Goal: Task Accomplishment & Management: Complete application form

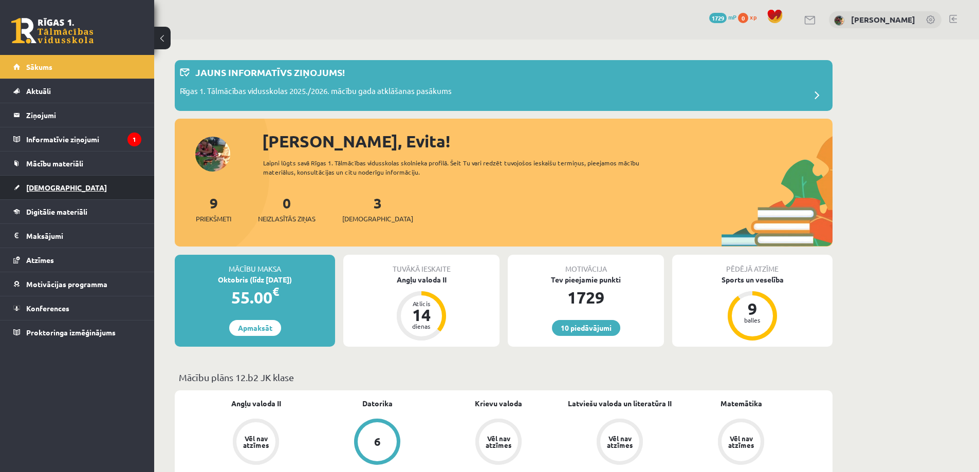
click at [44, 184] on span "[DEMOGRAPHIC_DATA]" at bounding box center [66, 187] width 81 height 9
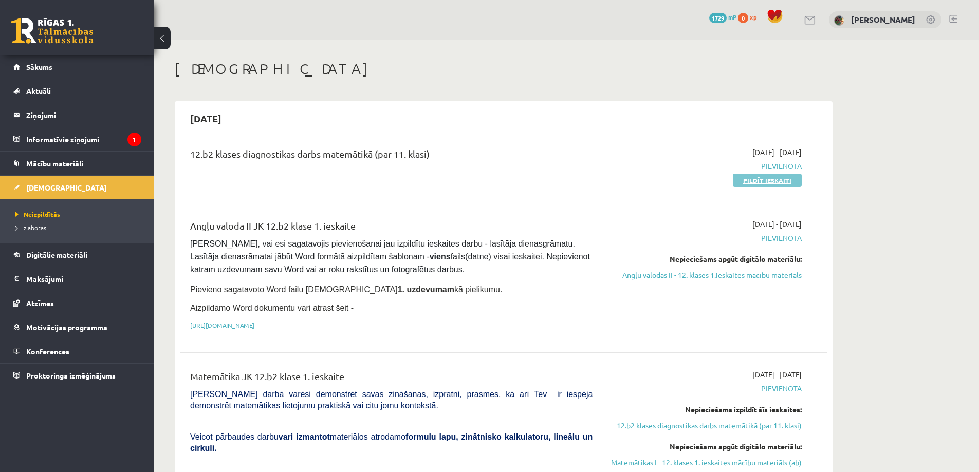
click at [771, 178] on link "Pildīt ieskaiti" at bounding box center [766, 180] width 69 height 13
click at [777, 183] on link "Pildīt ieskaiti" at bounding box center [766, 180] width 69 height 13
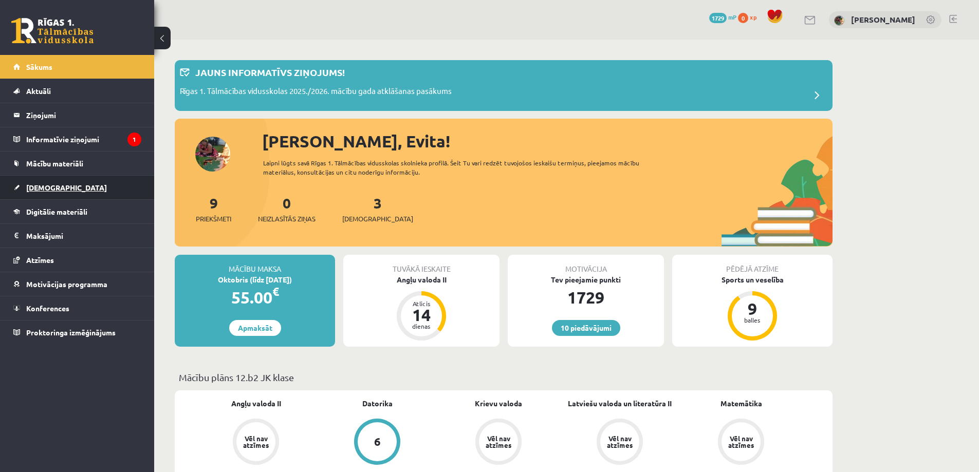
click at [39, 188] on span "[DEMOGRAPHIC_DATA]" at bounding box center [66, 187] width 81 height 9
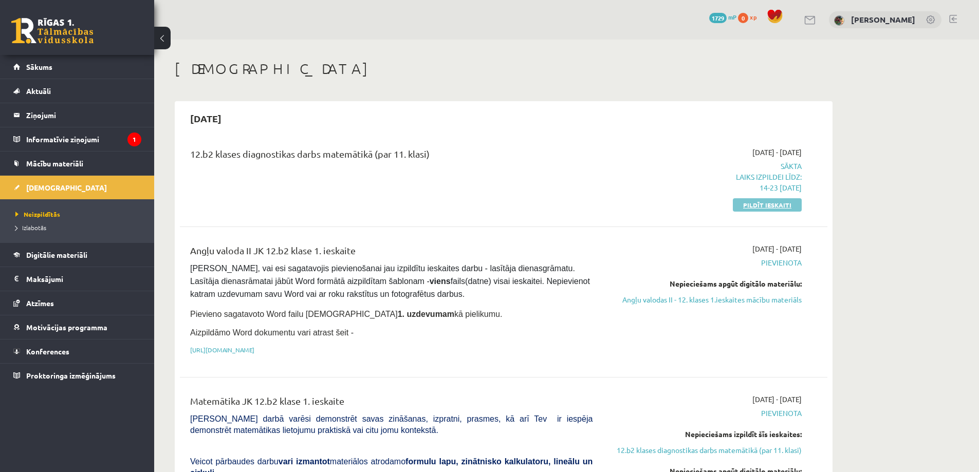
click at [765, 204] on link "Pildīt ieskaiti" at bounding box center [766, 204] width 69 height 13
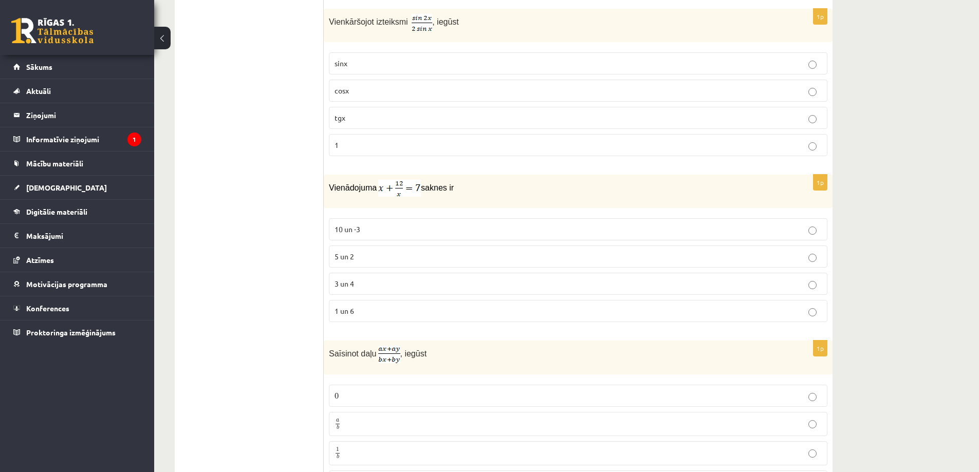
scroll to position [4418, 0]
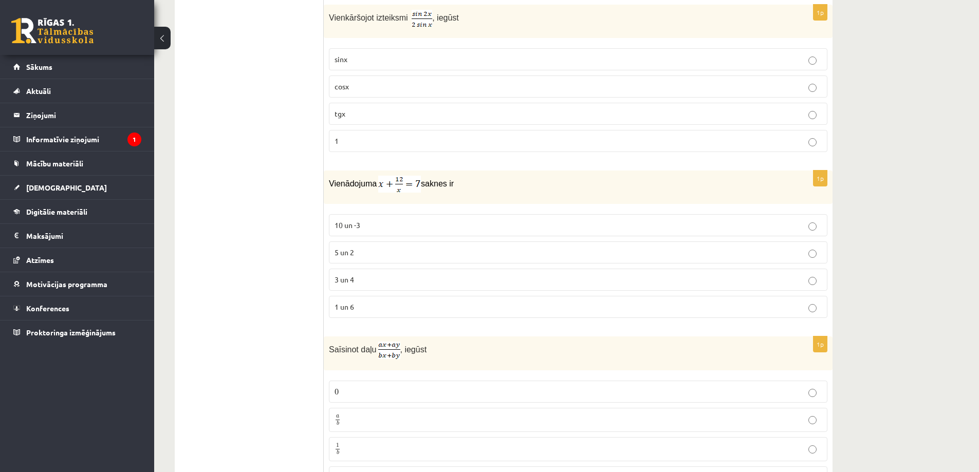
click at [817, 277] on p "3 un 4" at bounding box center [577, 279] width 487 height 11
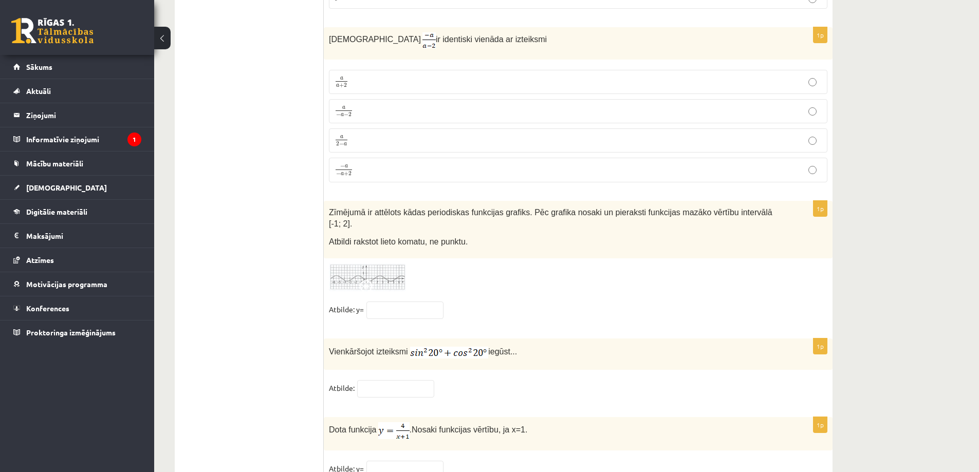
scroll to position [4931, 0]
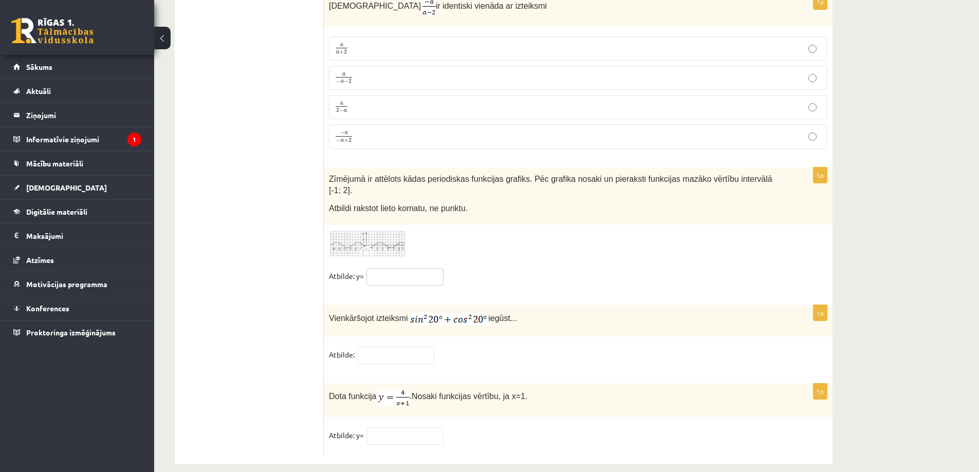
click at [396, 268] on input "text" at bounding box center [404, 276] width 77 height 17
type input "***"
click at [368, 347] on input "text" at bounding box center [395, 355] width 77 height 17
type input "*"
click at [387, 427] on input "text" at bounding box center [404, 435] width 77 height 17
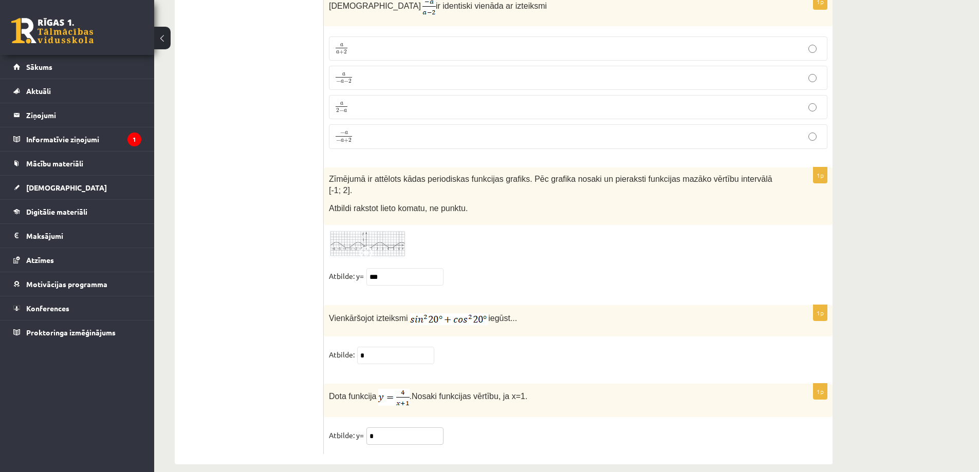
type input "*"
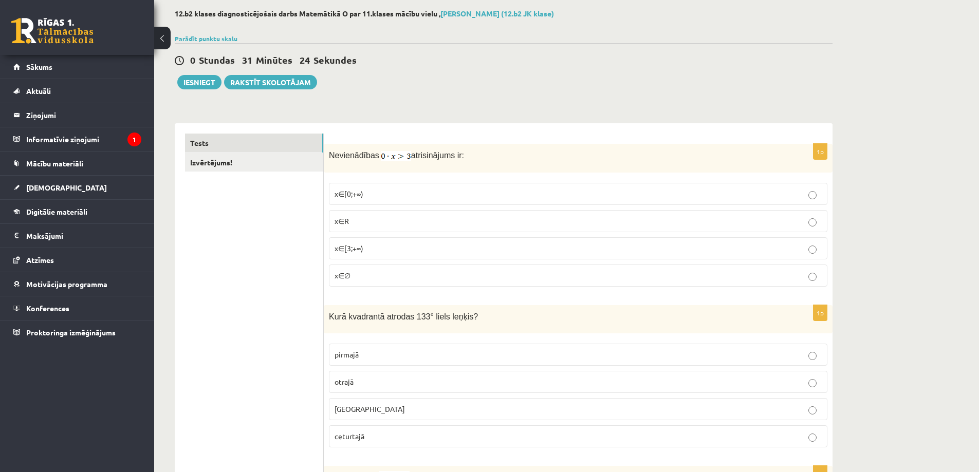
scroll to position [0, 0]
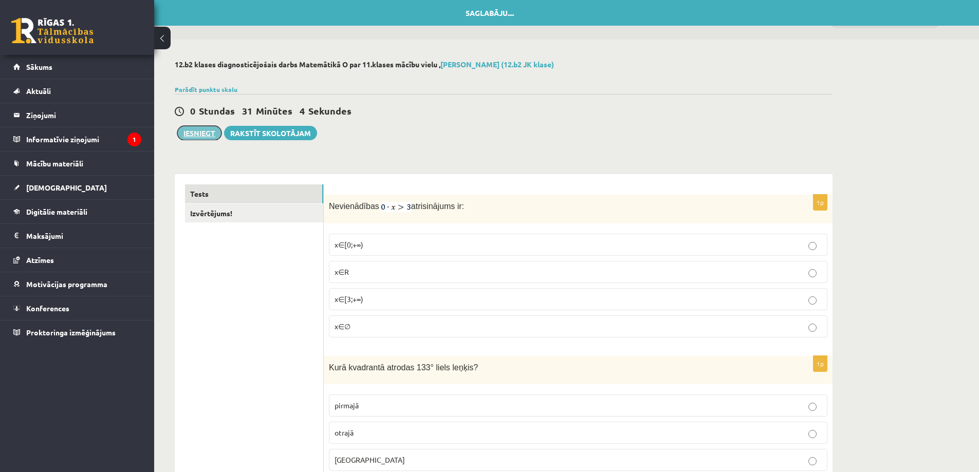
click at [193, 132] on button "Iesniegt" at bounding box center [199, 133] width 44 height 14
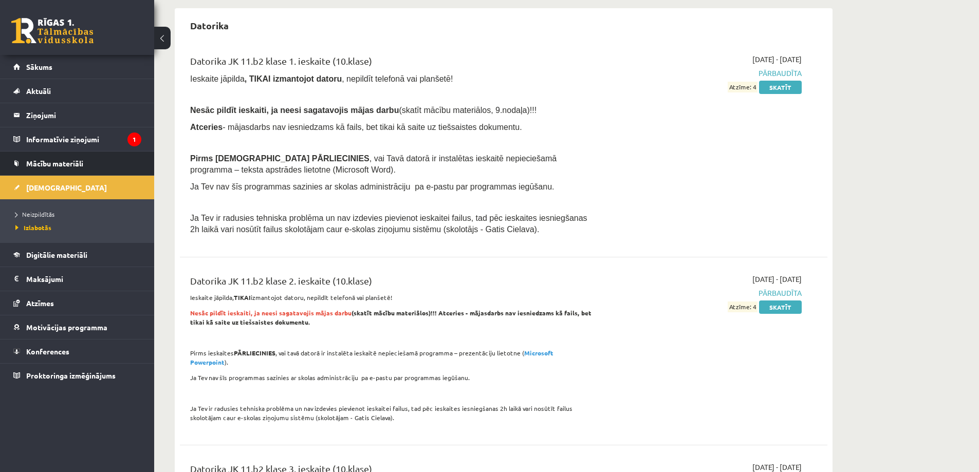
scroll to position [205, 0]
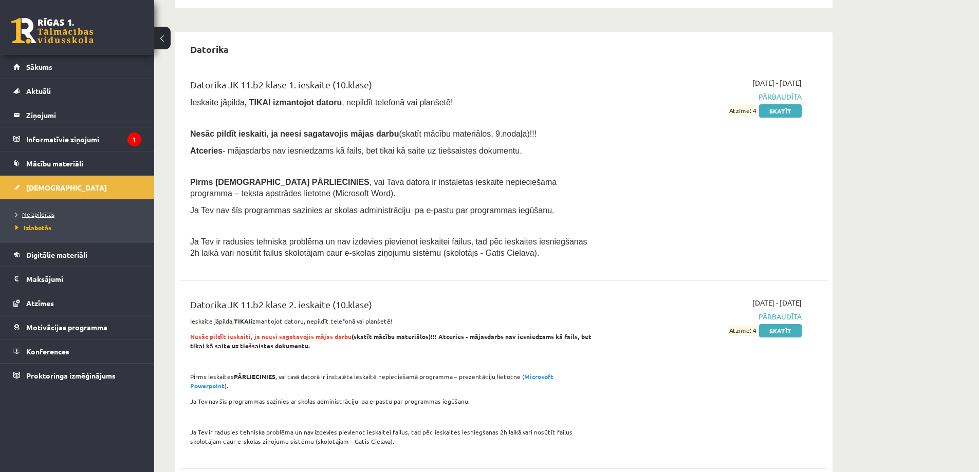
click at [45, 212] on span "Neizpildītās" at bounding box center [34, 214] width 39 height 8
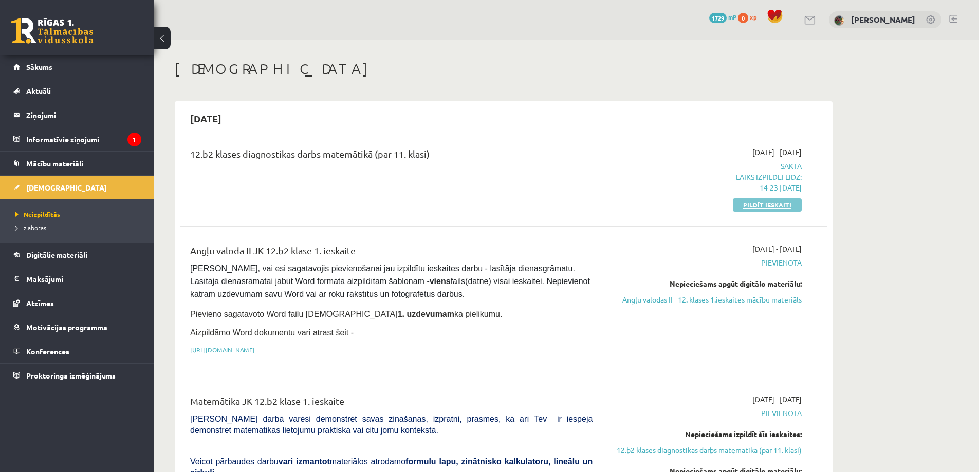
click at [766, 202] on link "Pildīt ieskaiti" at bounding box center [766, 204] width 69 height 13
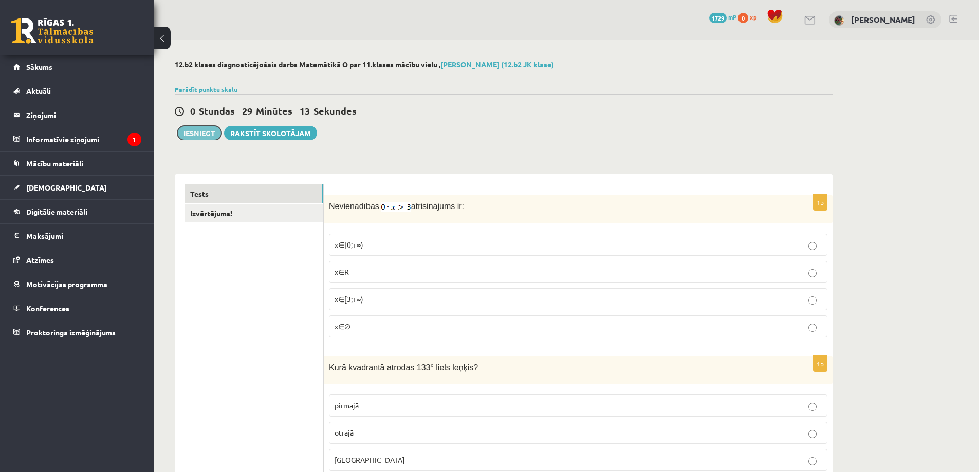
click at [201, 133] on button "Iesniegt" at bounding box center [199, 133] width 44 height 14
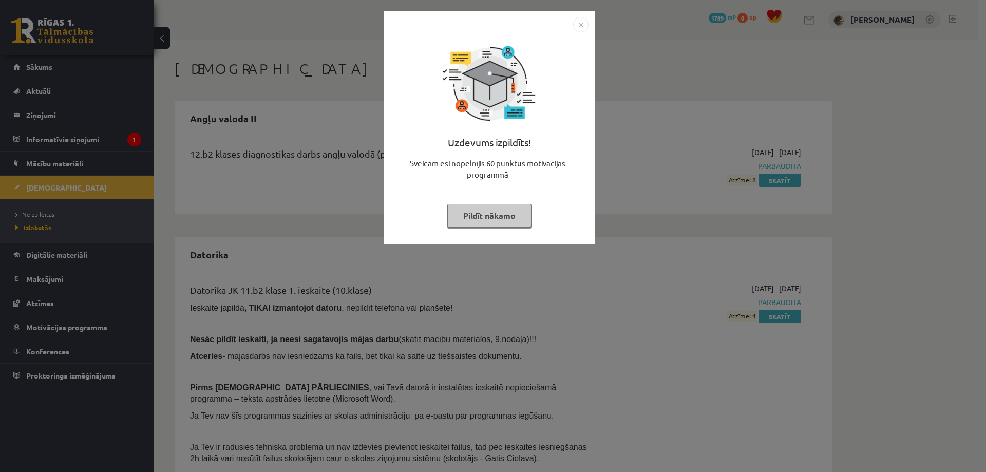
click at [494, 211] on button "Pildīt nākamo" at bounding box center [489, 216] width 84 height 24
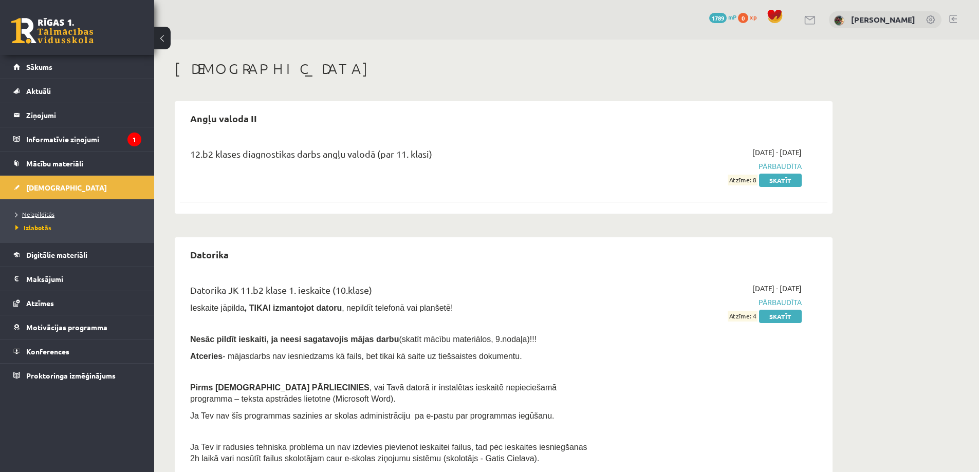
click at [36, 214] on span "Neizpildītās" at bounding box center [34, 214] width 39 height 8
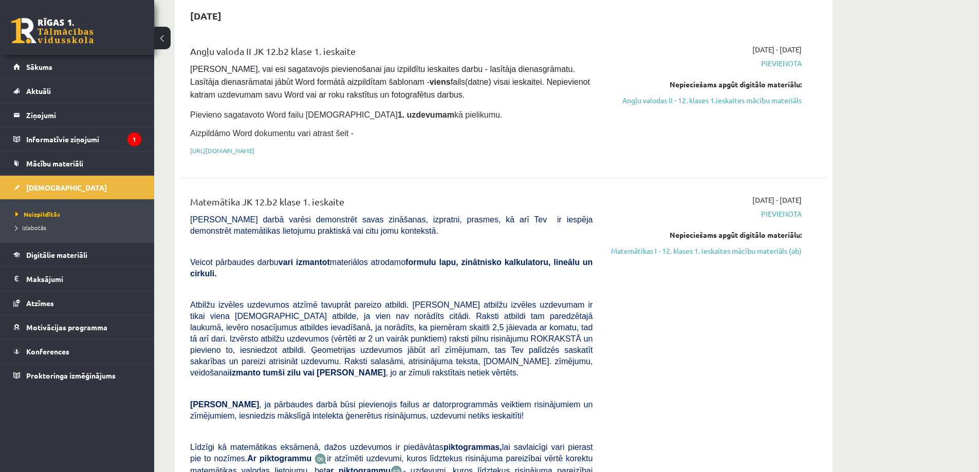
scroll to position [154, 0]
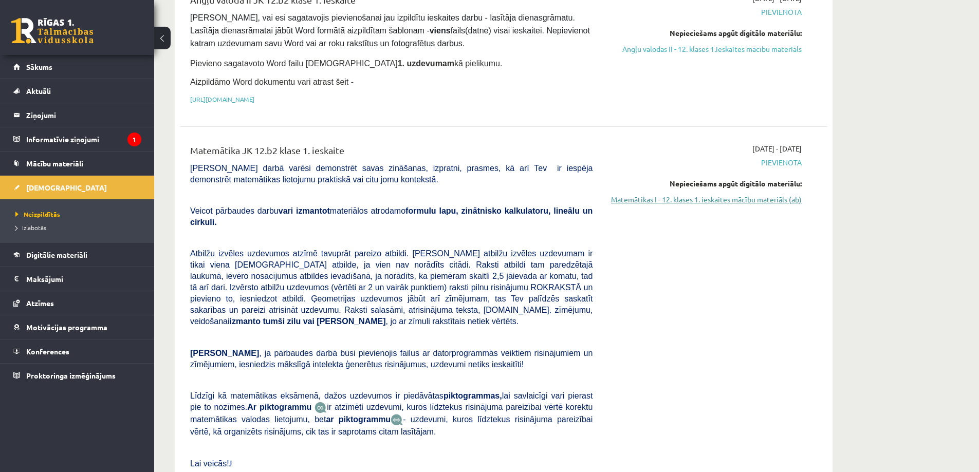
click at [710, 199] on link "Matemātikas I - 12. klases 1. ieskaites mācību materiāls (ab)" at bounding box center [705, 199] width 194 height 11
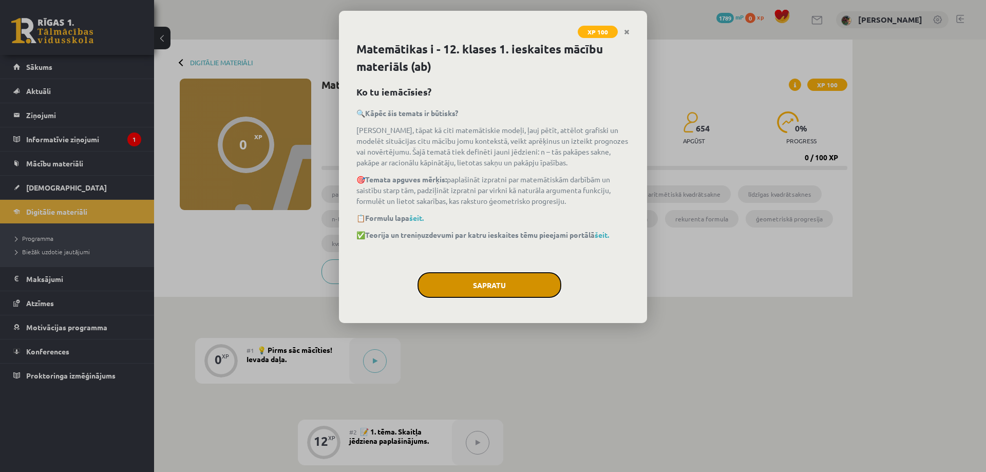
click at [485, 283] on button "Sapratu" at bounding box center [490, 285] width 144 height 26
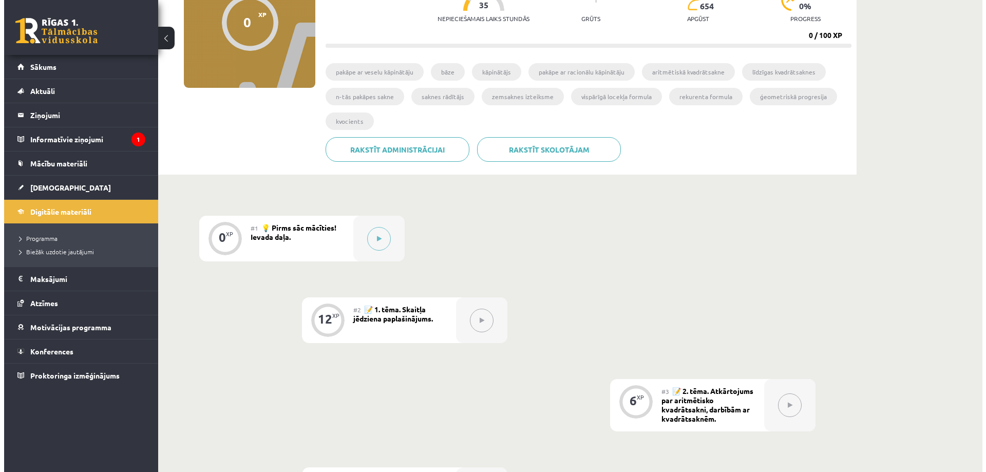
scroll to position [154, 0]
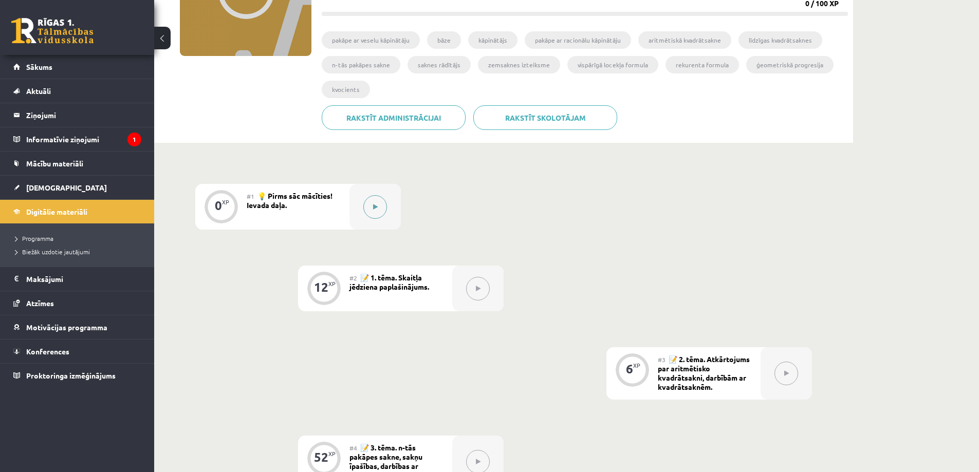
click at [373, 204] on icon at bounding box center [375, 207] width 5 height 6
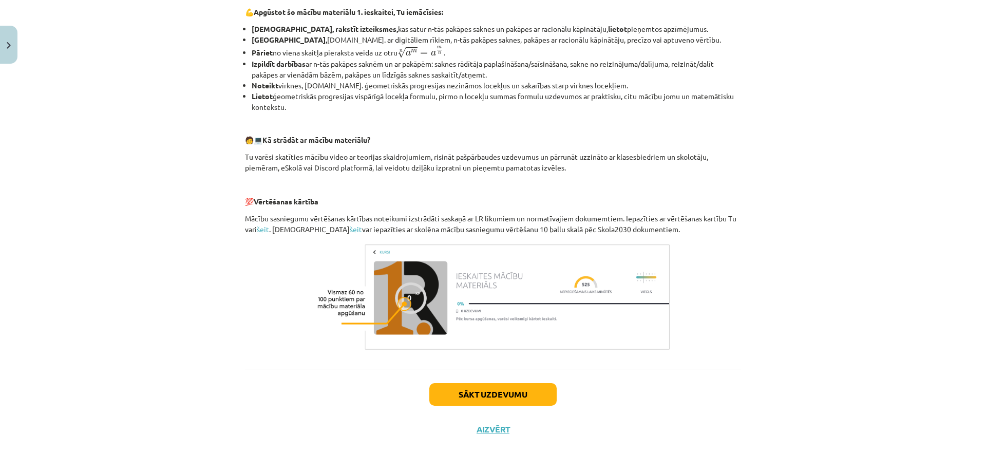
scroll to position [354, 0]
click at [507, 396] on button "Sākt uzdevumu" at bounding box center [492, 394] width 127 height 23
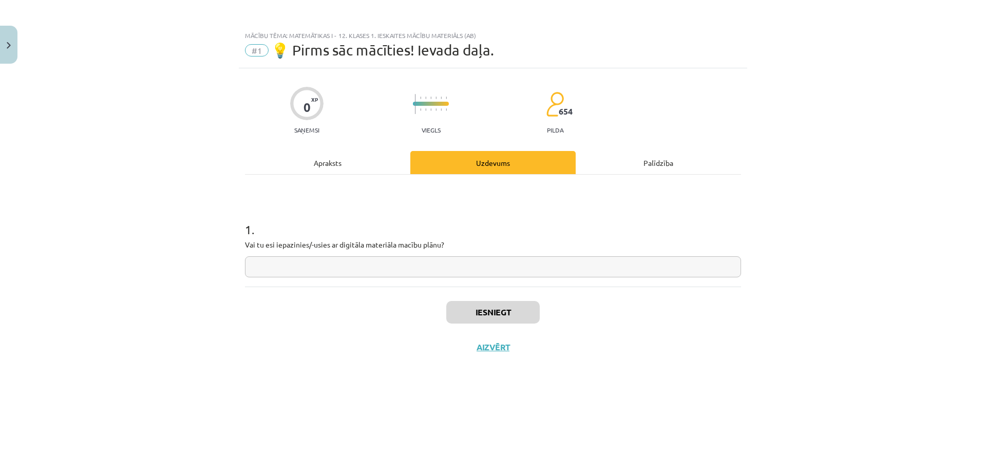
scroll to position [0, 0]
click at [291, 264] on input "text" at bounding box center [493, 266] width 496 height 21
type input "*"
click at [284, 271] on input "text" at bounding box center [493, 266] width 496 height 21
type input "**"
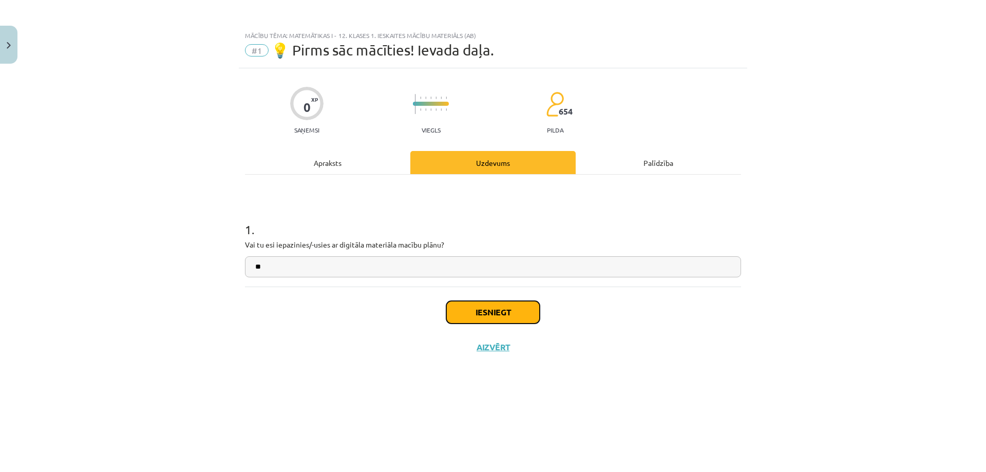
click at [495, 313] on button "Iesniegt" at bounding box center [492, 312] width 93 height 23
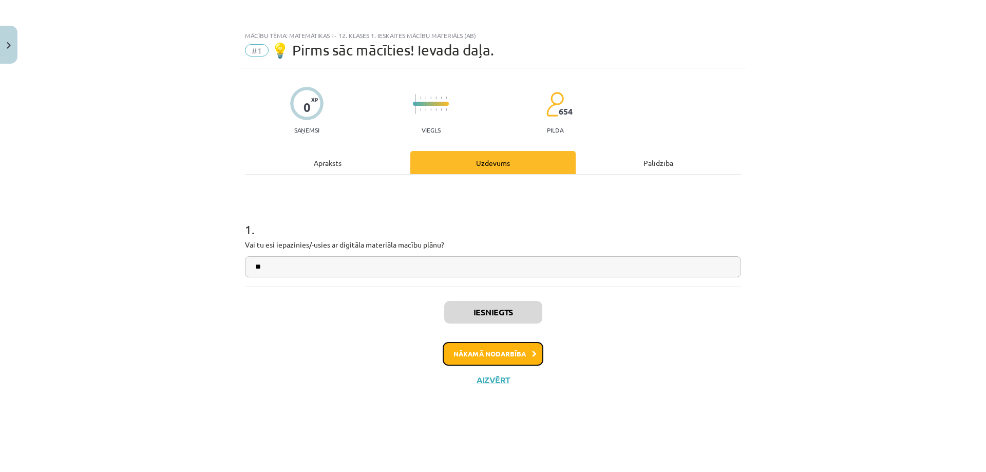
click at [487, 353] on button "Nākamā nodarbība" at bounding box center [493, 354] width 101 height 24
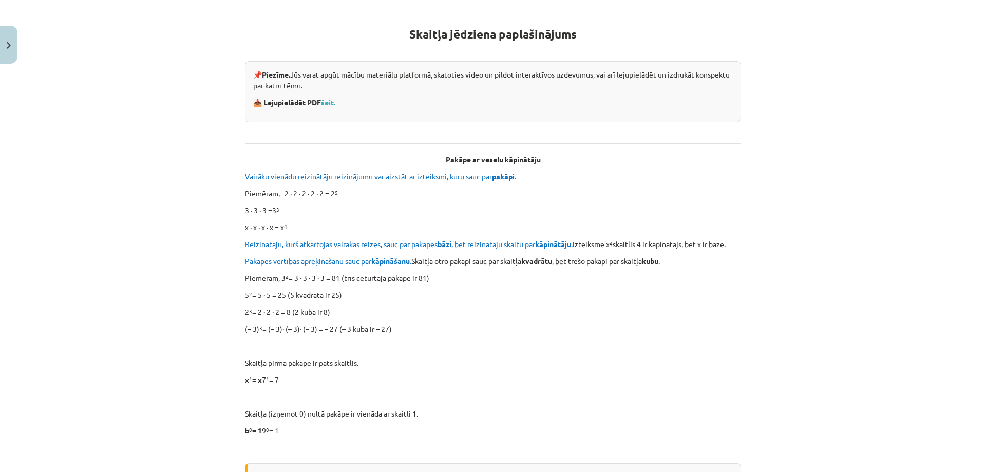
scroll to position [205, 0]
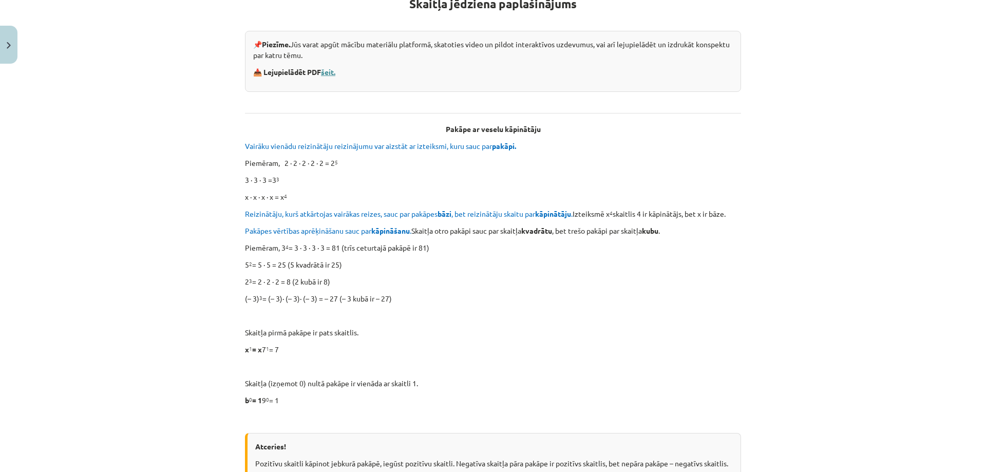
click at [333, 71] on link "šeit." at bounding box center [328, 71] width 14 height 9
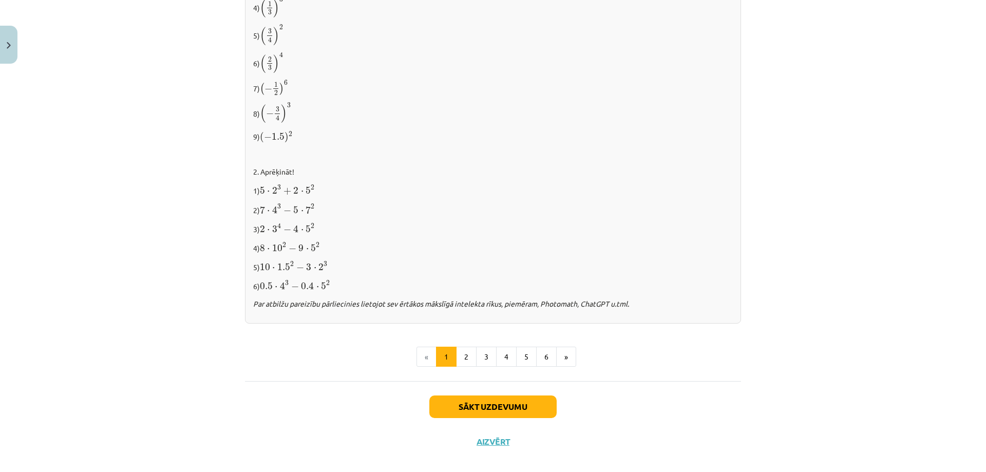
scroll to position [987, 0]
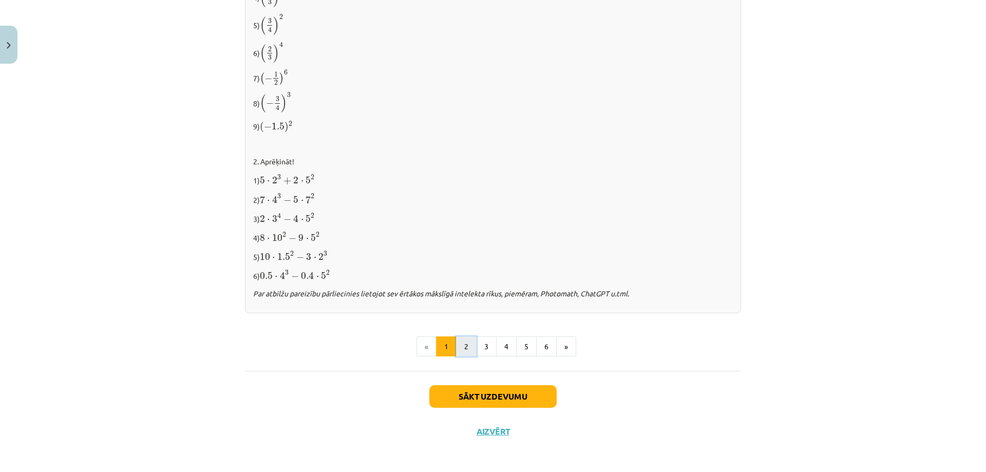
click at [463, 346] on button "2" at bounding box center [466, 346] width 21 height 21
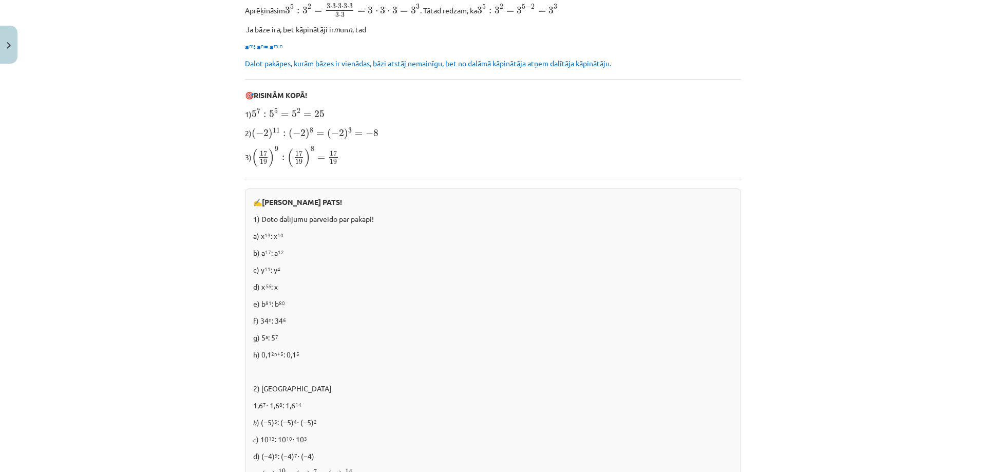
scroll to position [618, 0]
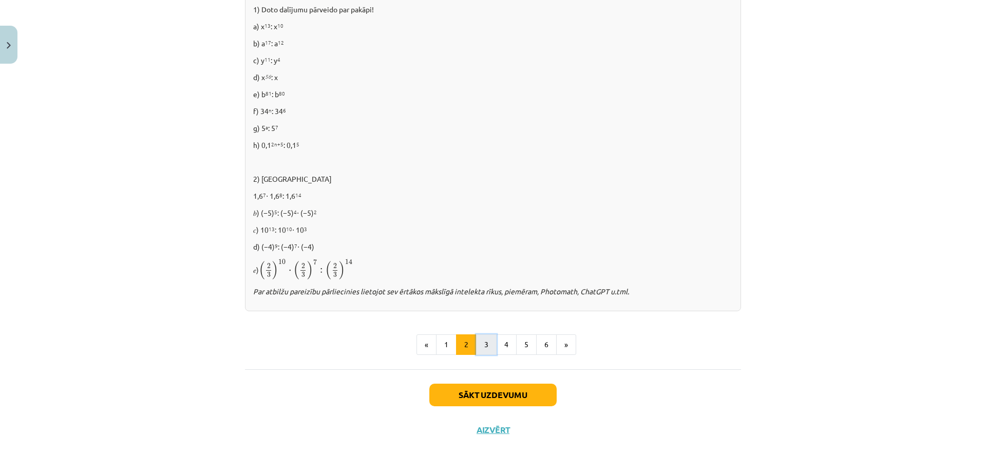
click at [479, 344] on button "3" at bounding box center [486, 344] width 21 height 21
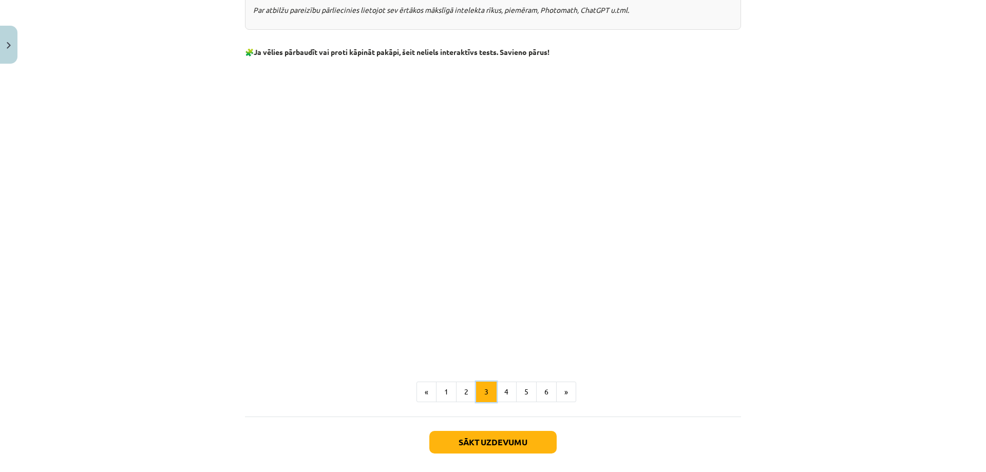
scroll to position [826, 0]
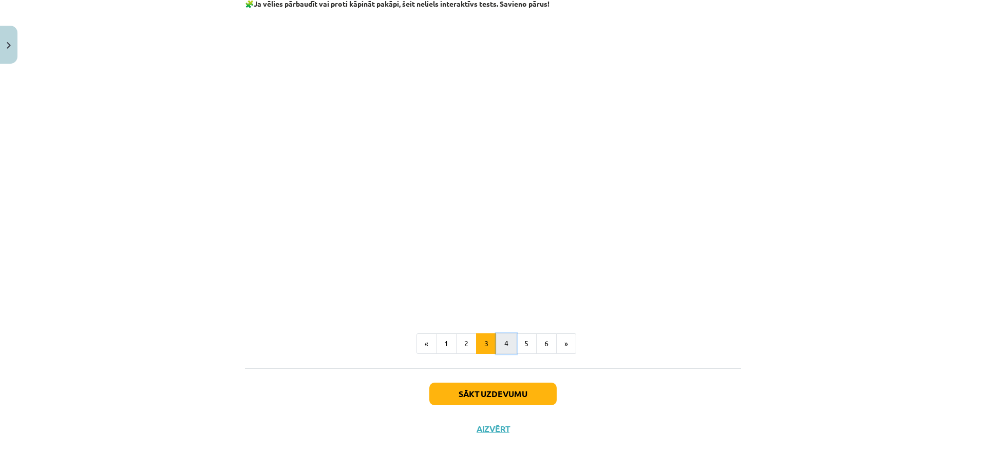
click at [504, 338] on button "4" at bounding box center [506, 343] width 21 height 21
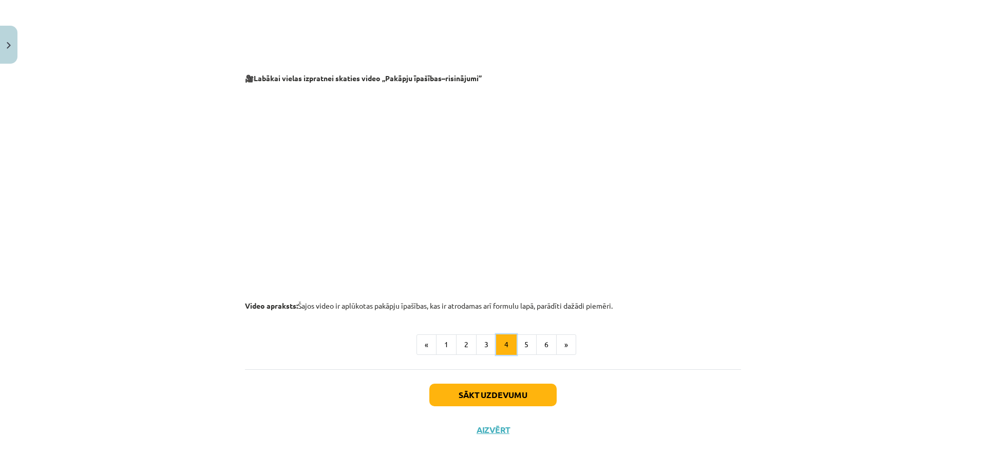
scroll to position [984, 0]
click at [520, 343] on button "5" at bounding box center [526, 343] width 21 height 21
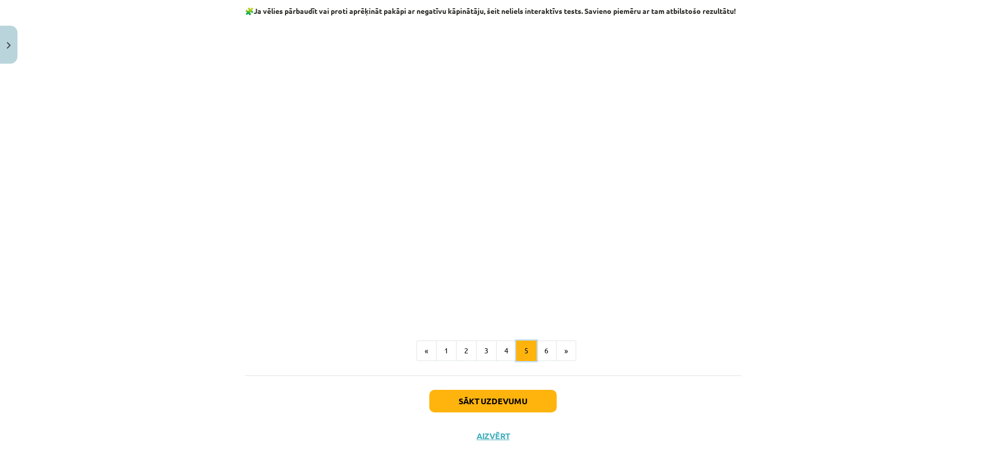
scroll to position [1125, 0]
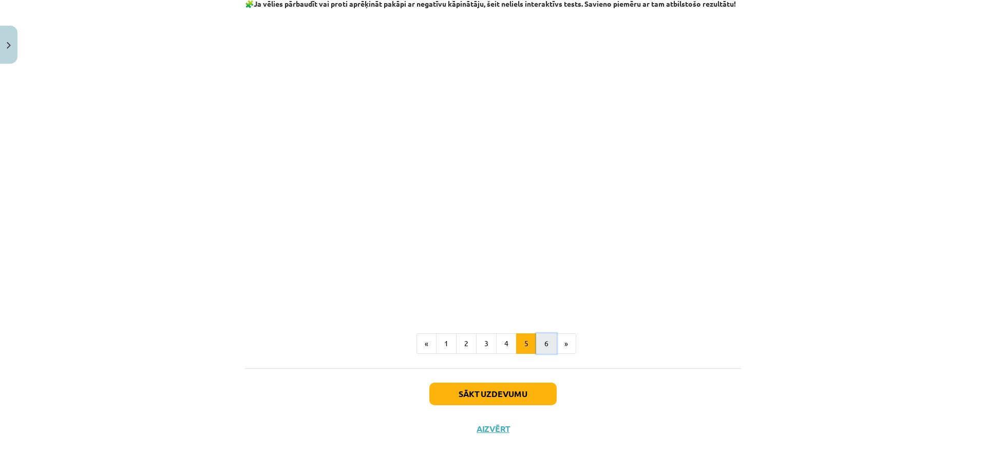
click at [541, 341] on button "6" at bounding box center [546, 343] width 21 height 21
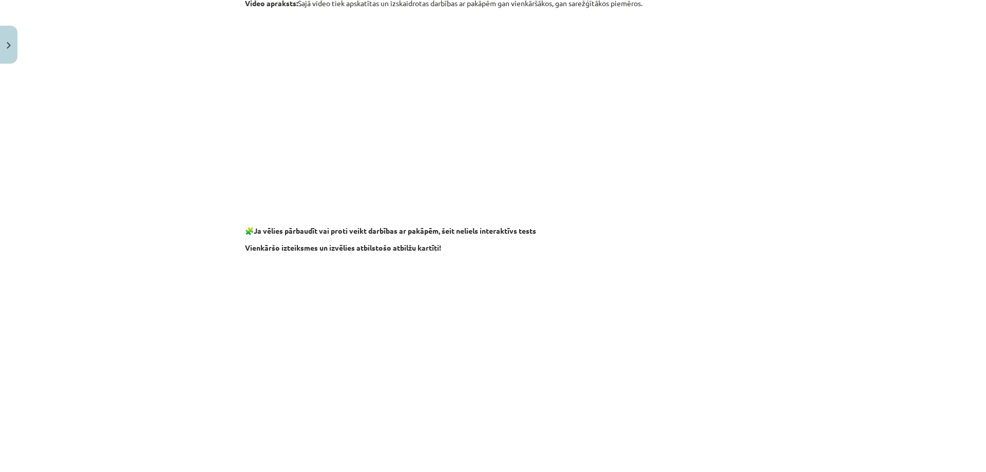
scroll to position [891, 0]
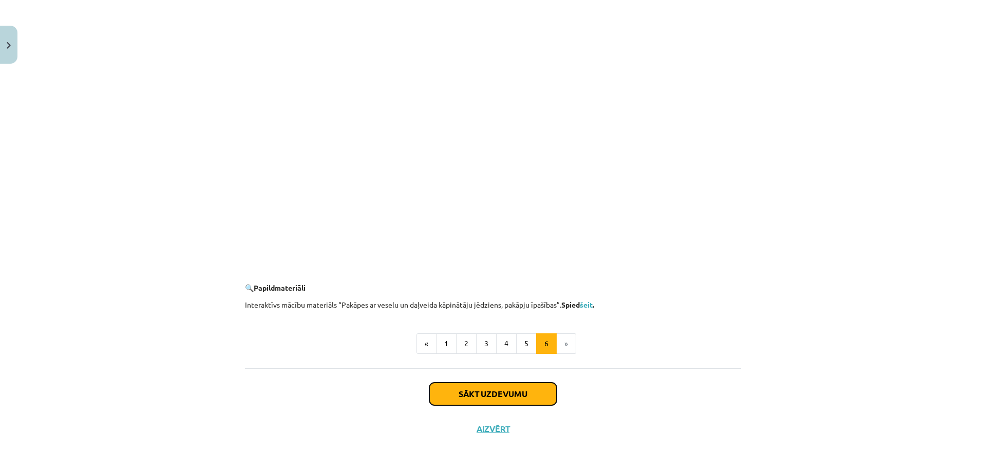
click at [518, 393] on button "Sākt uzdevumu" at bounding box center [492, 394] width 127 height 23
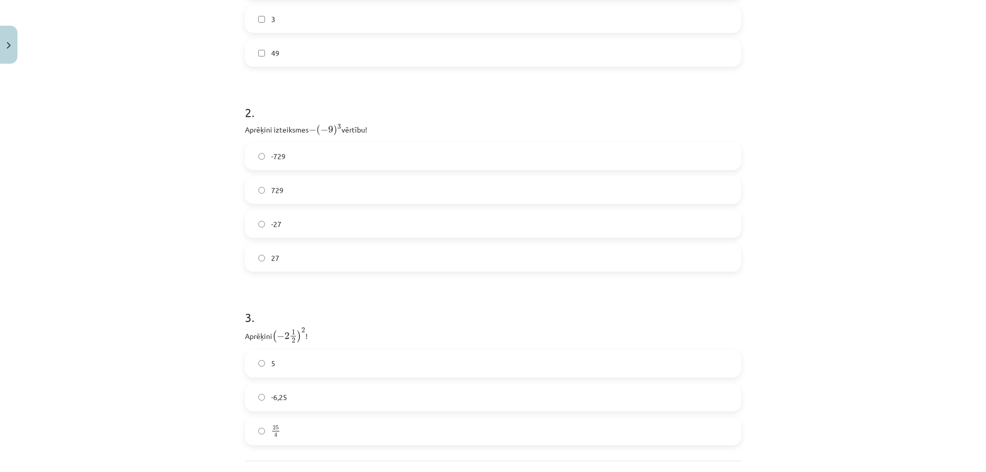
scroll to position [513, 0]
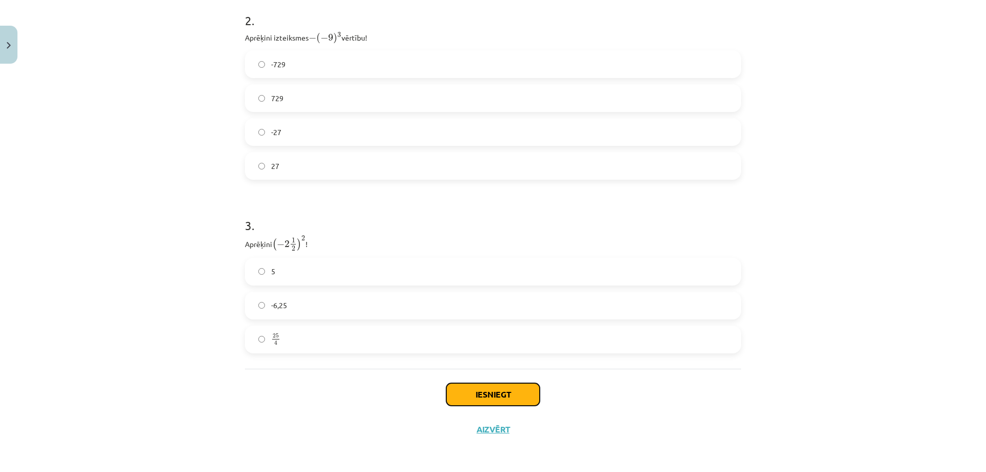
click at [492, 396] on button "Iesniegt" at bounding box center [492, 394] width 93 height 23
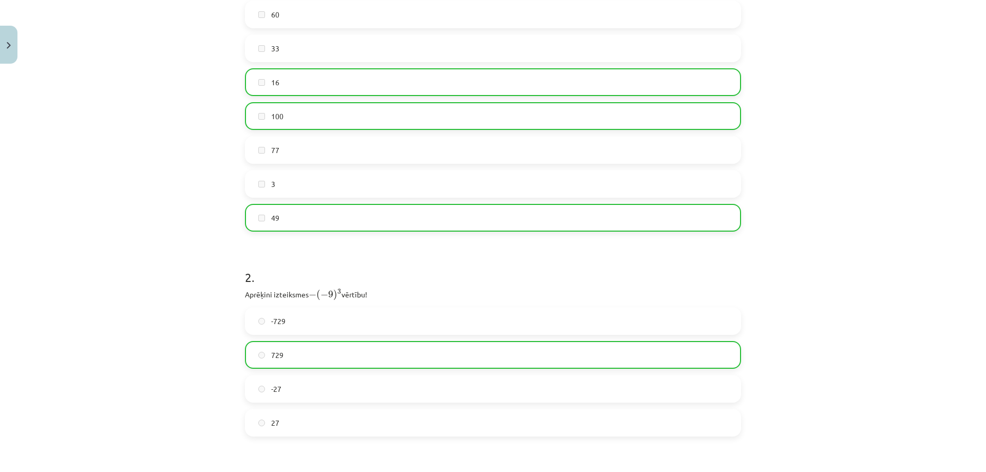
scroll to position [545, 0]
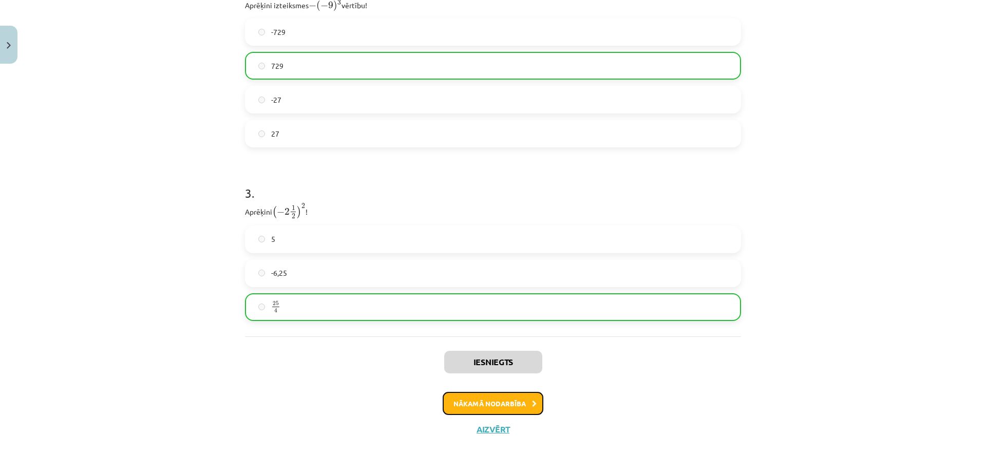
click at [504, 398] on button "Nākamā nodarbība" at bounding box center [493, 404] width 101 height 24
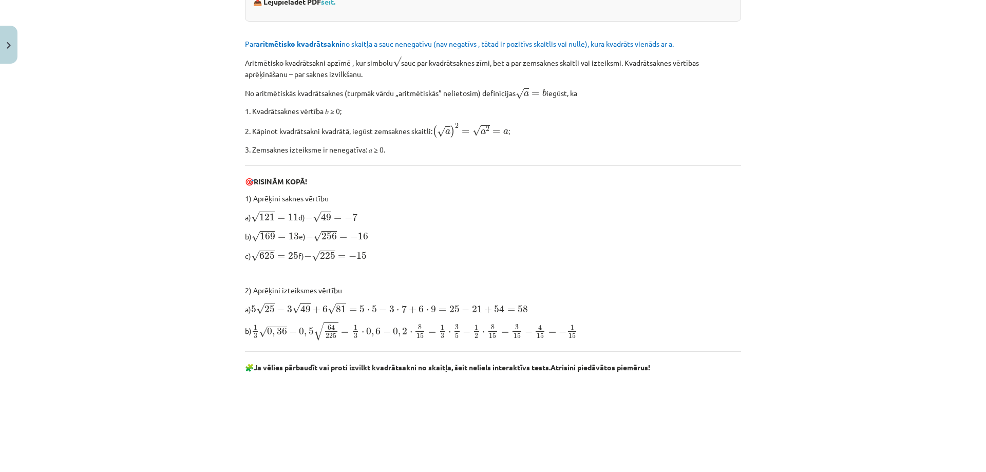
scroll to position [231, 0]
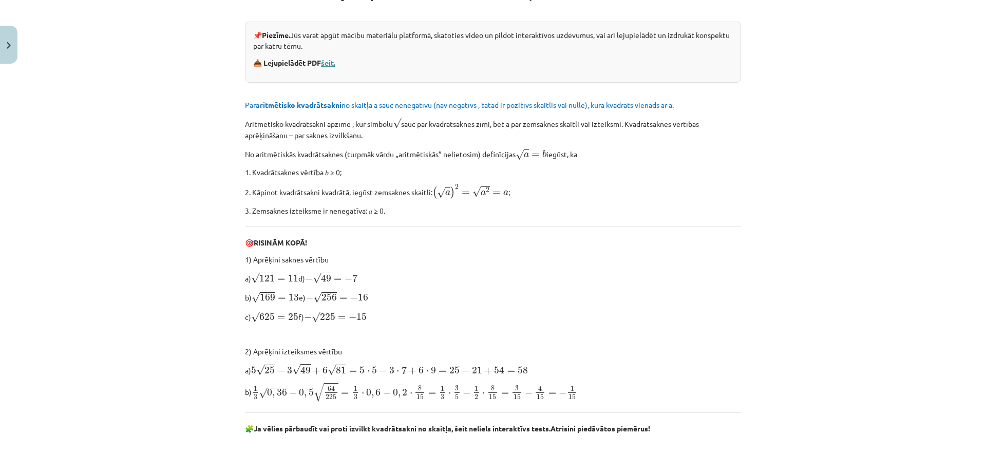
click at [329, 60] on link "šeit." at bounding box center [328, 62] width 14 height 9
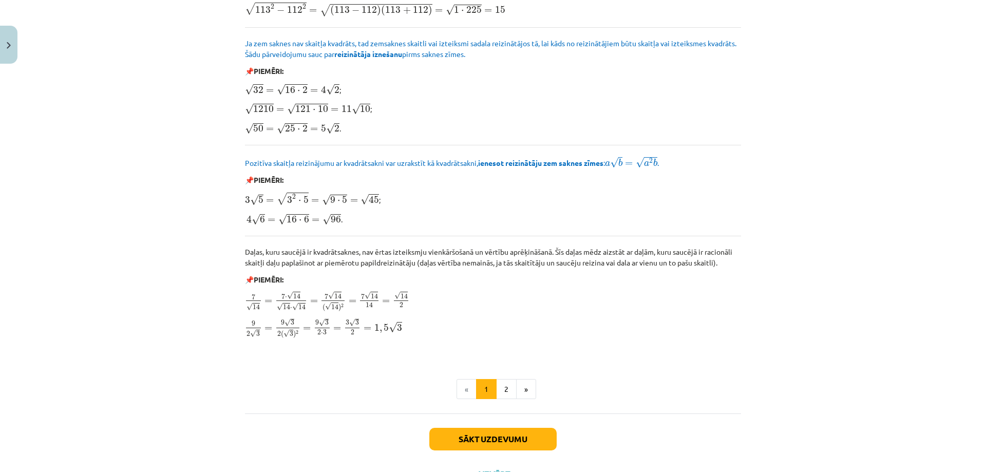
scroll to position [1136, 0]
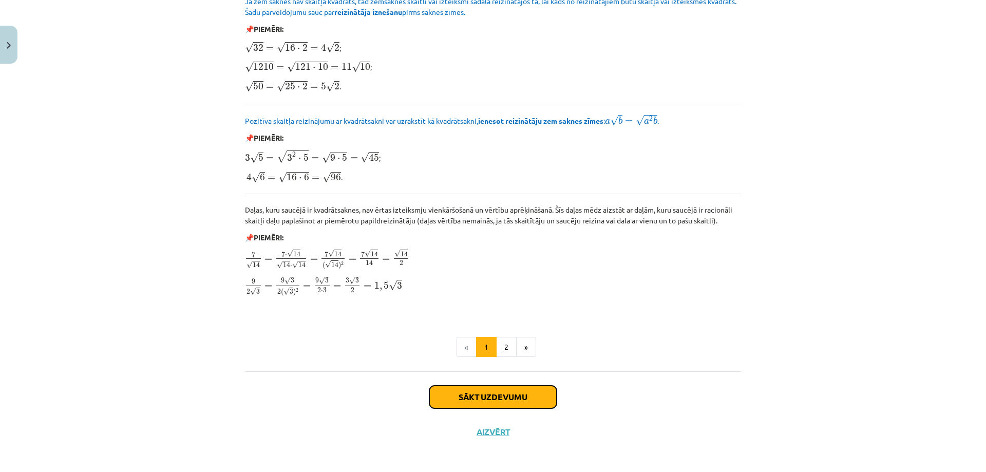
click at [505, 396] on button "Sākt uzdevumu" at bounding box center [492, 397] width 127 height 23
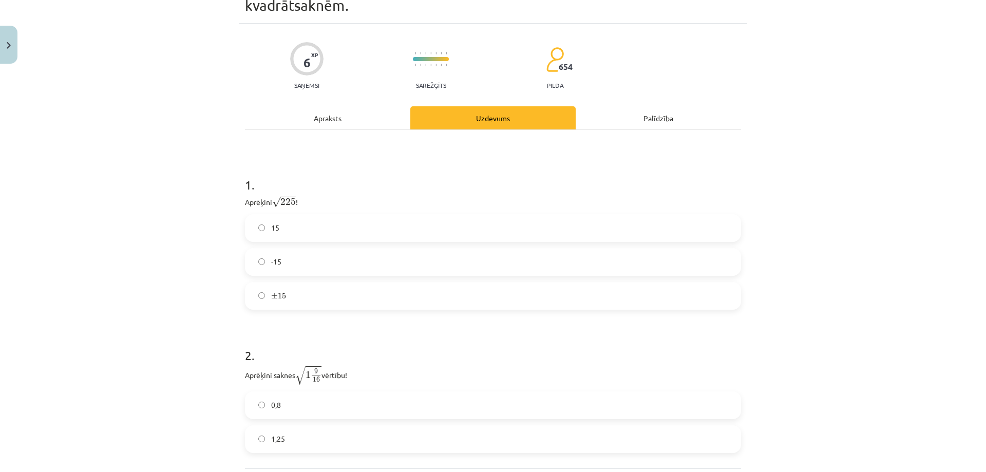
scroll to position [128, 0]
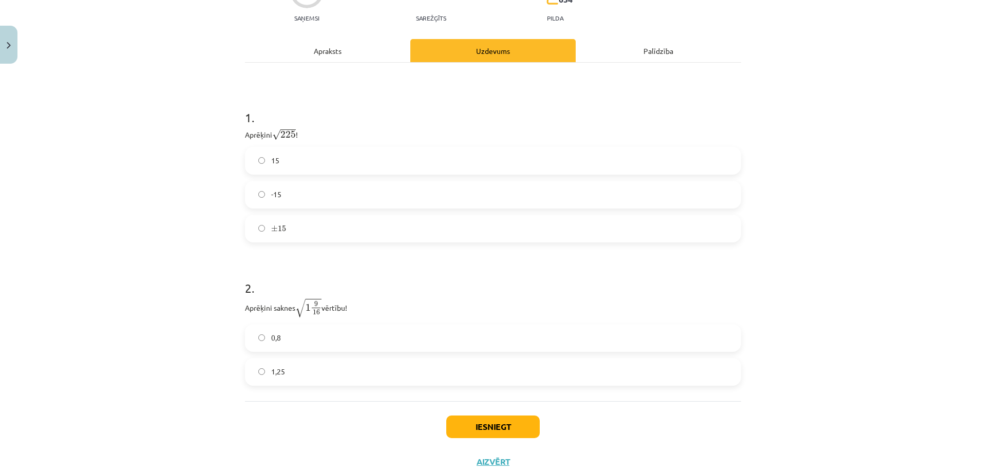
click at [283, 158] on label "15" at bounding box center [493, 161] width 494 height 26
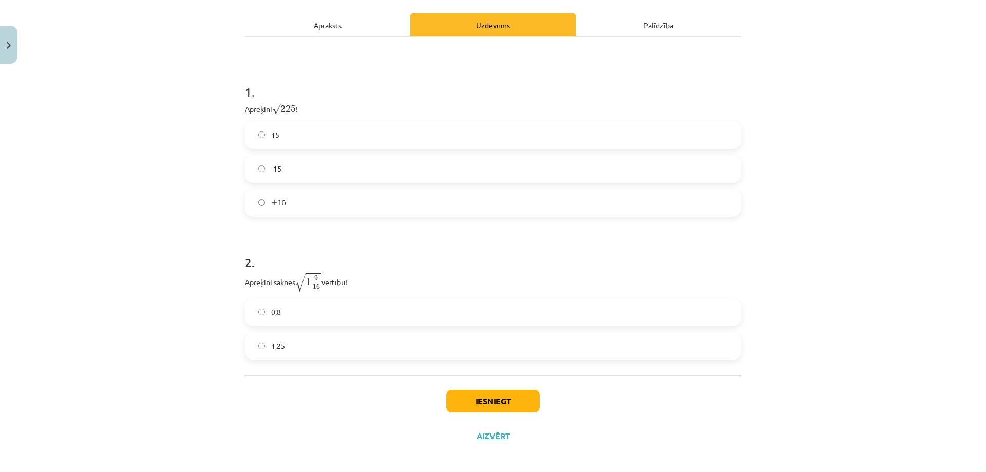
scroll to position [161, 0]
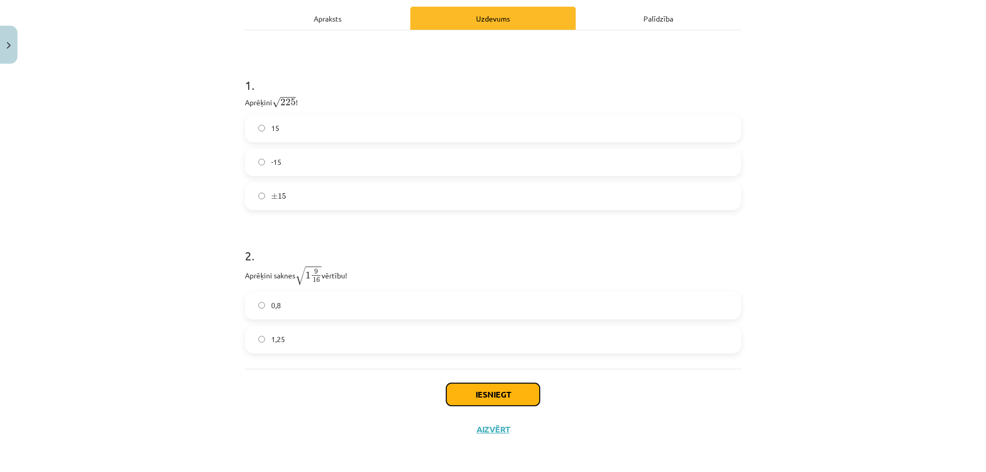
click at [509, 396] on button "Iesniegt" at bounding box center [492, 394] width 93 height 23
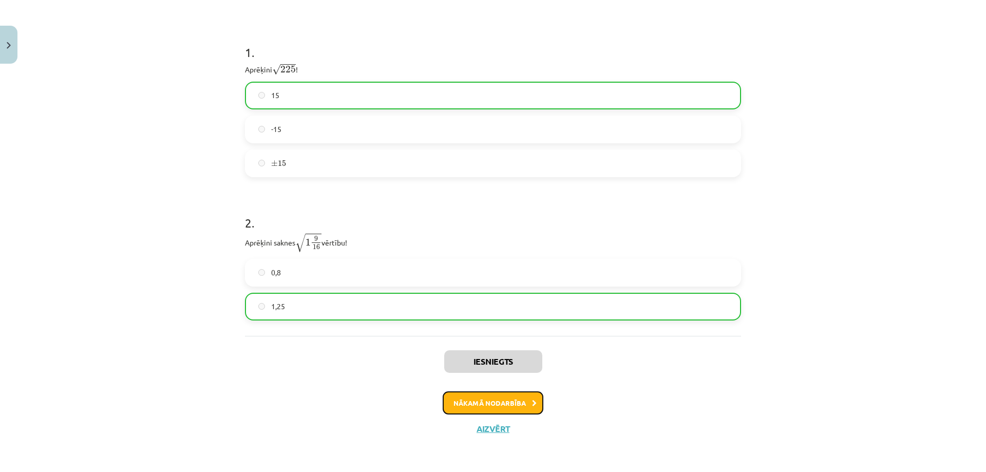
click at [513, 405] on button "Nākamā nodarbība" at bounding box center [493, 403] width 101 height 24
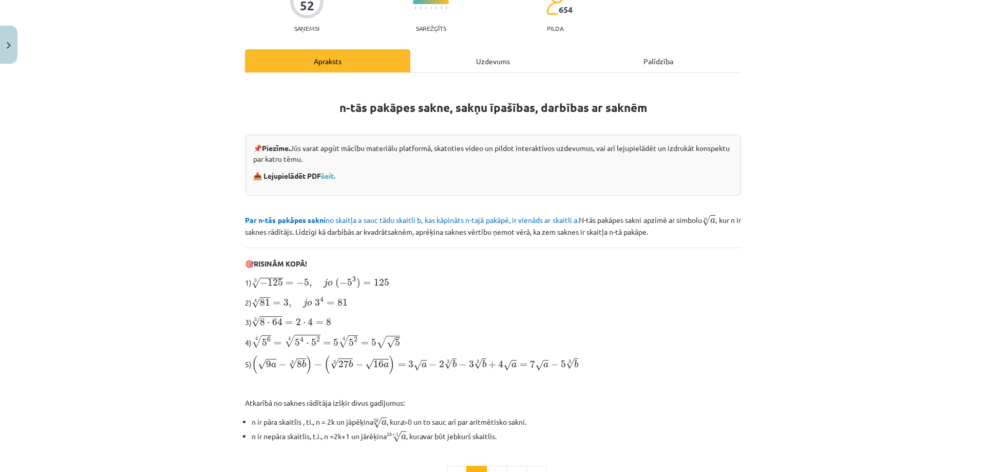
scroll to position [103, 0]
click at [329, 174] on link "šeit." at bounding box center [328, 174] width 14 height 9
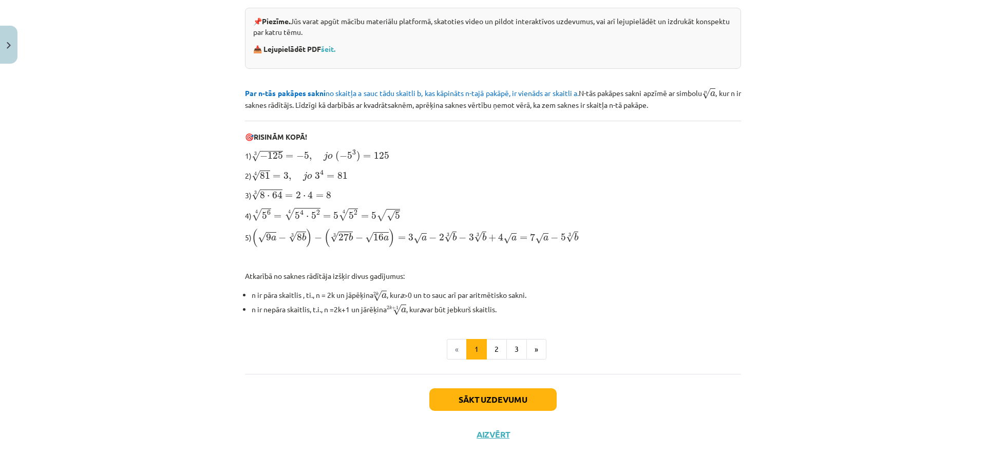
scroll to position [231, 0]
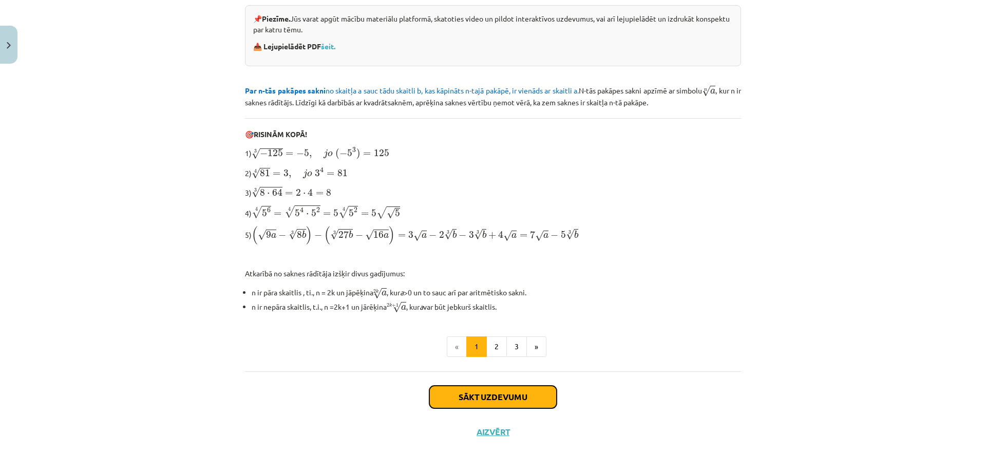
click at [498, 397] on button "Sākt uzdevumu" at bounding box center [492, 397] width 127 height 23
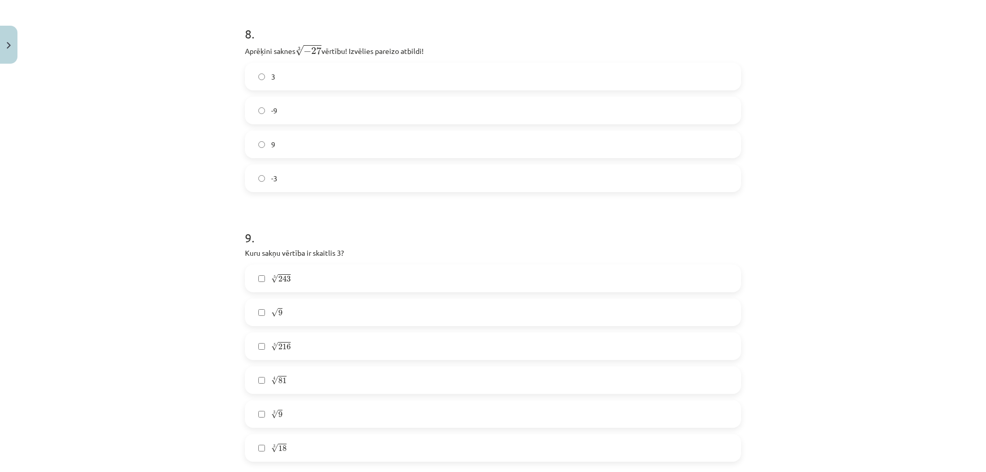
scroll to position [1378, 0]
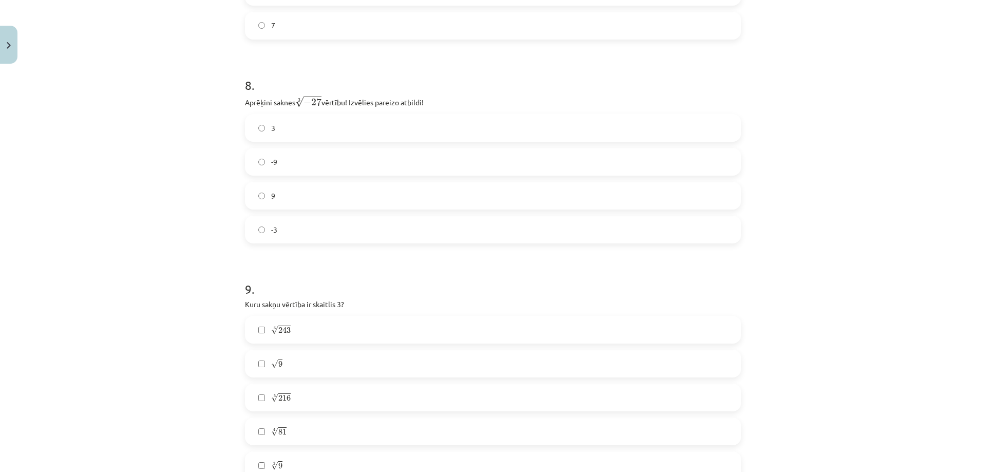
click at [257, 226] on label "-3" at bounding box center [493, 230] width 494 height 26
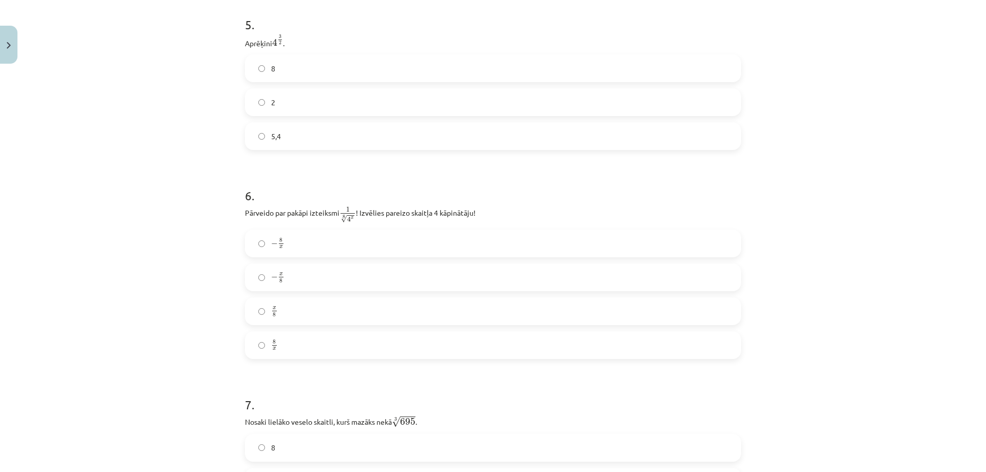
scroll to position [771, 0]
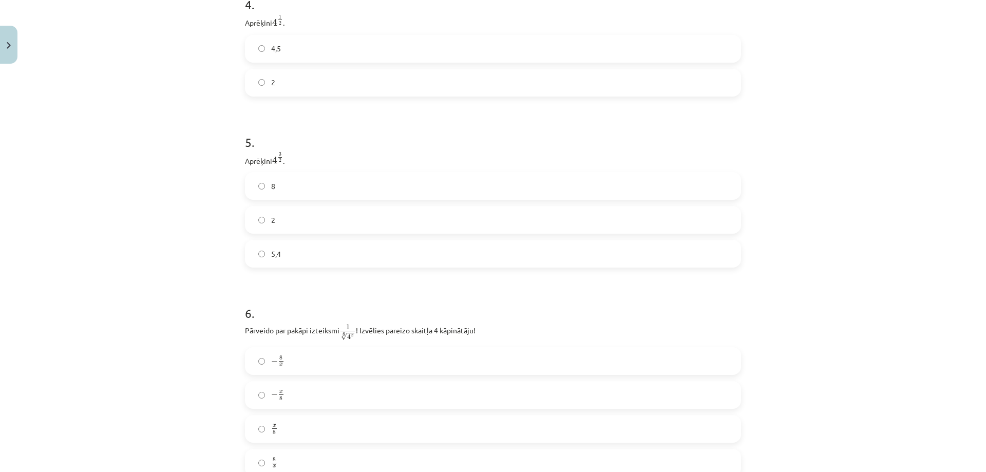
click at [257, 184] on label "8" at bounding box center [493, 186] width 494 height 26
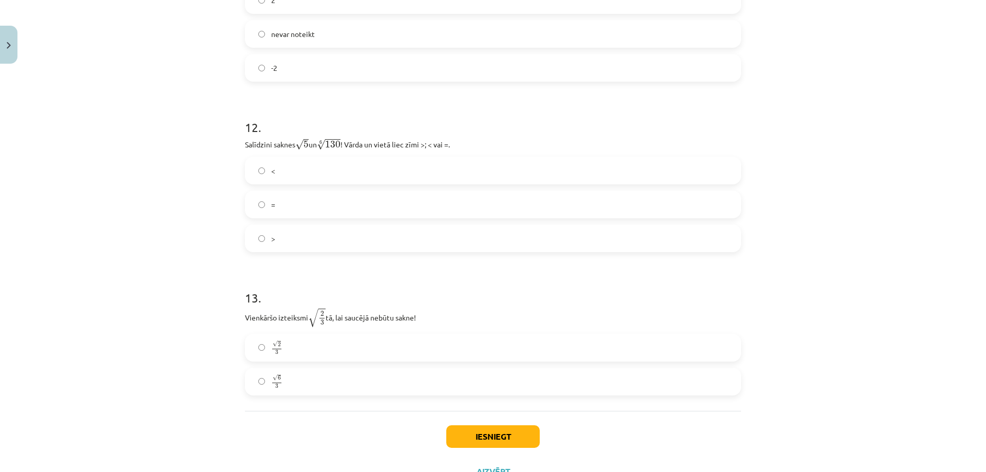
scroll to position [2200, 0]
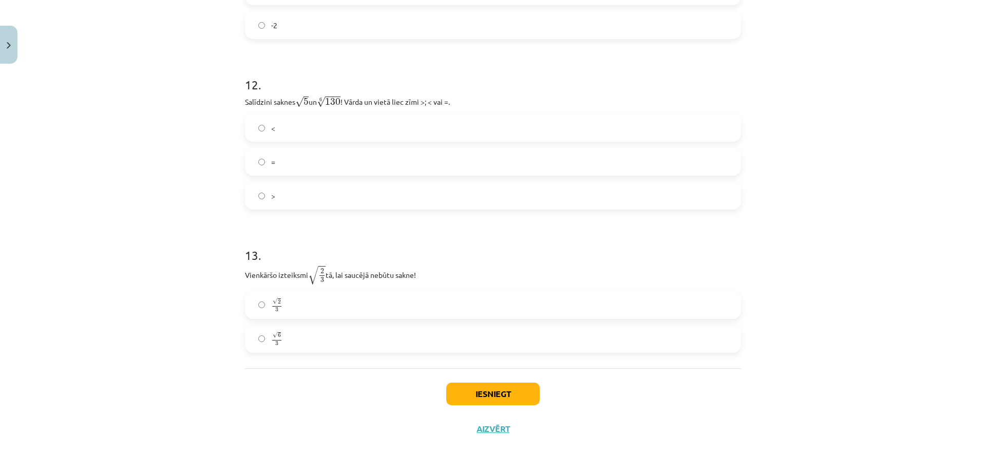
click at [261, 123] on label "<" at bounding box center [493, 128] width 494 height 26
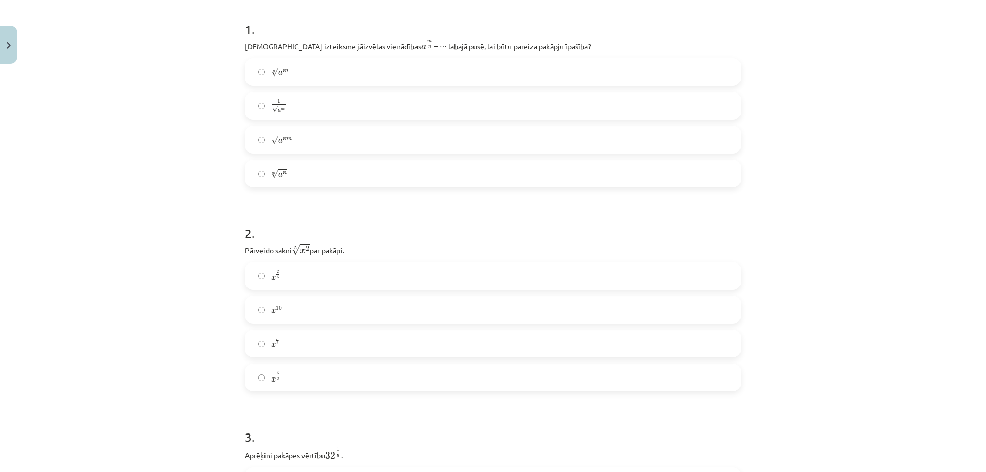
scroll to position [197, 0]
click at [281, 78] on span "a m" at bounding box center [283, 76] width 10 height 6
click at [260, 378] on label "x 5 2 x 5 2" at bounding box center [493, 381] width 494 height 26
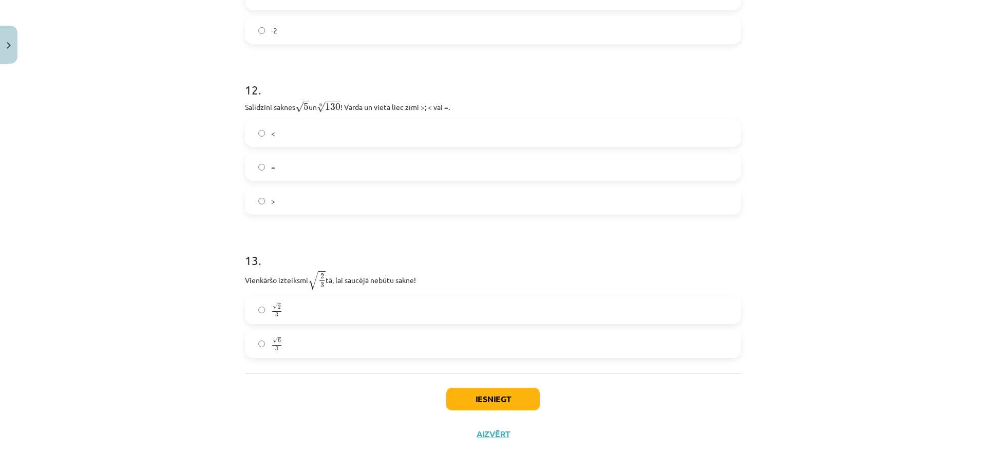
scroll to position [2200, 0]
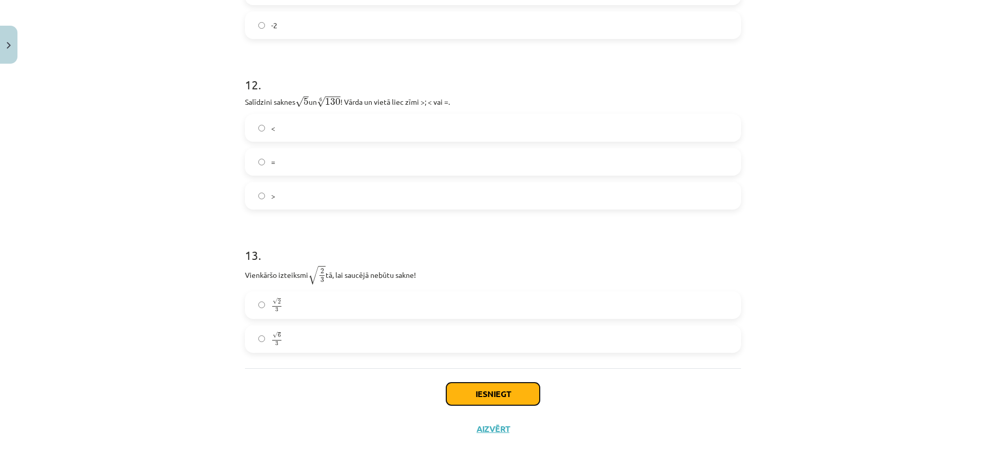
click at [495, 395] on button "Iesniegt" at bounding box center [492, 394] width 93 height 23
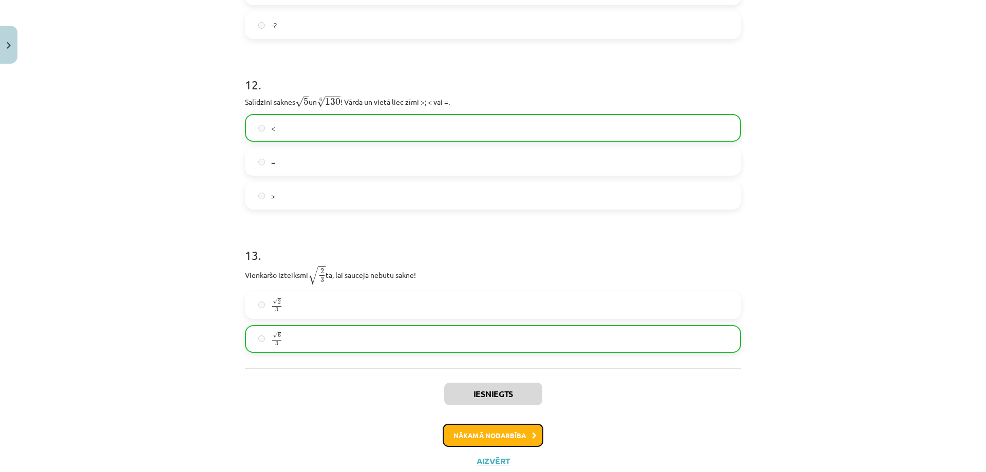
click at [513, 437] on button "Nākamā nodarbība" at bounding box center [493, 436] width 101 height 24
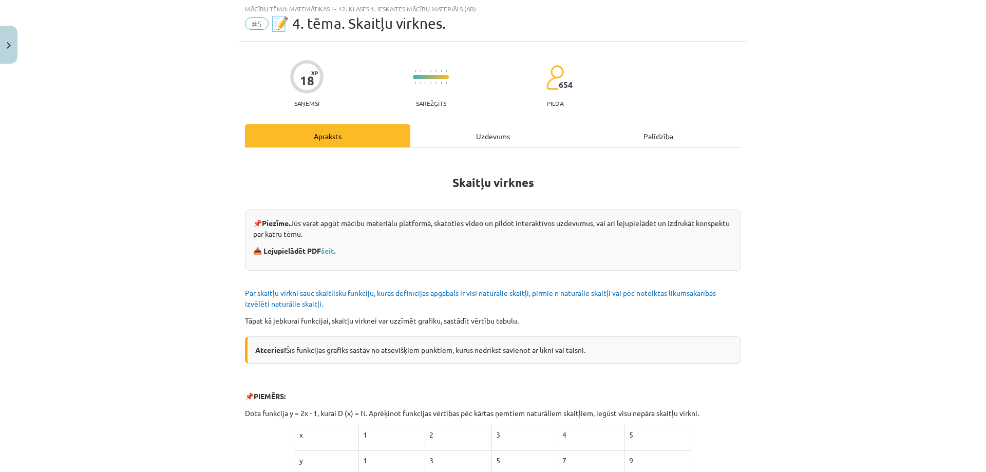
scroll to position [26, 0]
click at [325, 249] on link "šeit." at bounding box center [328, 251] width 14 height 9
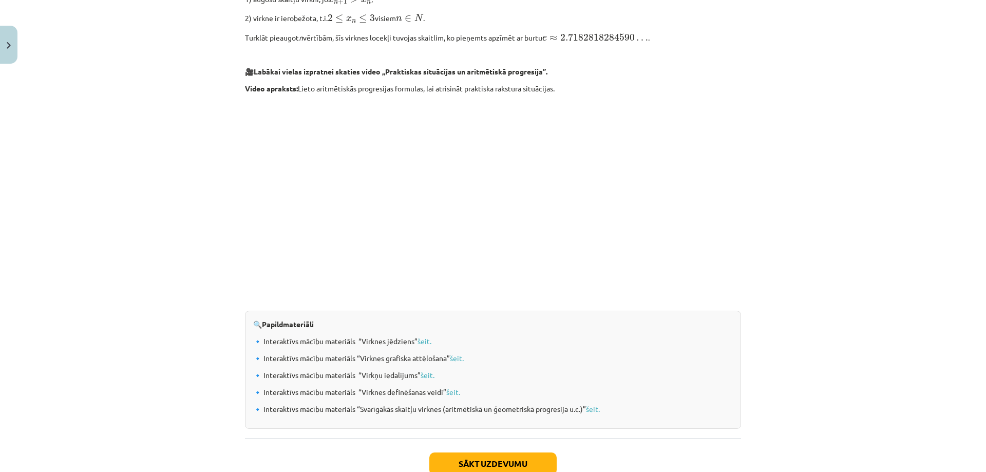
scroll to position [968, 0]
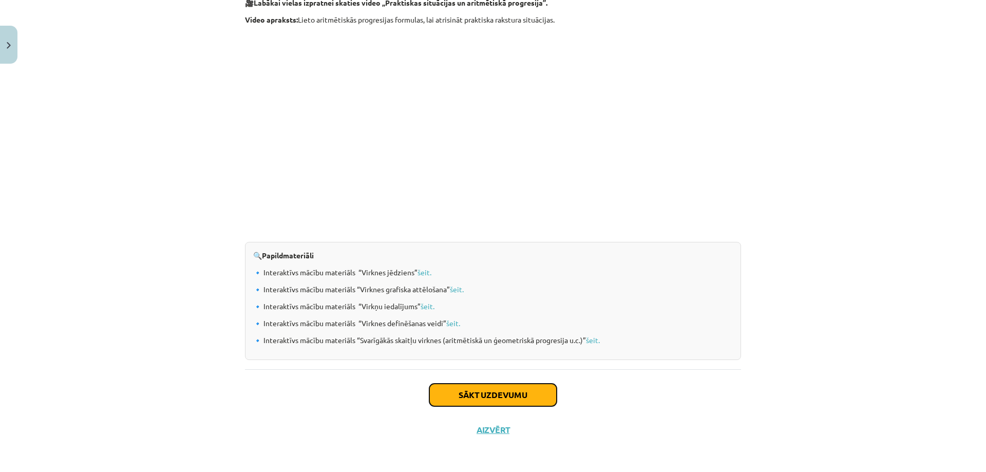
click at [495, 395] on button "Sākt uzdevumu" at bounding box center [492, 395] width 127 height 23
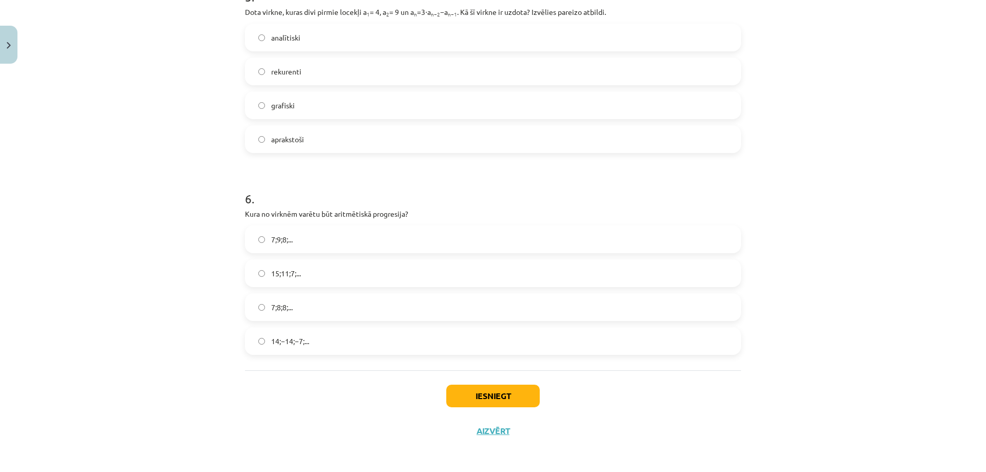
scroll to position [1046, 0]
click at [495, 397] on button "Iesniegt" at bounding box center [492, 394] width 93 height 23
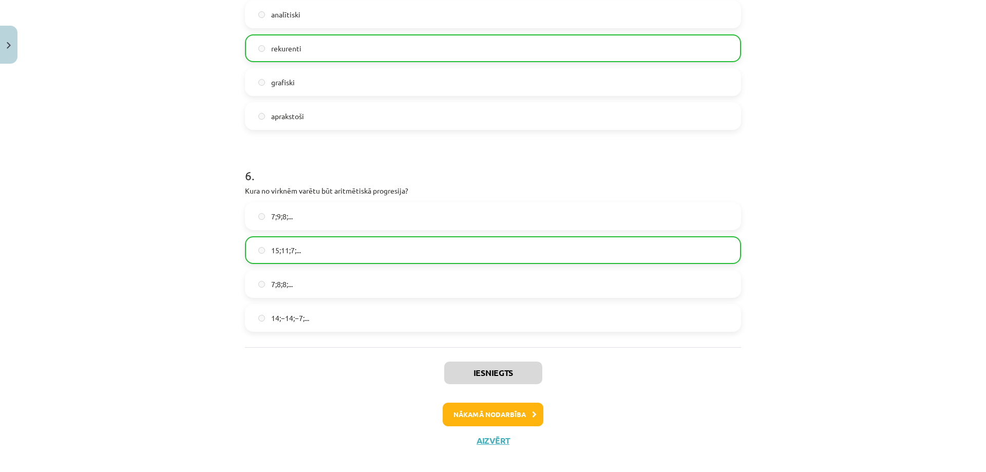
scroll to position [1079, 0]
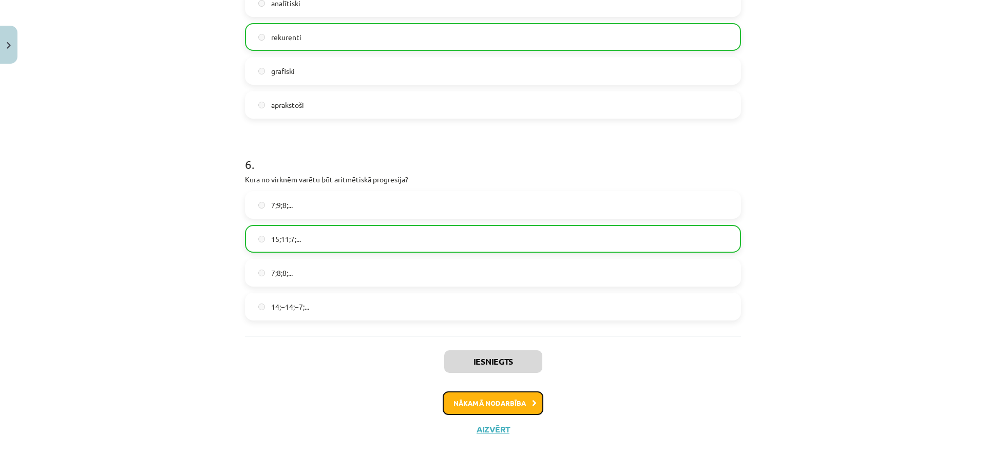
click at [496, 402] on button "Nākamā nodarbība" at bounding box center [493, 403] width 101 height 24
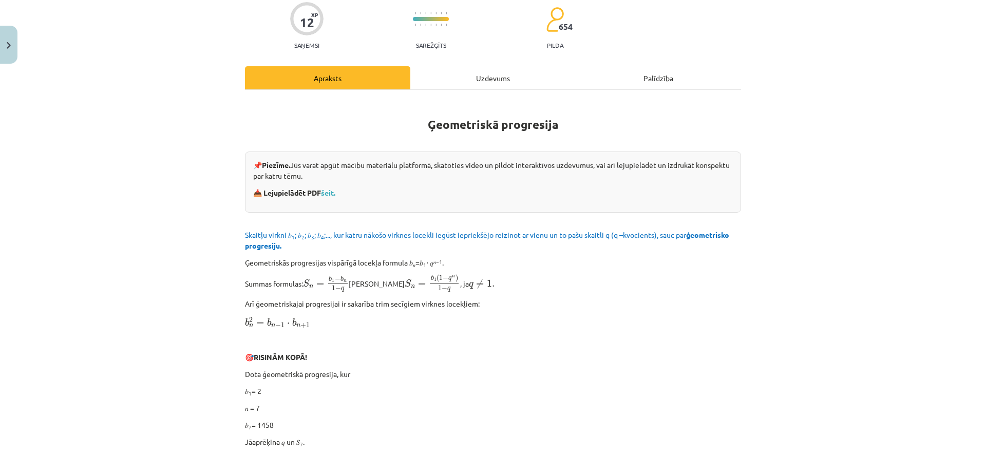
scroll to position [26, 0]
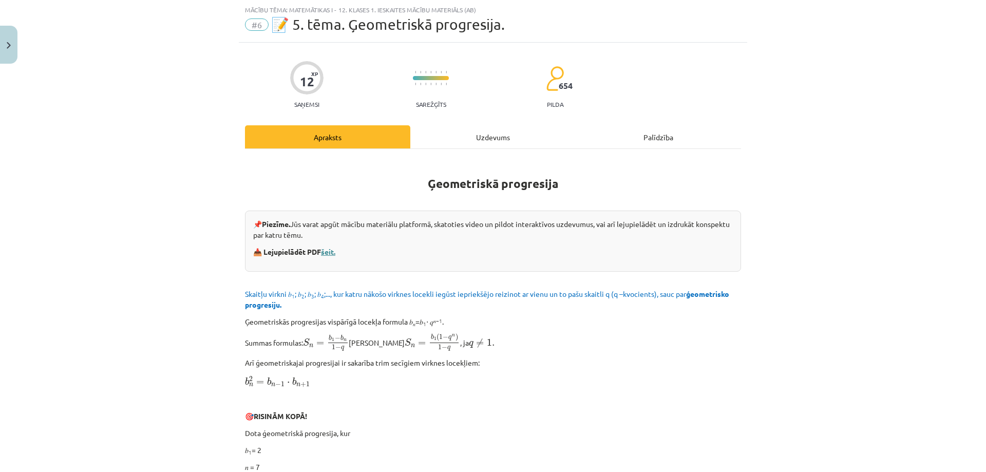
click at [330, 249] on link "šeit." at bounding box center [328, 251] width 14 height 9
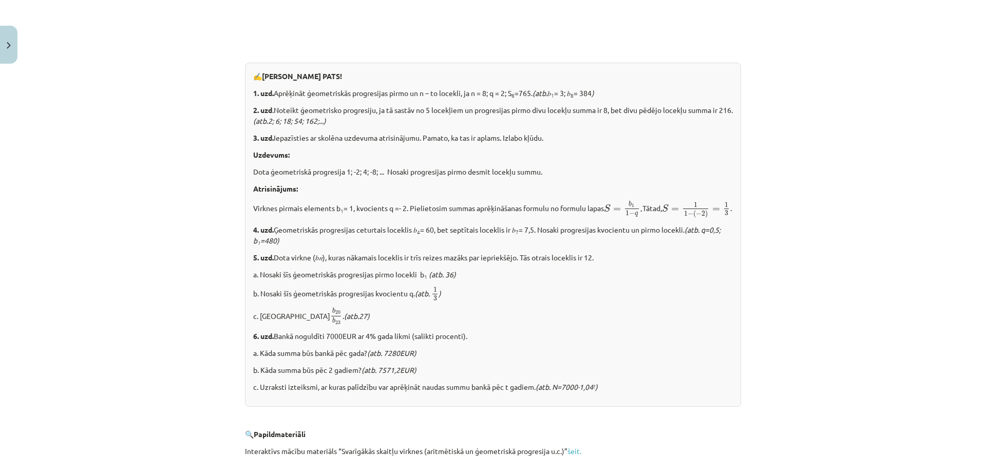
scroll to position [1193, 0]
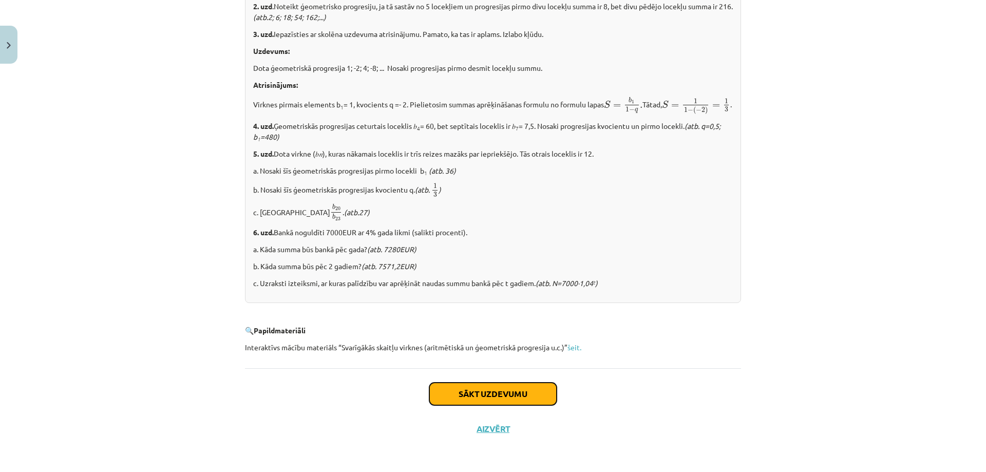
click at [480, 397] on button "Sākt uzdevumu" at bounding box center [492, 394] width 127 height 23
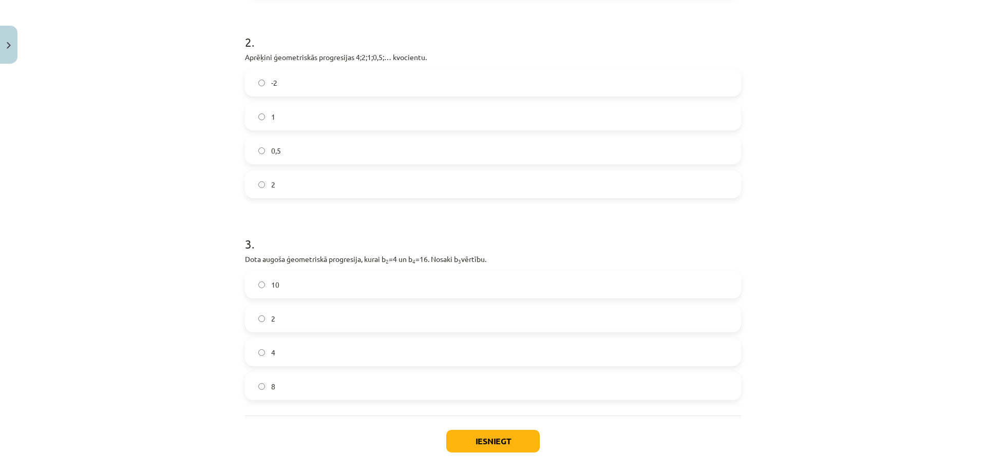
scroll to position [369, 0]
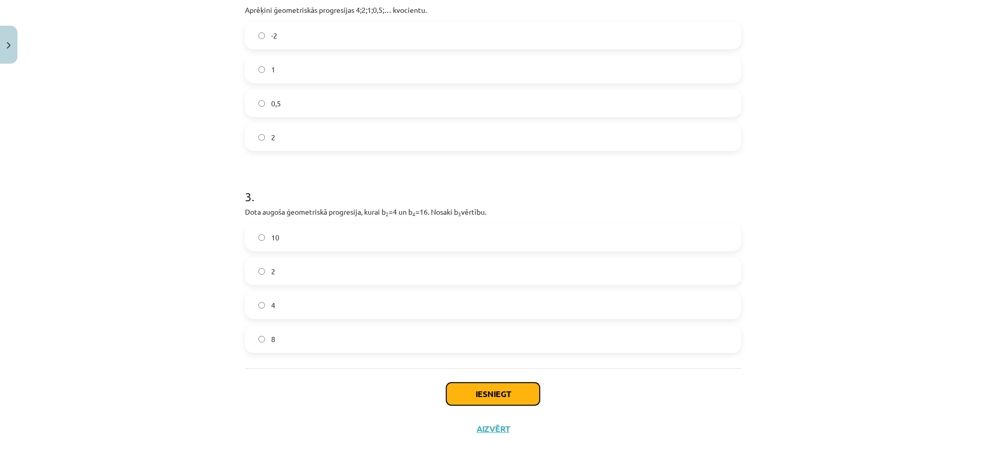
click at [518, 390] on button "Iesniegt" at bounding box center [492, 394] width 93 height 23
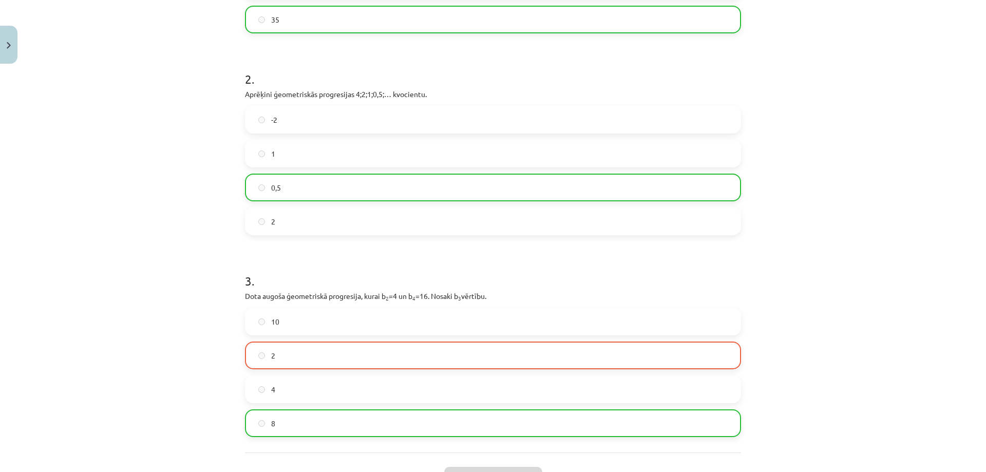
scroll to position [402, 0]
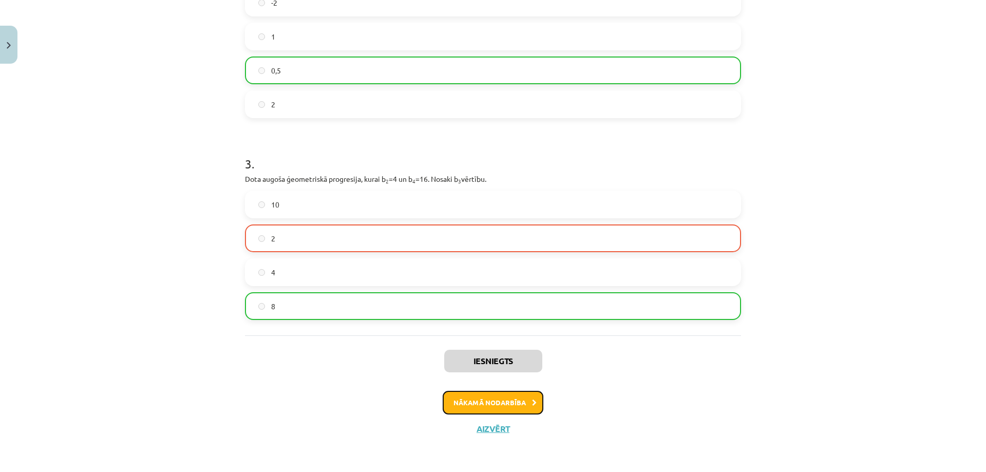
click at [522, 403] on button "Nākamā nodarbība" at bounding box center [493, 403] width 101 height 24
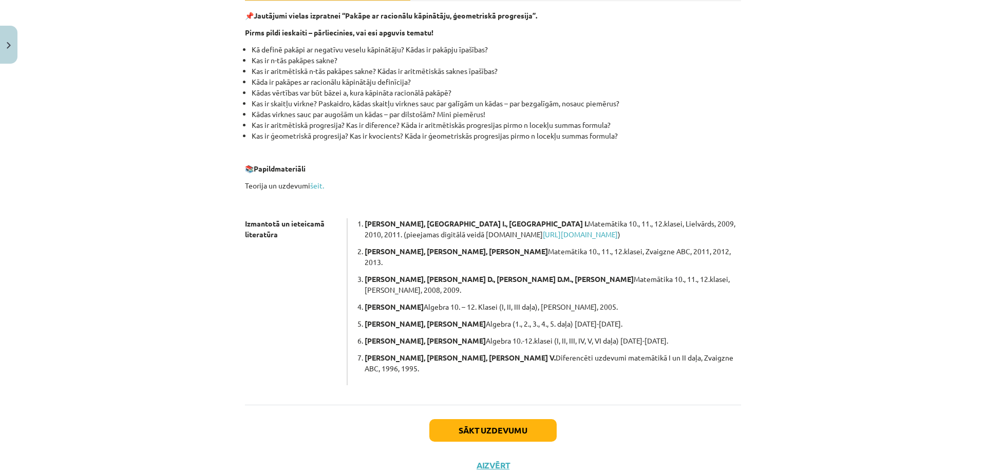
scroll to position [178, 0]
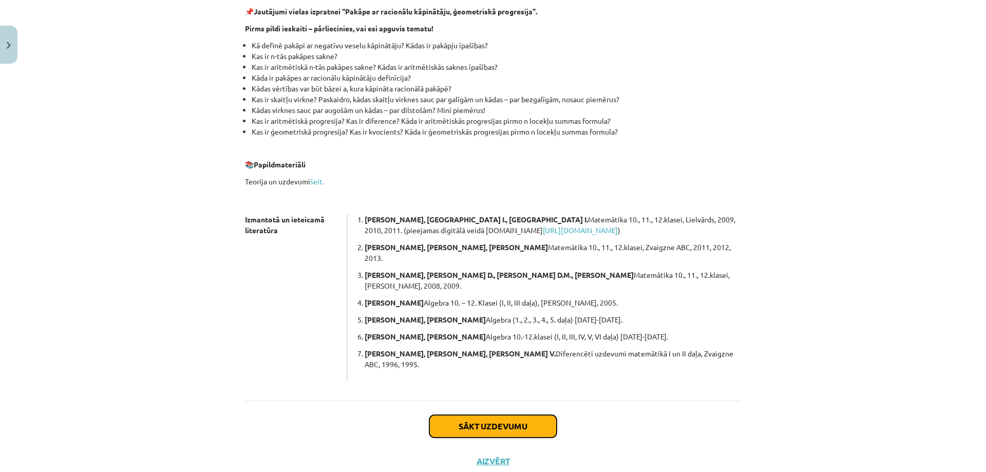
click at [494, 415] on button "Sākt uzdevumu" at bounding box center [492, 426] width 127 height 23
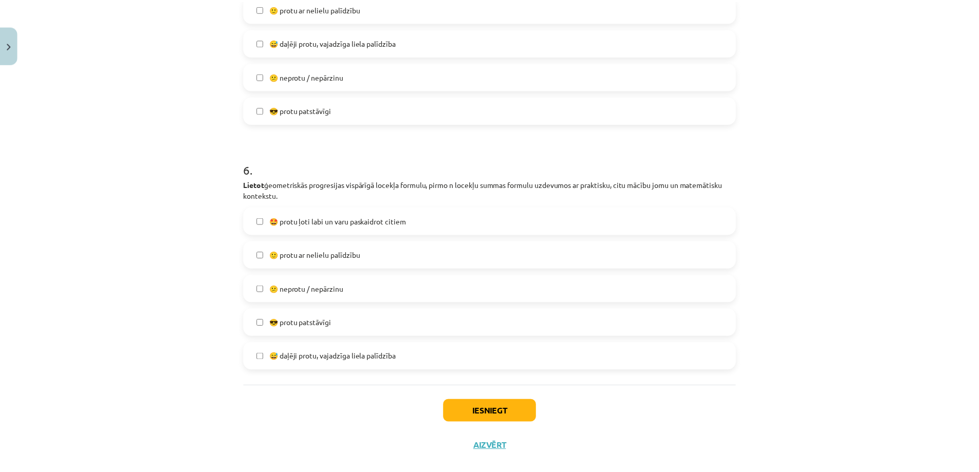
scroll to position [1270, 0]
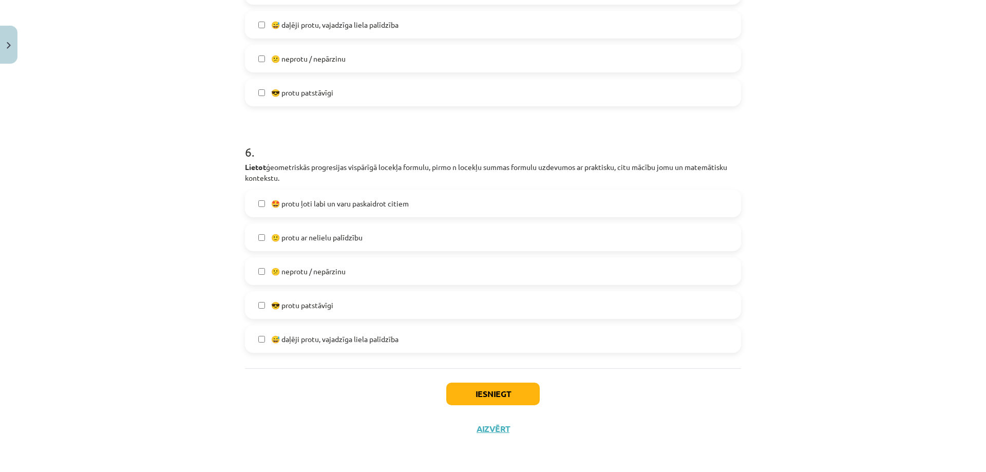
click at [261, 240] on label "🙂 protu ar nelielu palīdzību" at bounding box center [493, 237] width 494 height 26
click at [515, 392] on button "Iesniegt" at bounding box center [492, 394] width 93 height 23
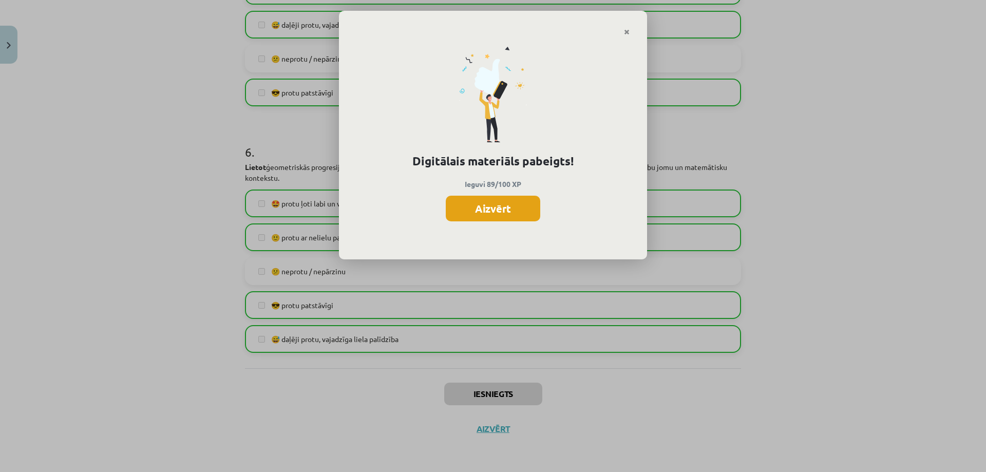
click at [511, 213] on button "Aizvērt" at bounding box center [493, 209] width 95 height 26
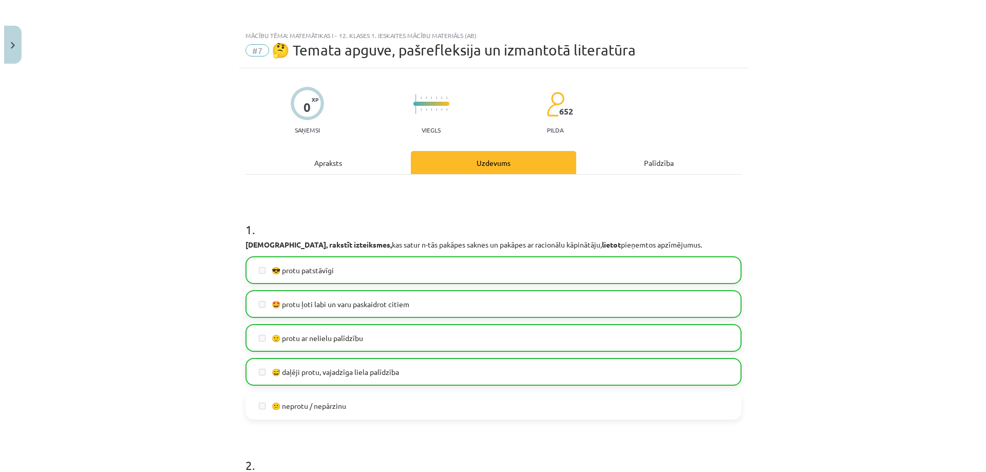
scroll to position [0, 0]
click at [313, 160] on div "Apraksts" at bounding box center [323, 162] width 165 height 23
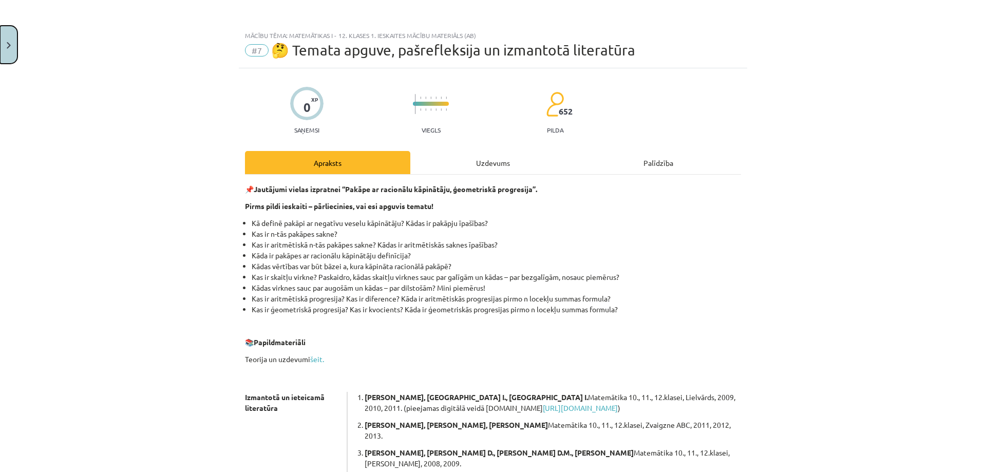
click at [8, 37] on button "Close" at bounding box center [8, 45] width 17 height 38
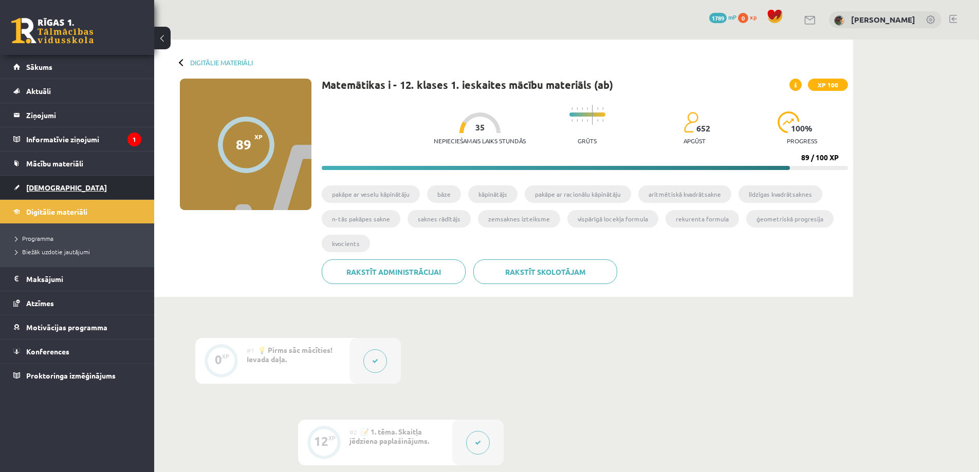
click at [36, 186] on span "[DEMOGRAPHIC_DATA]" at bounding box center [66, 187] width 81 height 9
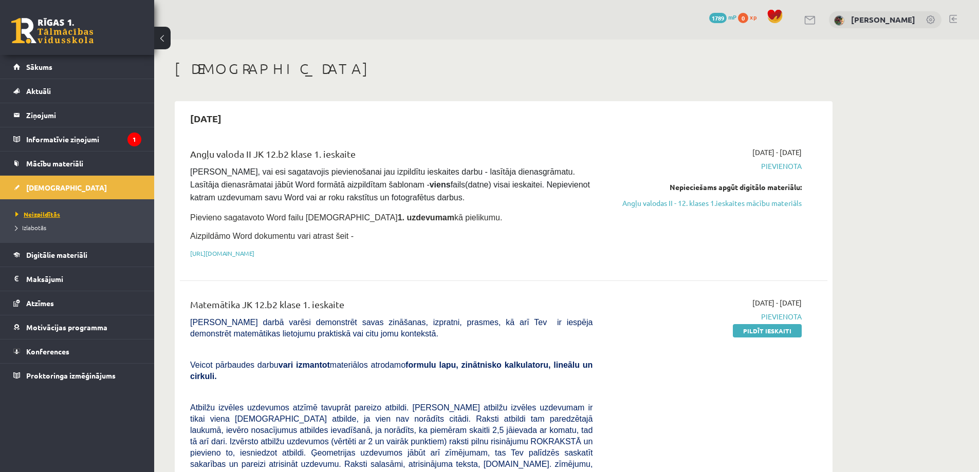
click at [36, 214] on span "Neizpildītās" at bounding box center [37, 214] width 45 height 8
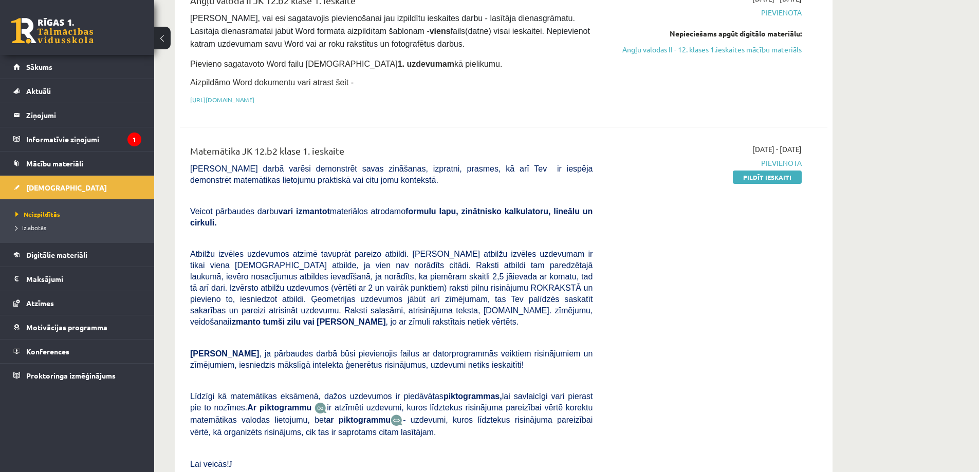
scroll to position [154, 0]
drag, startPoint x: 783, startPoint y: 173, endPoint x: 539, endPoint y: 37, distance: 278.9
click at [783, 172] on link "Pildīt ieskaiti" at bounding box center [766, 176] width 69 height 13
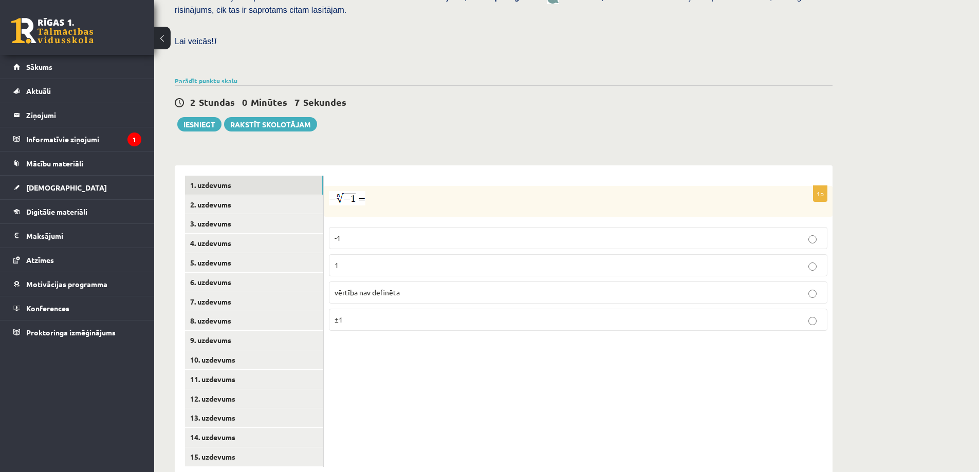
scroll to position [284, 0]
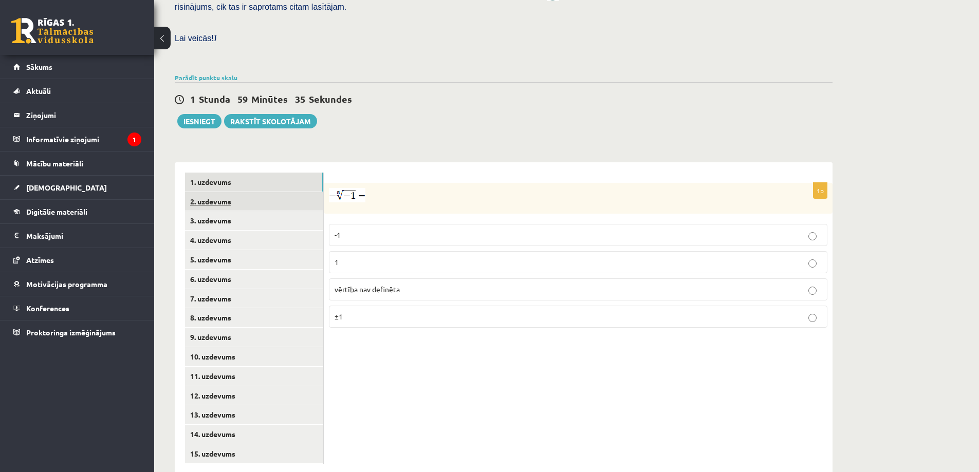
click at [221, 192] on link "2. uzdevums" at bounding box center [254, 201] width 138 height 19
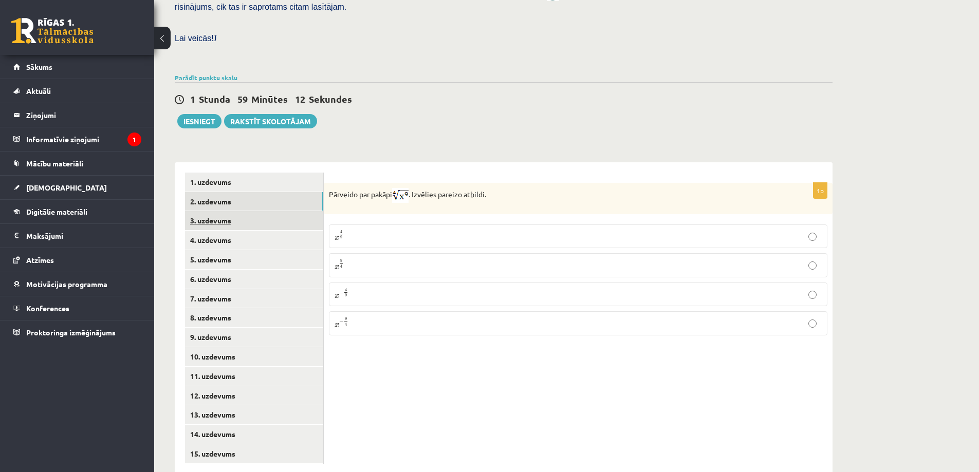
click at [221, 211] on link "3. uzdevums" at bounding box center [254, 220] width 138 height 19
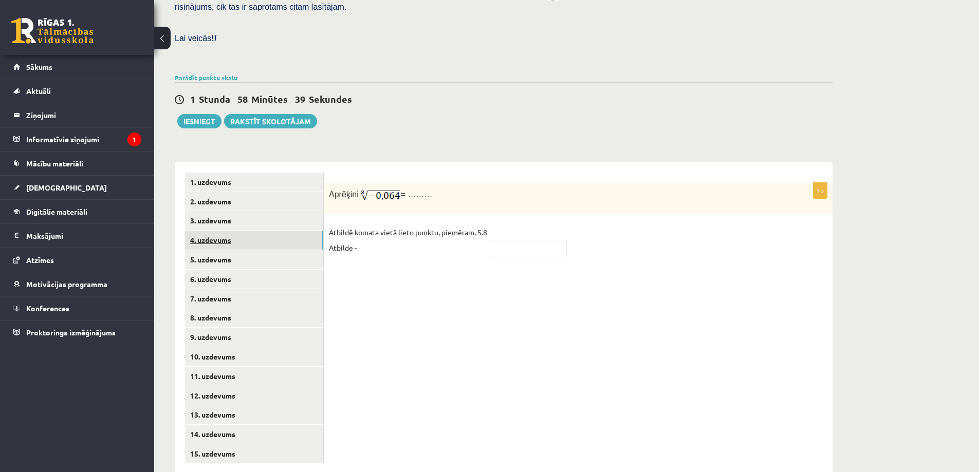
click at [212, 231] on link "4. uzdevums" at bounding box center [254, 240] width 138 height 19
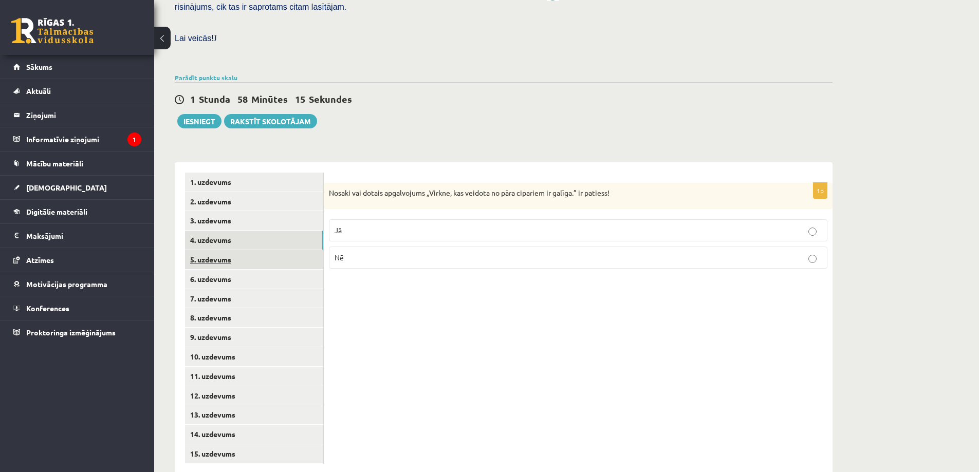
click at [205, 250] on link "5. uzdevums" at bounding box center [254, 259] width 138 height 19
click at [209, 270] on link "6. uzdevums" at bounding box center [254, 279] width 138 height 19
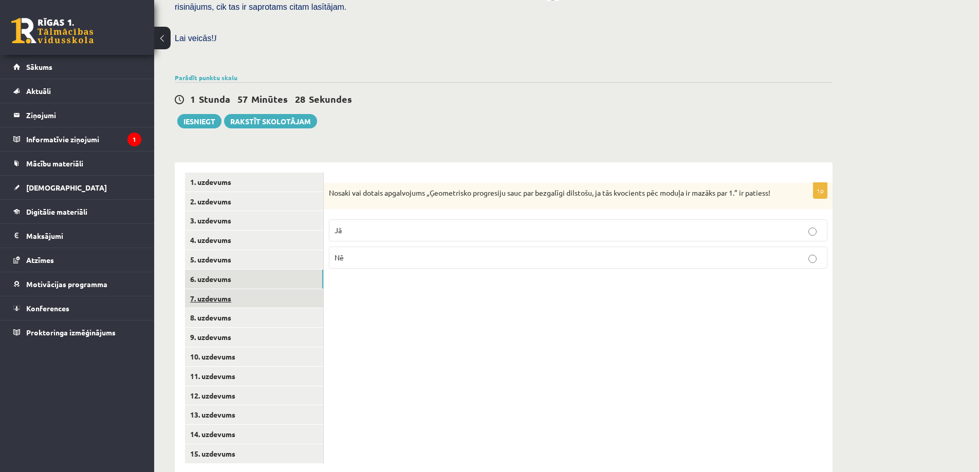
click at [233, 289] on link "7. uzdevums" at bounding box center [254, 298] width 138 height 19
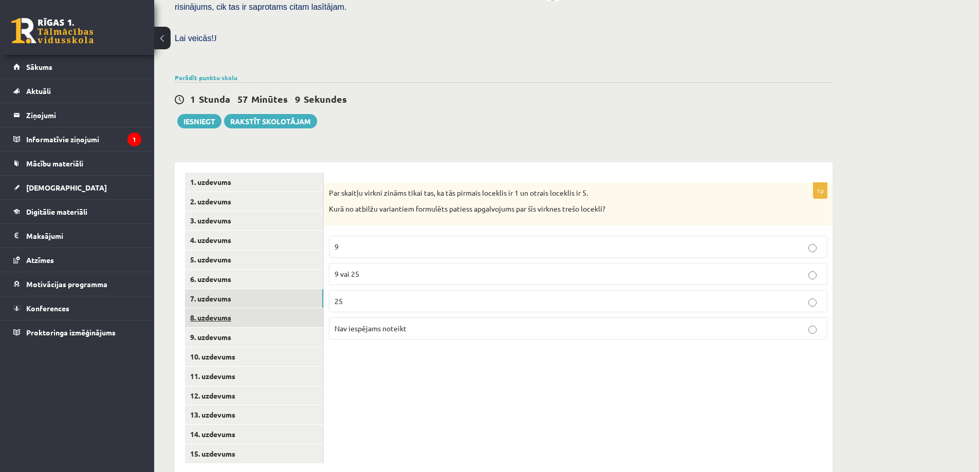
click at [212, 308] on link "8. uzdevums" at bounding box center [254, 317] width 138 height 19
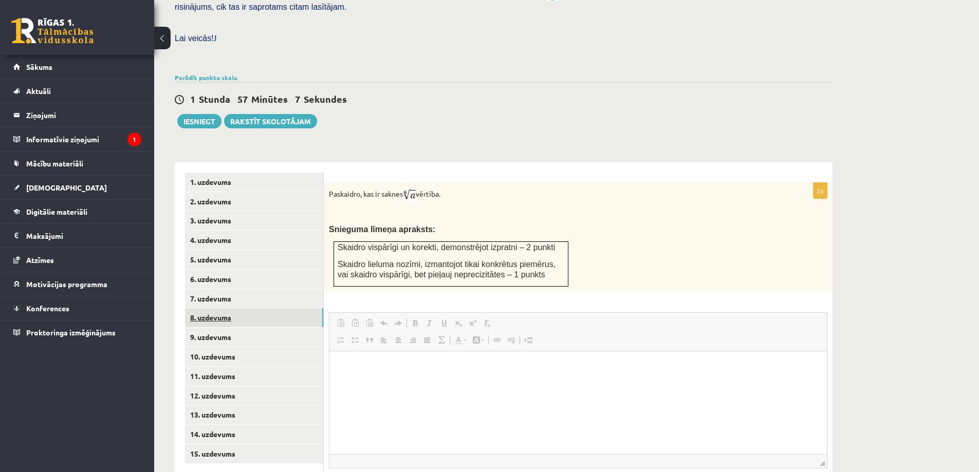
scroll to position [0, 0]
click at [211, 328] on link "9. uzdevums" at bounding box center [254, 337] width 138 height 19
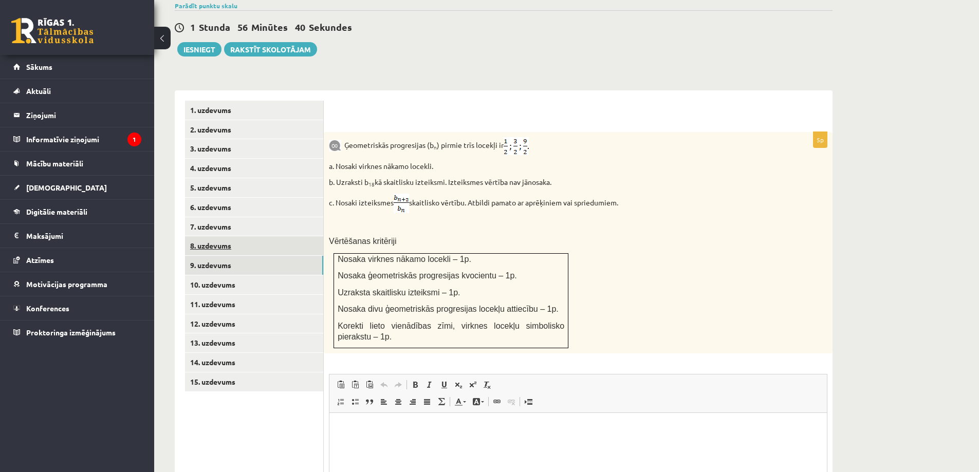
scroll to position [386, 0]
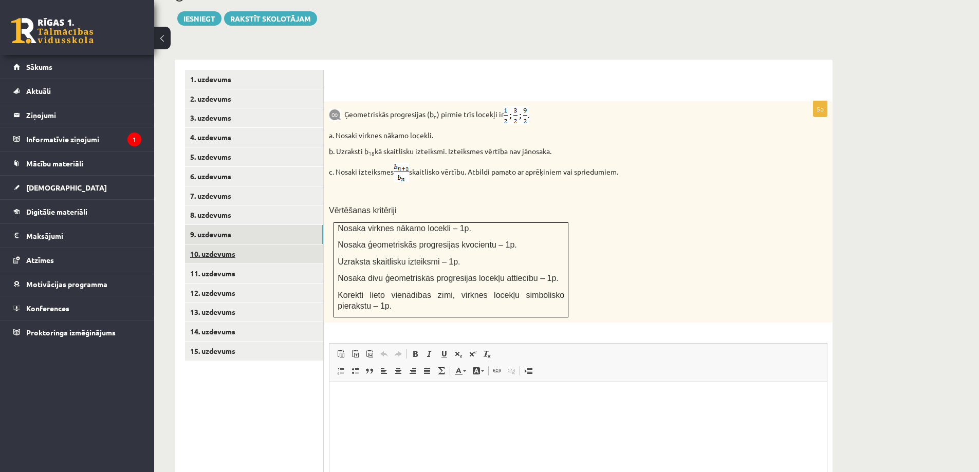
click at [218, 245] on link "10. uzdevums" at bounding box center [254, 254] width 138 height 19
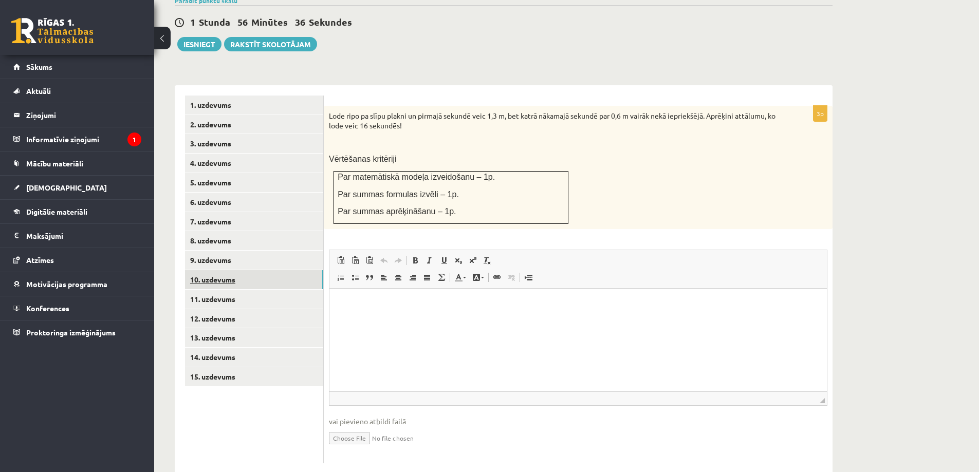
scroll to position [0, 0]
click at [213, 270] on link "10. uzdevums" at bounding box center [254, 279] width 138 height 19
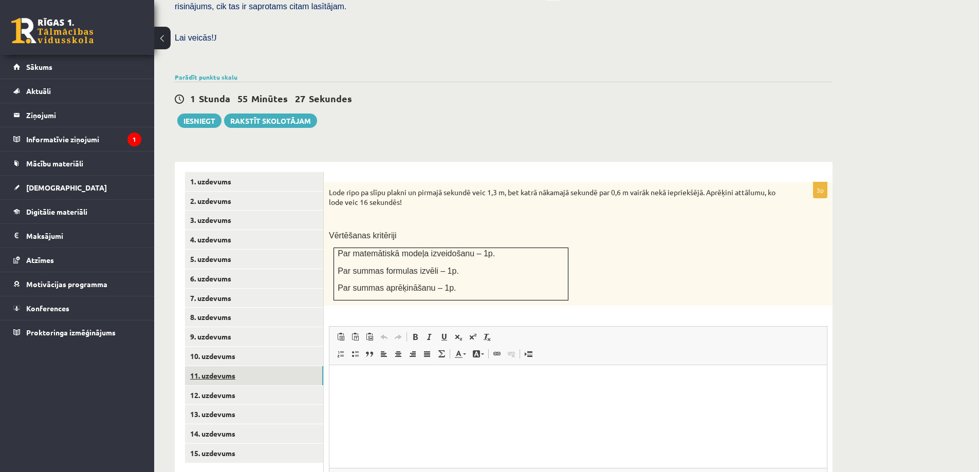
click at [214, 366] on link "11. uzdevums" at bounding box center [254, 375] width 138 height 19
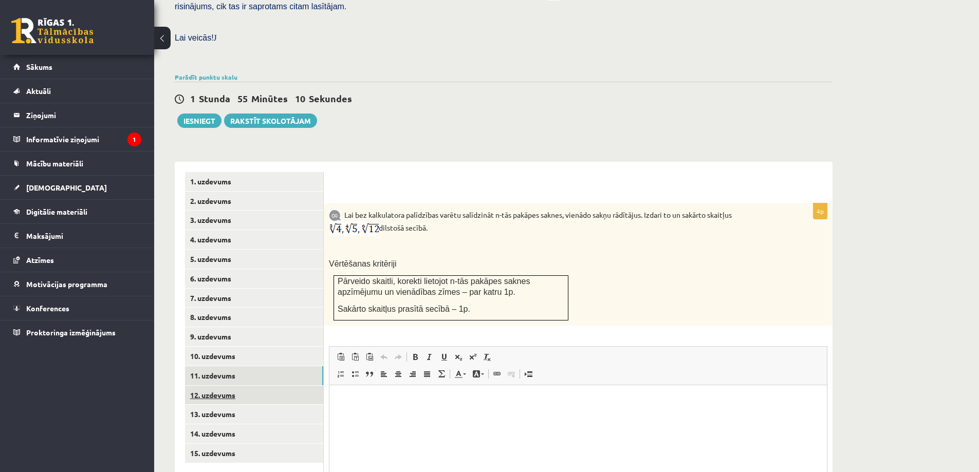
click at [209, 386] on link "12. uzdevums" at bounding box center [254, 395] width 138 height 19
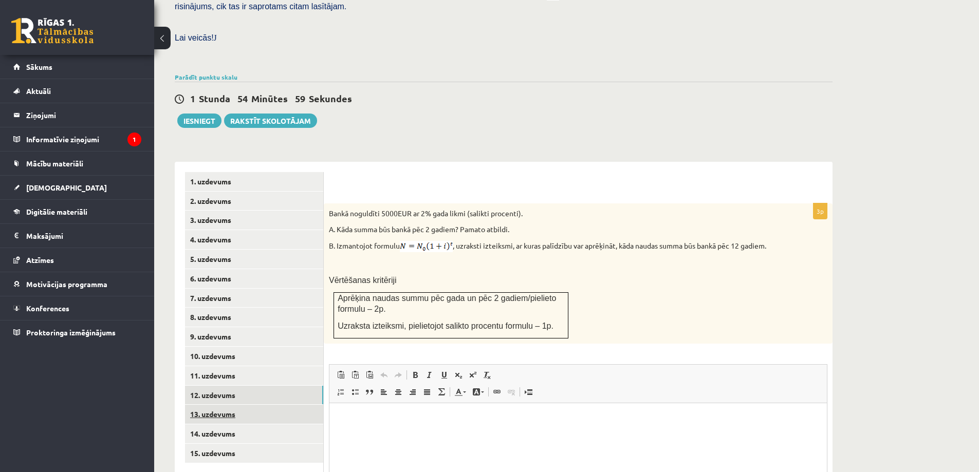
click at [212, 405] on link "13. uzdevums" at bounding box center [254, 414] width 138 height 19
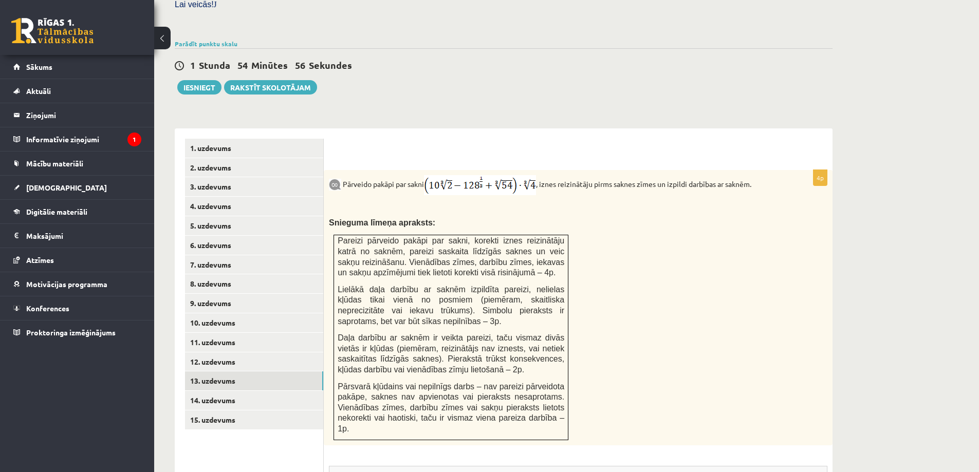
scroll to position [335, 0]
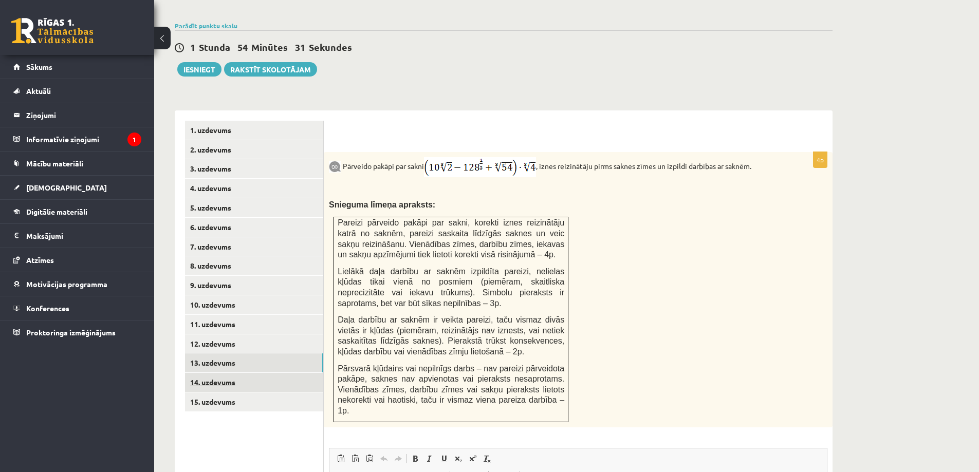
click at [202, 373] on link "14. uzdevums" at bounding box center [254, 382] width 138 height 19
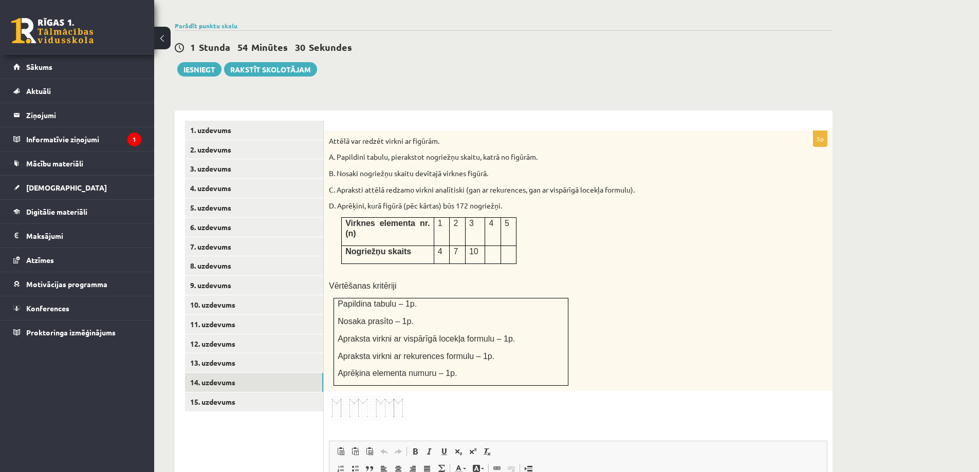
scroll to position [0, 0]
click at [212, 392] on link "15. uzdevums" at bounding box center [254, 401] width 138 height 19
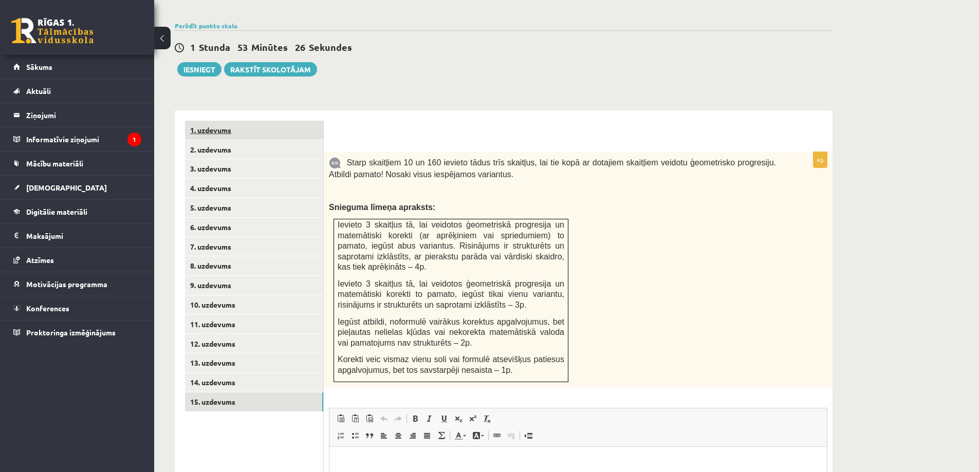
click at [222, 121] on link "1. uzdevums" at bounding box center [254, 130] width 138 height 19
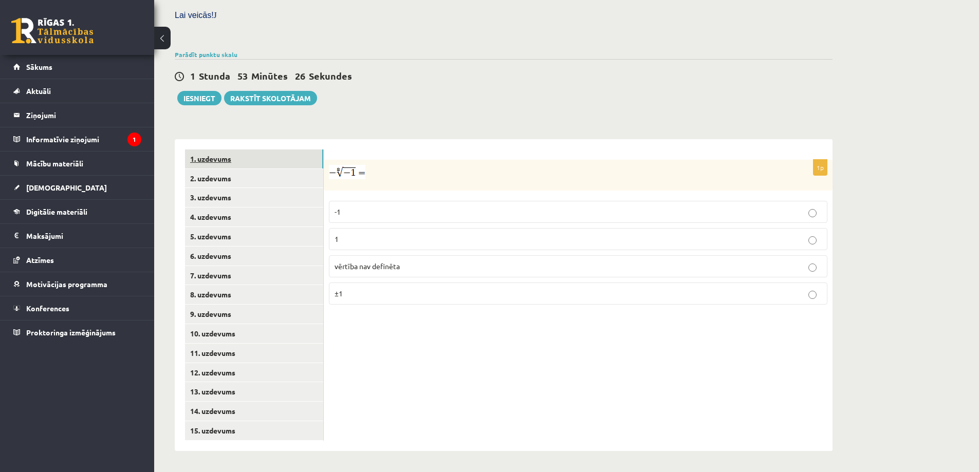
scroll to position [284, 0]
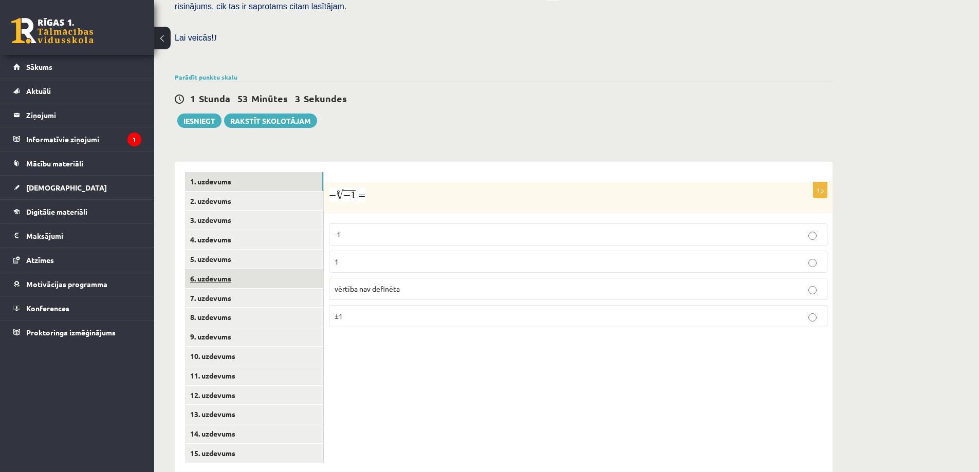
click at [213, 269] on link "6. uzdevums" at bounding box center [254, 278] width 138 height 19
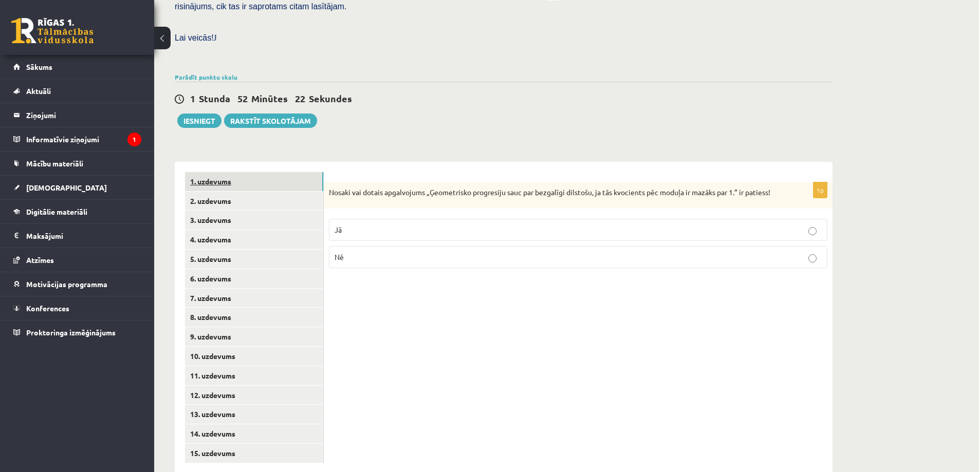
click at [223, 172] on link "1. uzdevums" at bounding box center [254, 181] width 138 height 19
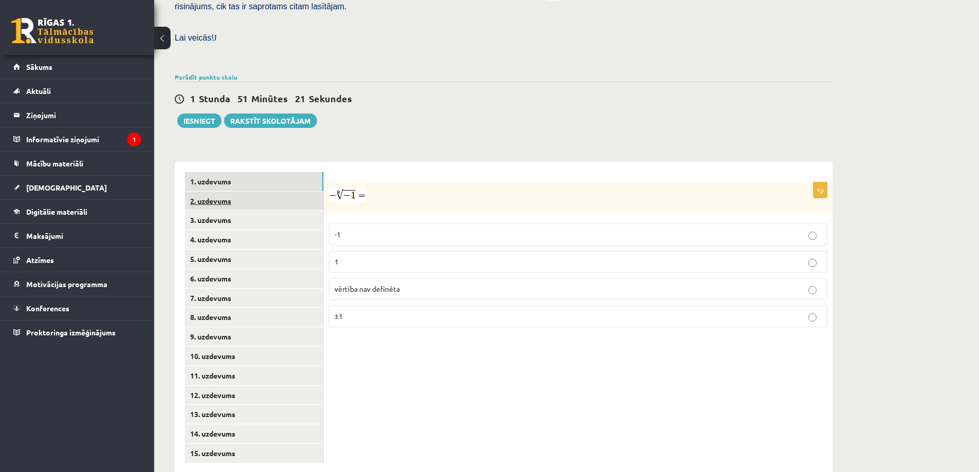
click at [208, 192] on link "2. uzdevums" at bounding box center [254, 201] width 138 height 19
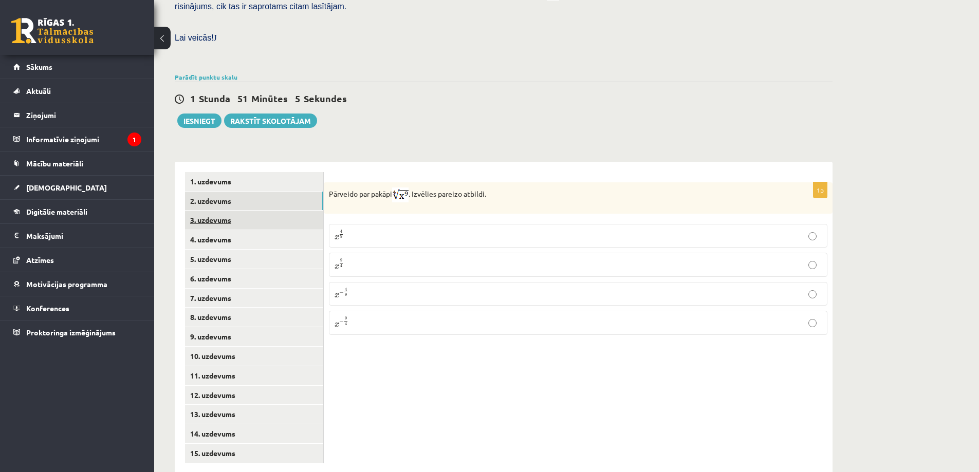
click at [209, 211] on link "3. uzdevums" at bounding box center [254, 220] width 138 height 19
click at [518, 239] on input "text" at bounding box center [528, 247] width 77 height 17
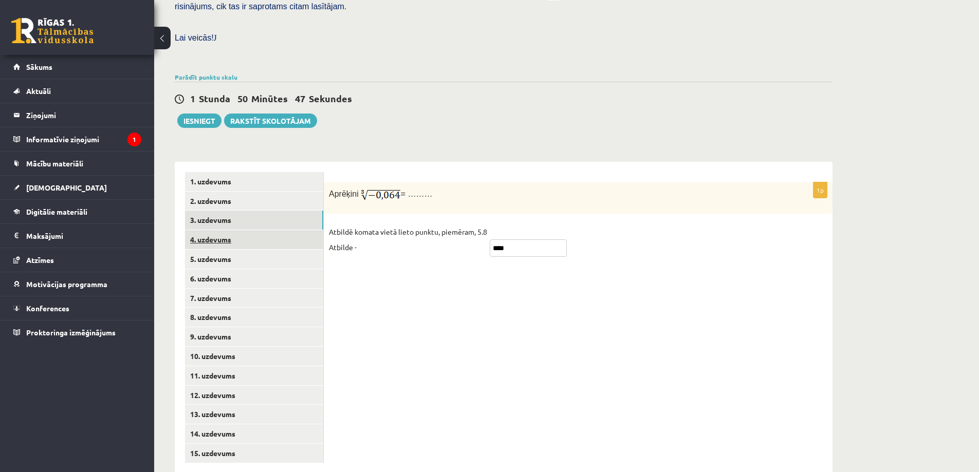
type input "****"
click at [213, 230] on link "4. uzdevums" at bounding box center [254, 239] width 138 height 19
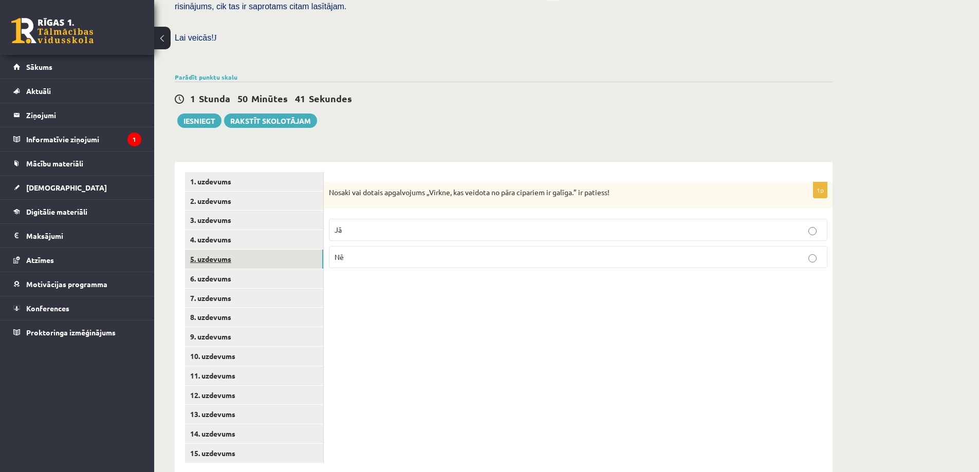
click at [212, 250] on link "5. uzdevums" at bounding box center [254, 259] width 138 height 19
click at [205, 269] on link "6. uzdevums" at bounding box center [254, 278] width 138 height 19
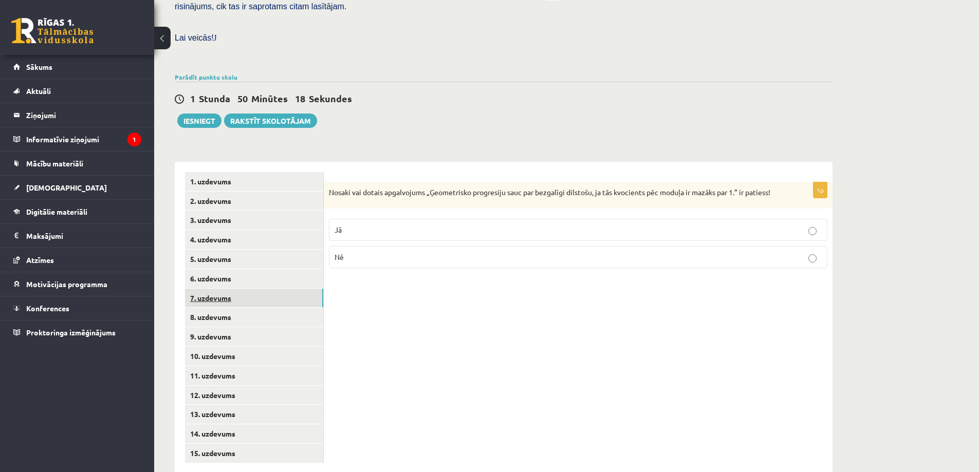
click at [204, 289] on link "7. uzdevums" at bounding box center [254, 298] width 138 height 19
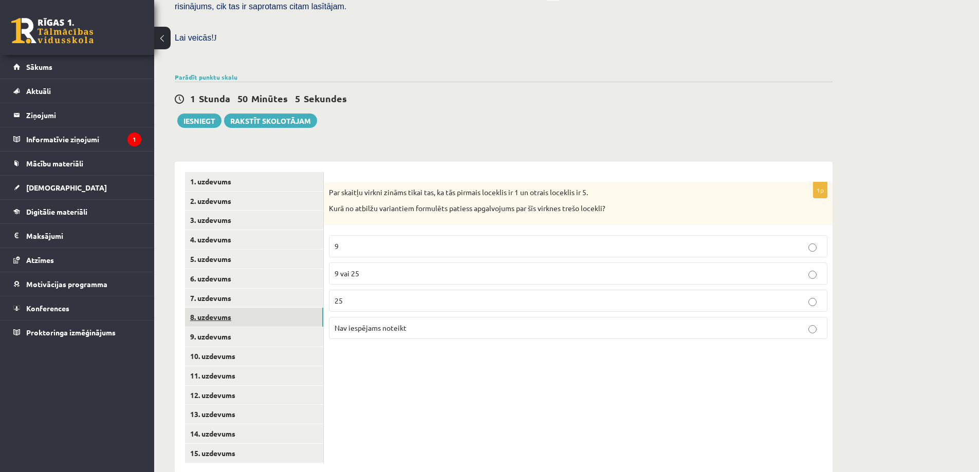
click at [213, 308] on link "8. uzdevums" at bounding box center [254, 317] width 138 height 19
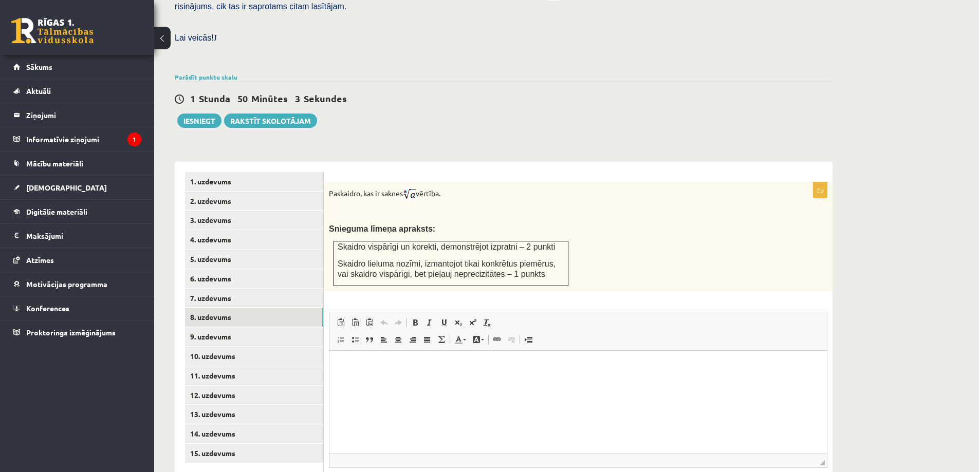
scroll to position [0, 0]
click at [350, 361] on p "Rich Text Editor, wiswyg-editor-user-answer-47363844869360" at bounding box center [578, 366] width 477 height 11
click at [348, 359] on html at bounding box center [577, 365] width 497 height 31
click at [359, 368] on p "**********" at bounding box center [578, 366] width 477 height 11
click at [360, 369] on p "**********" at bounding box center [578, 366] width 477 height 11
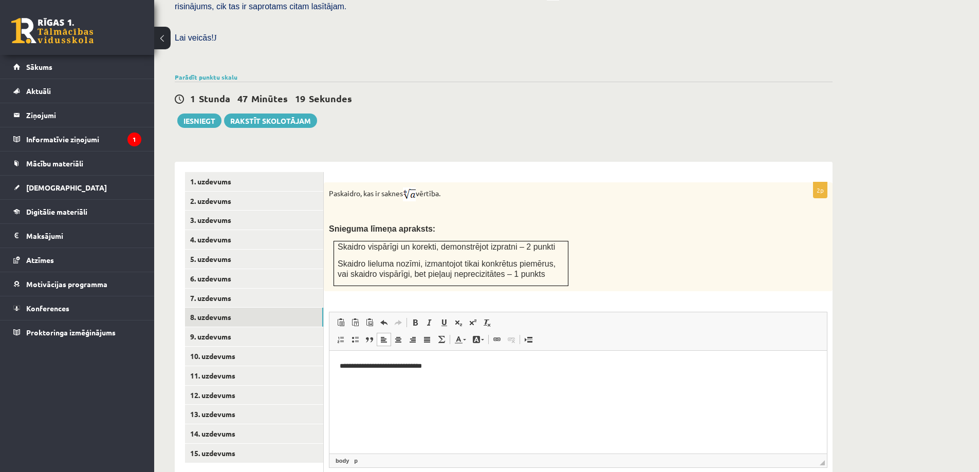
click at [340, 366] on p "**********" at bounding box center [578, 366] width 477 height 11
click at [478, 371] on html "**********" at bounding box center [577, 365] width 497 height 31
drag, startPoint x: 360, startPoint y: 366, endPoint x: 333, endPoint y: 366, distance: 27.2
click at [333, 366] on html "**********" at bounding box center [577, 365] width 497 height 31
click at [444, 367] on p "**********" at bounding box center [578, 366] width 477 height 11
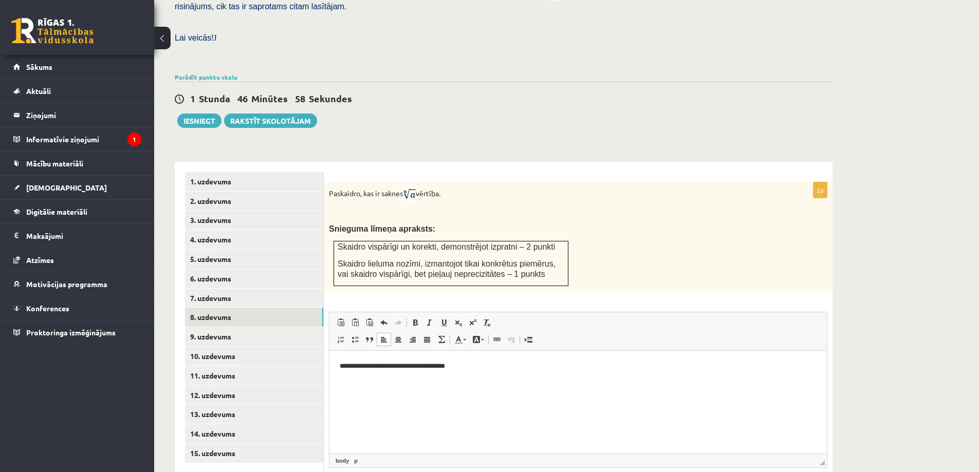
click at [476, 370] on p "**********" at bounding box center [578, 366] width 477 height 11
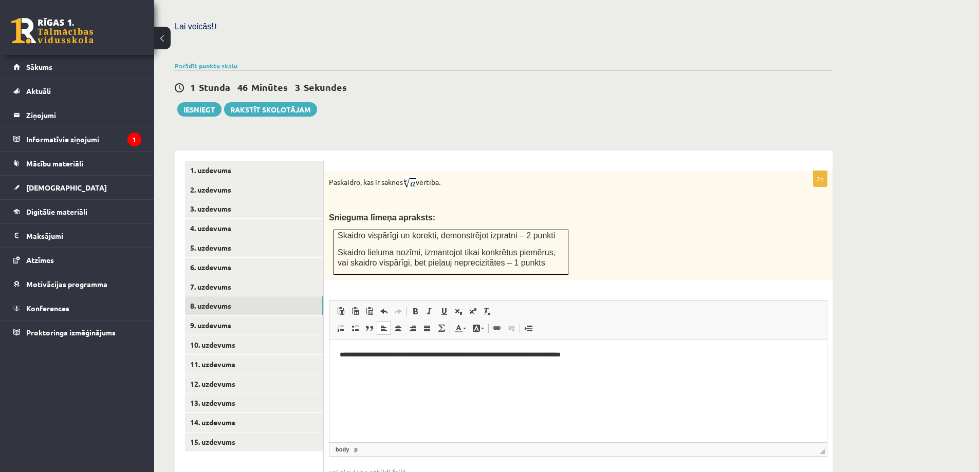
scroll to position [295, 0]
click at [209, 316] on link "9. uzdevums" at bounding box center [254, 325] width 138 height 19
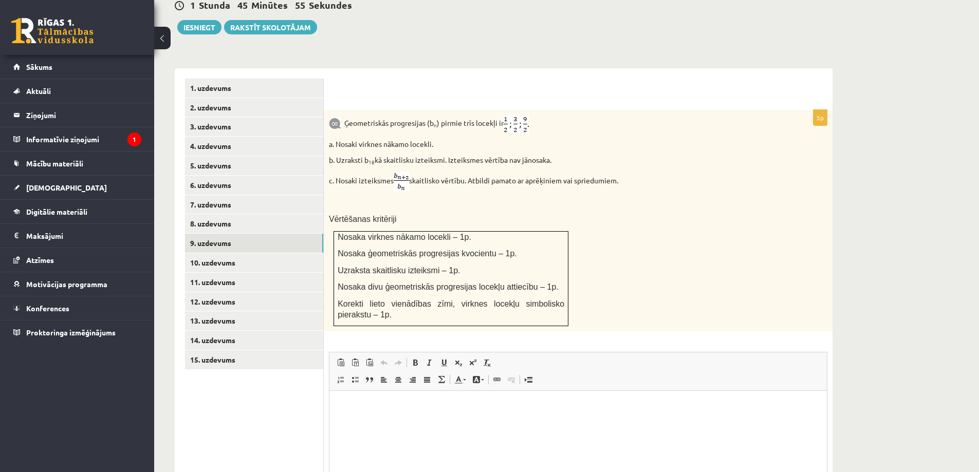
scroll to position [0, 0]
click at [370, 407] on p "Rich Text Editor, wiswyg-editor-user-answer-47363759897920" at bounding box center [578, 406] width 477 height 11
click at [202, 253] on link "10. uzdevums" at bounding box center [254, 262] width 138 height 19
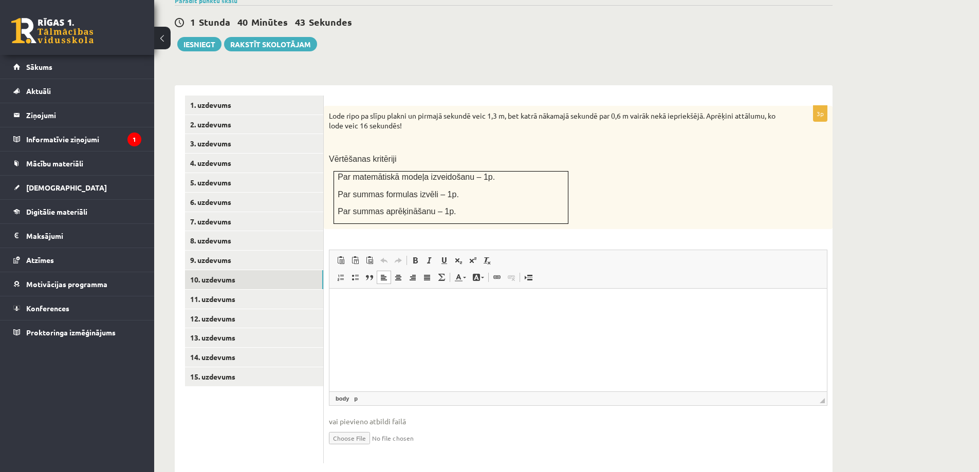
click at [358, 312] on html at bounding box center [577, 304] width 497 height 31
click at [211, 290] on link "11. uzdevums" at bounding box center [254, 299] width 138 height 19
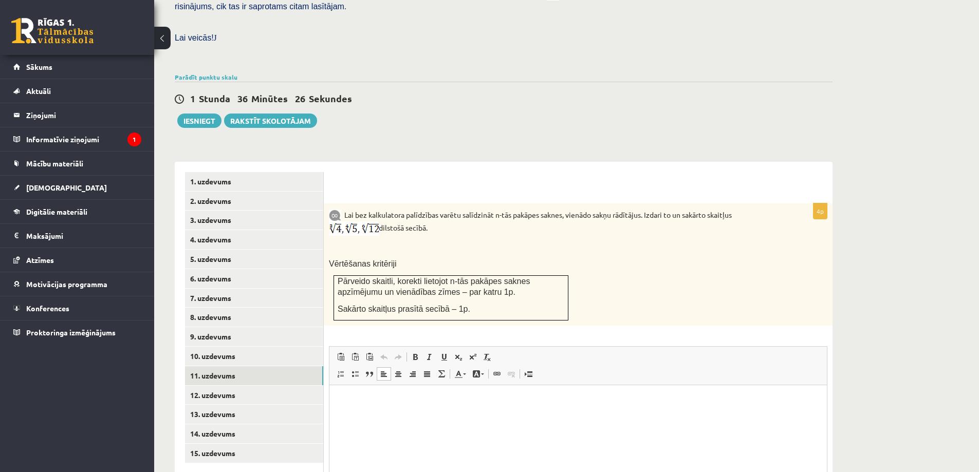
click at [364, 404] on p "Rich Text Editor, wiswyg-editor-user-answer-47363930831200" at bounding box center [578, 401] width 477 height 11
drag, startPoint x: 478, startPoint y: 399, endPoint x: 340, endPoint y: 407, distance: 139.0
click at [340, 407] on html "**********" at bounding box center [577, 400] width 497 height 31
click at [381, 406] on span "Copy" at bounding box center [383, 402] width 32 height 15
copy p "**********"
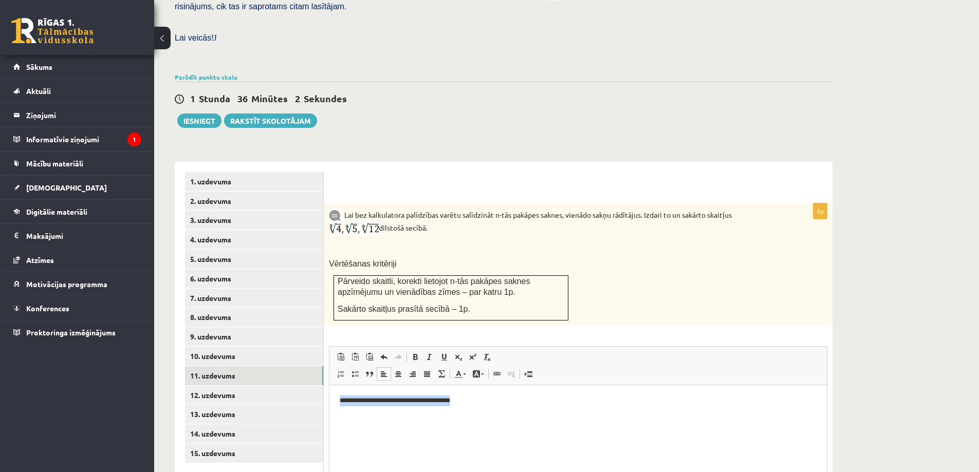
click at [447, 417] on html "**********" at bounding box center [577, 400] width 497 height 31
click at [206, 366] on link "11. uzdevums" at bounding box center [254, 375] width 138 height 19
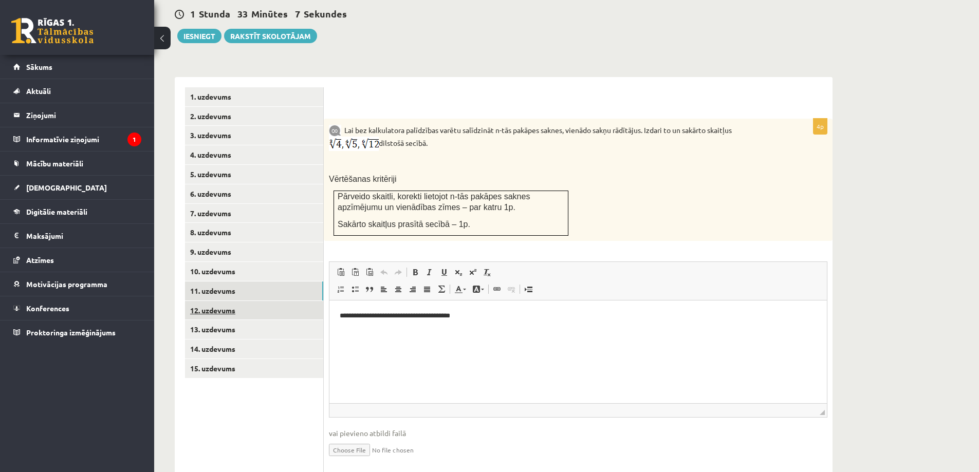
click at [211, 301] on link "12. uzdevums" at bounding box center [254, 310] width 138 height 19
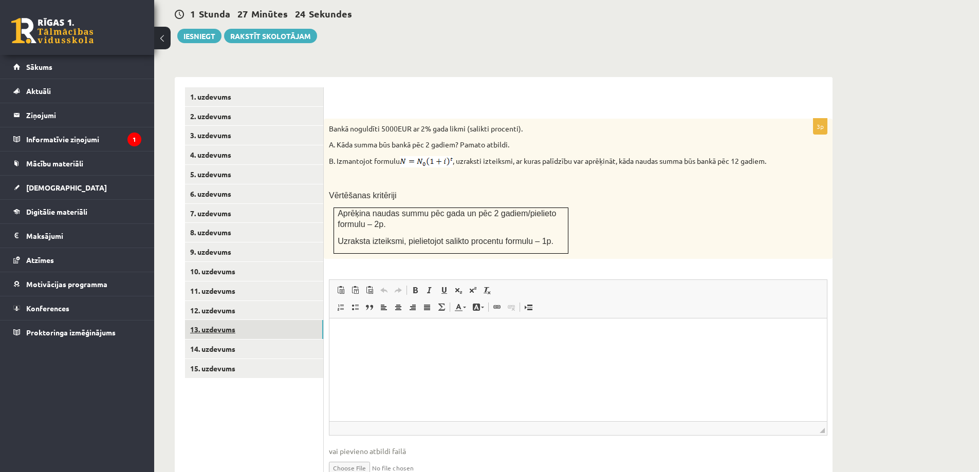
click at [224, 320] on link "13. uzdevums" at bounding box center [254, 329] width 138 height 19
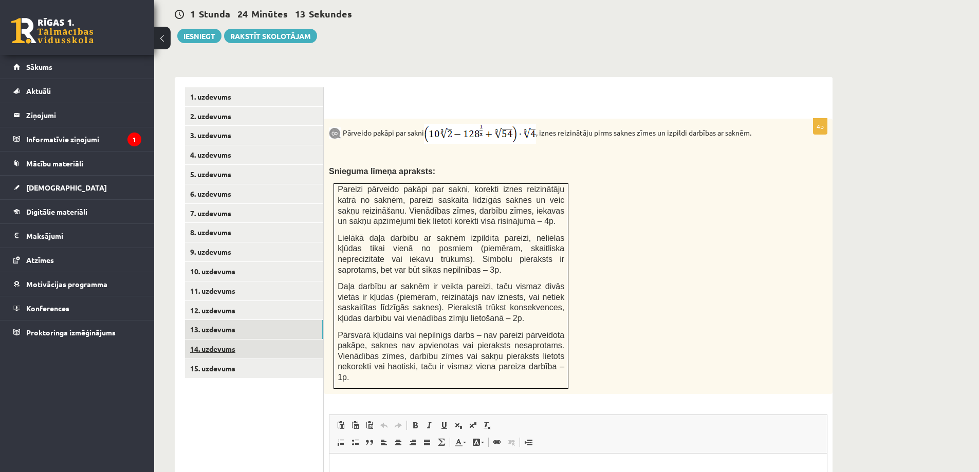
click at [217, 340] on link "14. uzdevums" at bounding box center [254, 349] width 138 height 19
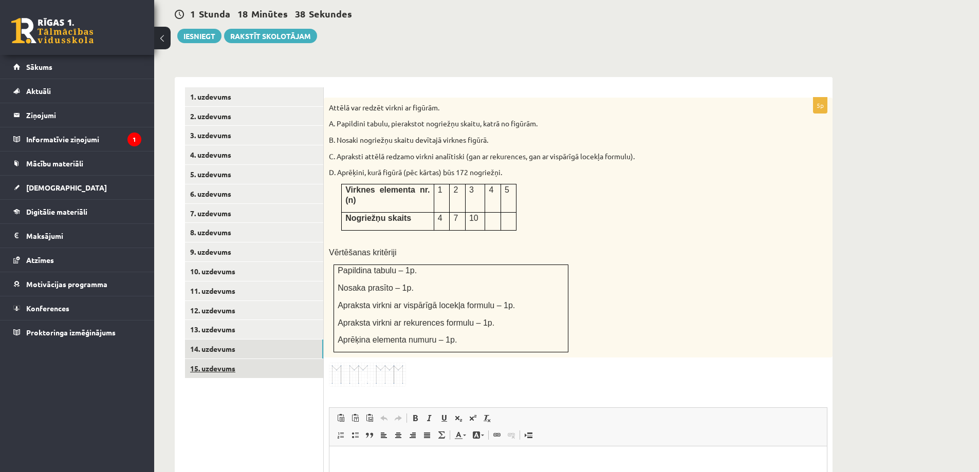
click at [223, 359] on link "15. uzdevums" at bounding box center [254, 368] width 138 height 19
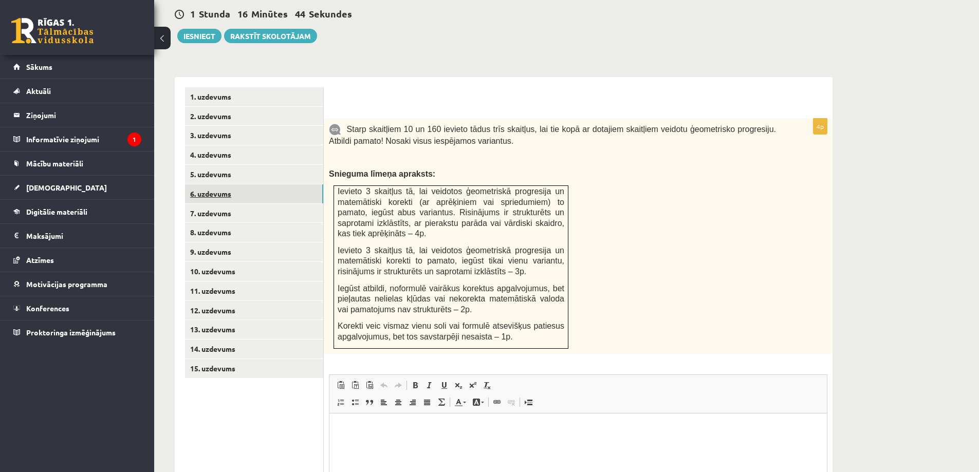
click at [225, 184] on link "6. uzdevums" at bounding box center [254, 193] width 138 height 19
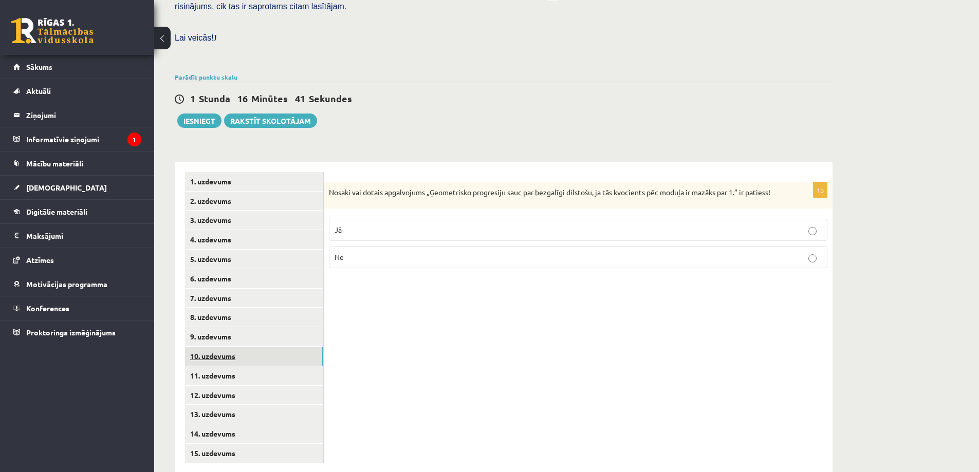
click at [218, 347] on link "10. uzdevums" at bounding box center [254, 356] width 138 height 19
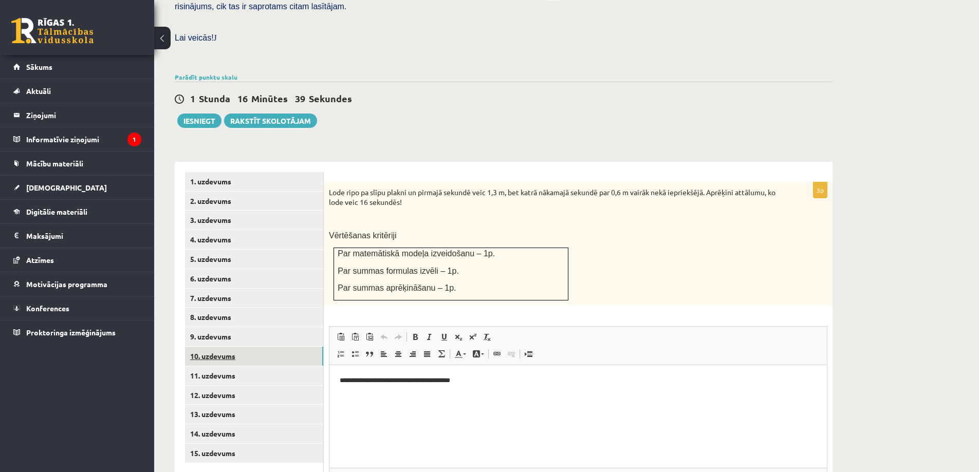
scroll to position [0, 0]
click at [217, 308] on link "8. uzdevums" at bounding box center [254, 317] width 138 height 19
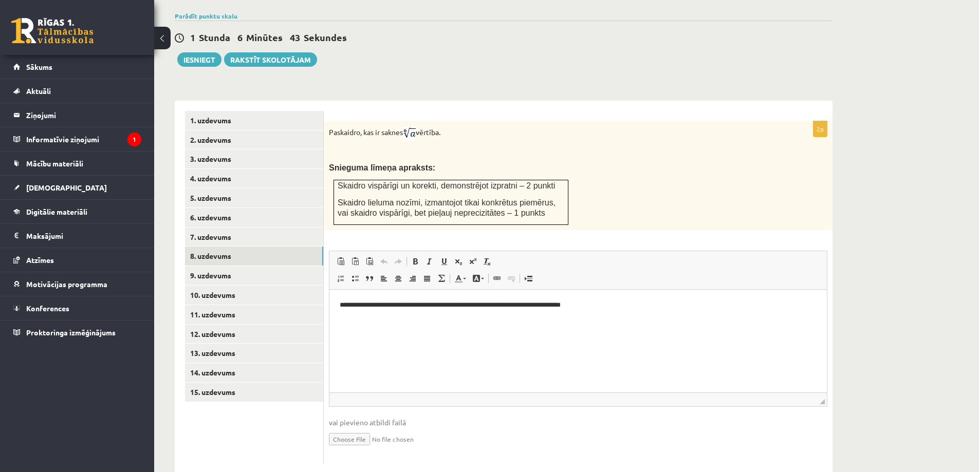
scroll to position [346, 0]
click at [356, 427] on input "file" at bounding box center [578, 437] width 498 height 21
type input "**********"
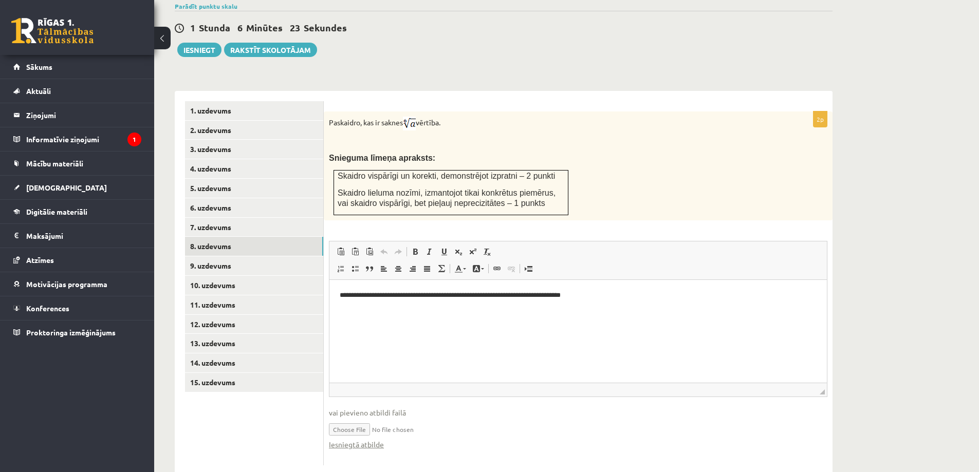
scroll to position [357, 0]
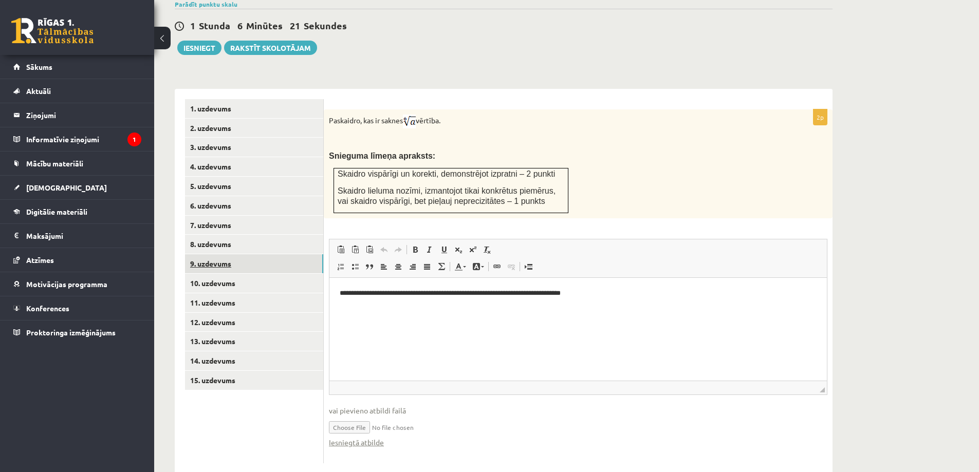
click at [208, 254] on link "9. uzdevums" at bounding box center [254, 263] width 138 height 19
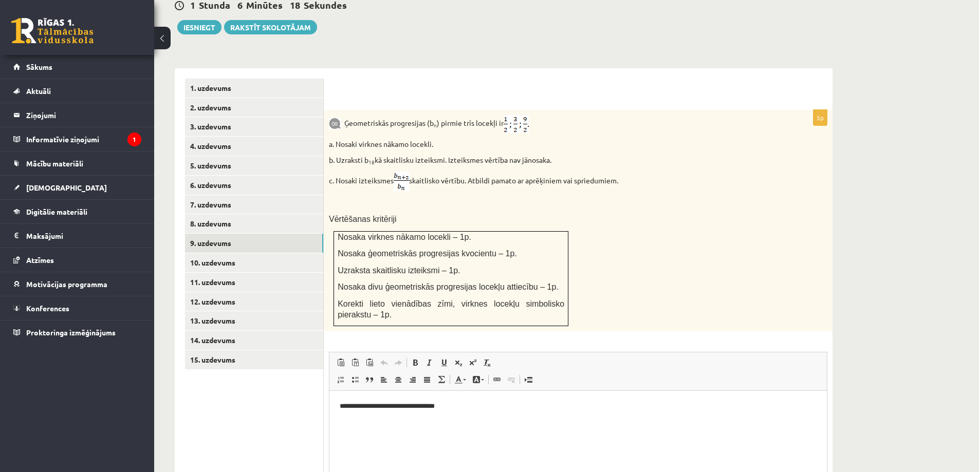
scroll to position [480, 0]
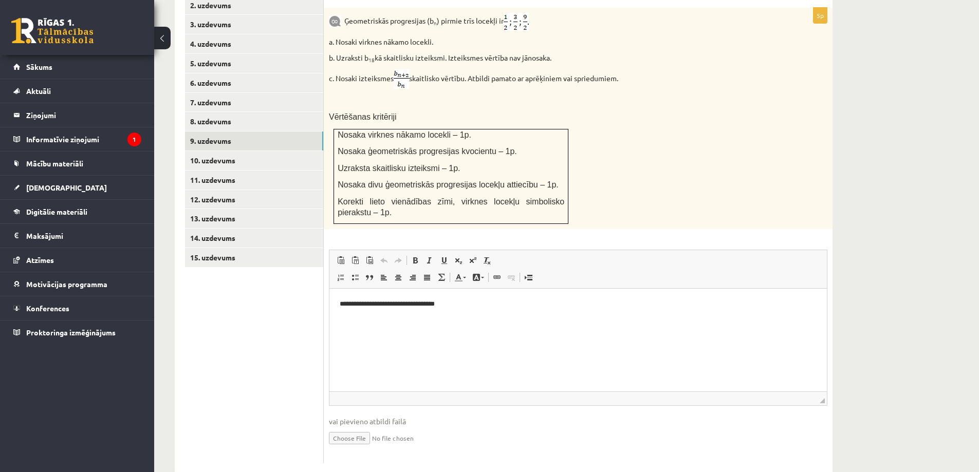
click at [343, 427] on input "file" at bounding box center [578, 437] width 498 height 21
type input "**********"
click at [211, 151] on link "10. uzdevums" at bounding box center [254, 160] width 138 height 19
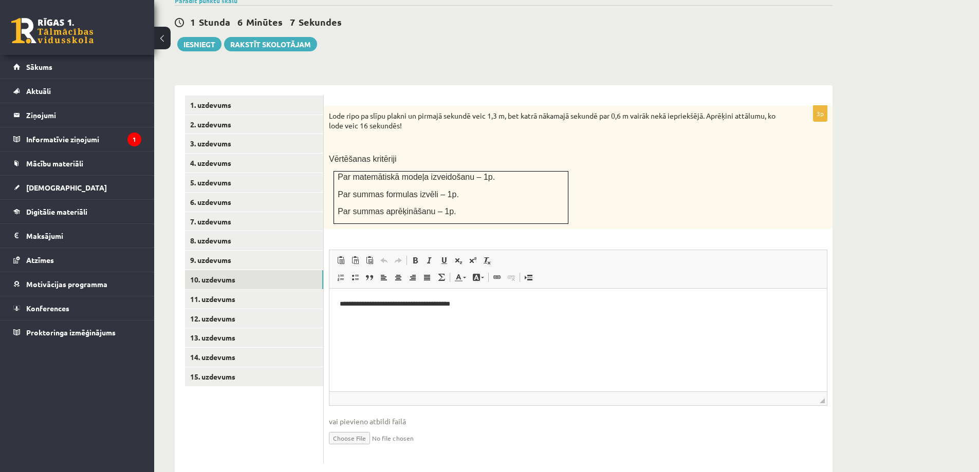
scroll to position [0, 0]
click at [338, 427] on input "file" at bounding box center [578, 437] width 498 height 21
type input "**********"
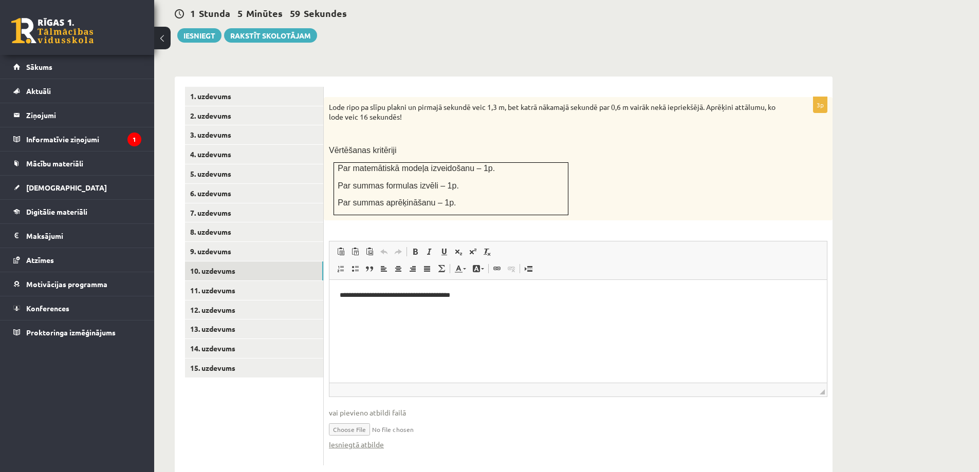
scroll to position [371, 0]
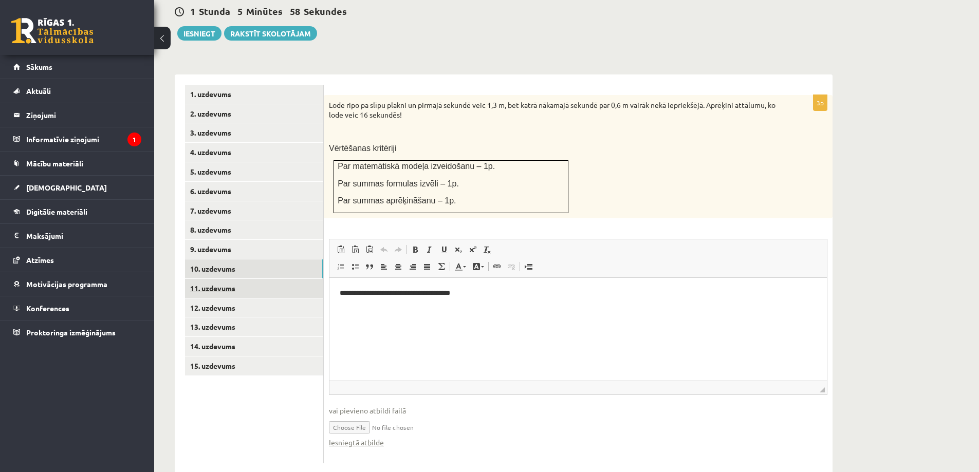
click at [212, 279] on link "11. uzdevums" at bounding box center [254, 288] width 138 height 19
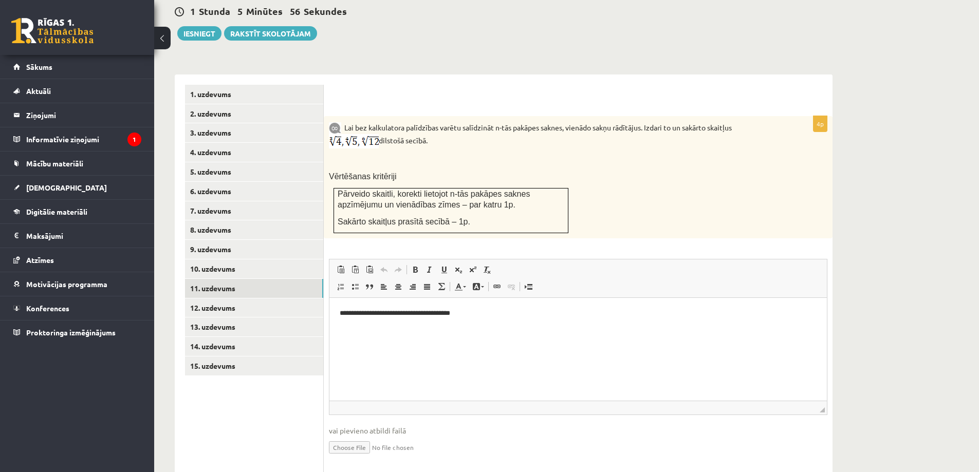
scroll to position [0, 0]
click at [351, 436] on input "file" at bounding box center [578, 446] width 498 height 21
type input "**********"
click at [219, 298] on link "12. uzdevums" at bounding box center [254, 307] width 138 height 19
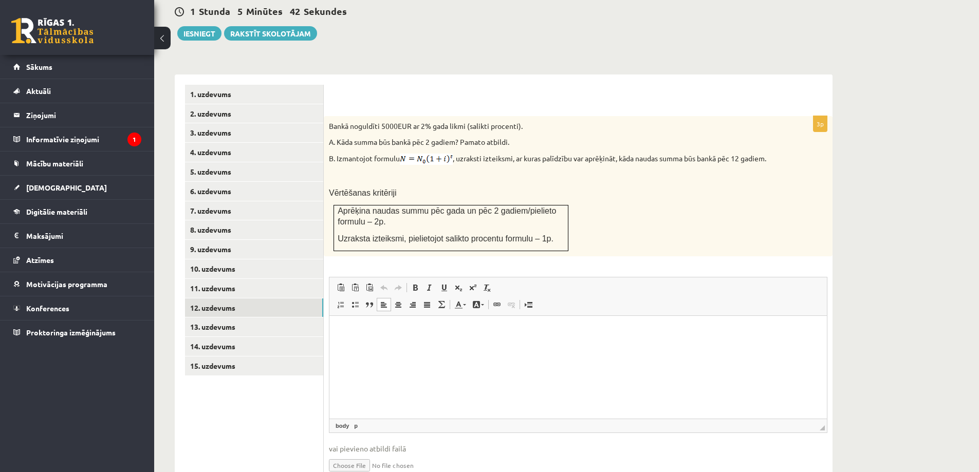
click at [351, 347] on html at bounding box center [577, 331] width 497 height 31
click at [375, 311] on span "Paste" at bounding box center [382, 316] width 32 height 15
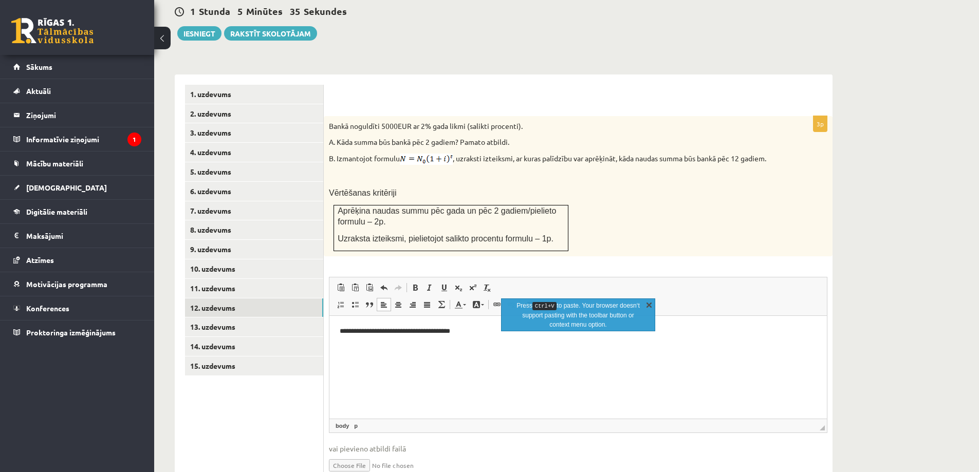
click at [650, 304] on link "X" at bounding box center [649, 304] width 10 height 10
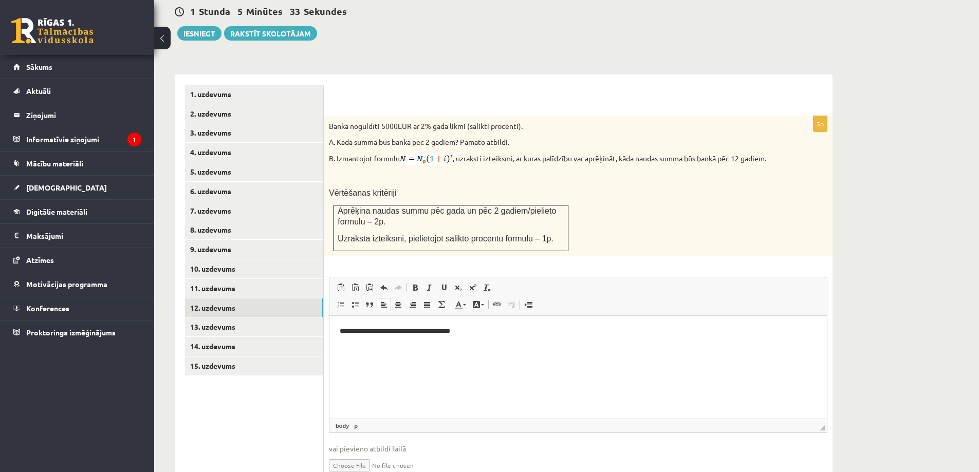
click at [353, 454] on input "file" at bounding box center [578, 464] width 498 height 21
type input "**********"
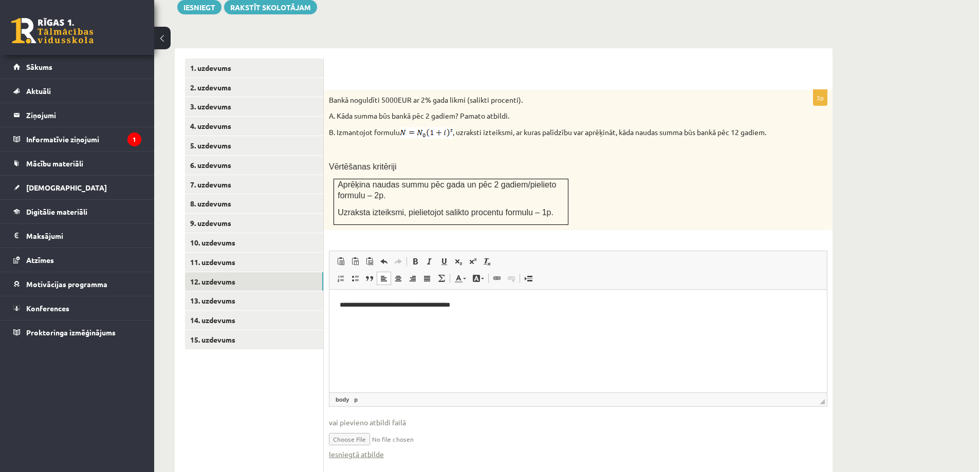
scroll to position [409, 0]
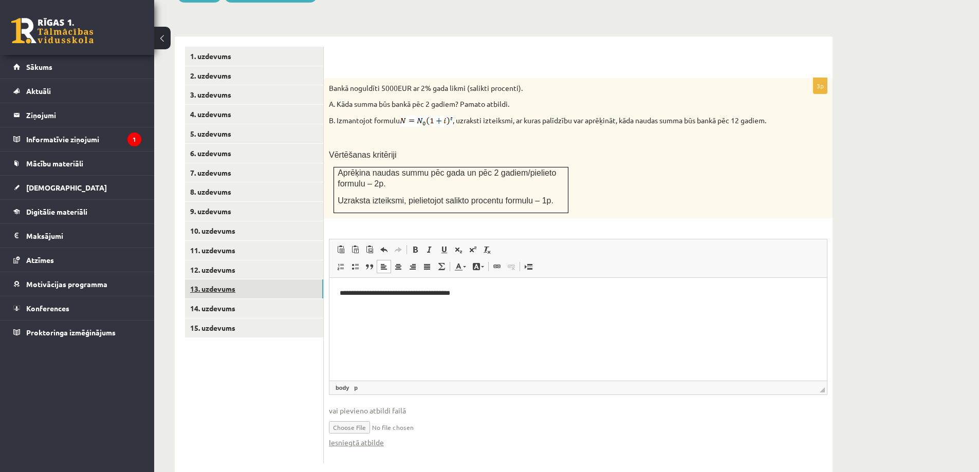
click at [209, 279] on link "13. uzdevums" at bounding box center [254, 288] width 138 height 19
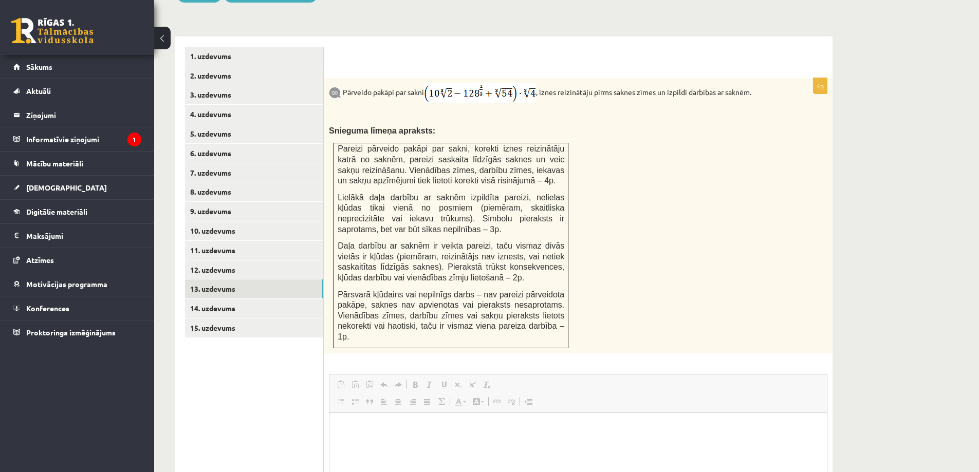
scroll to position [0, 0]
click at [366, 435] on html at bounding box center [577, 428] width 497 height 31
drag, startPoint x: 366, startPoint y: 435, endPoint x: 379, endPoint y: 465, distance: 33.1
click at [379, 444] on html at bounding box center [577, 428] width 497 height 31
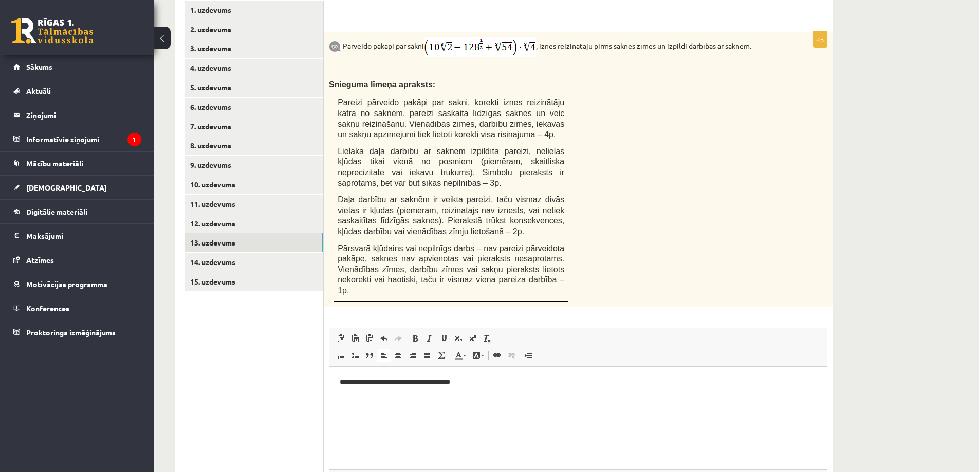
scroll to position [523, 0]
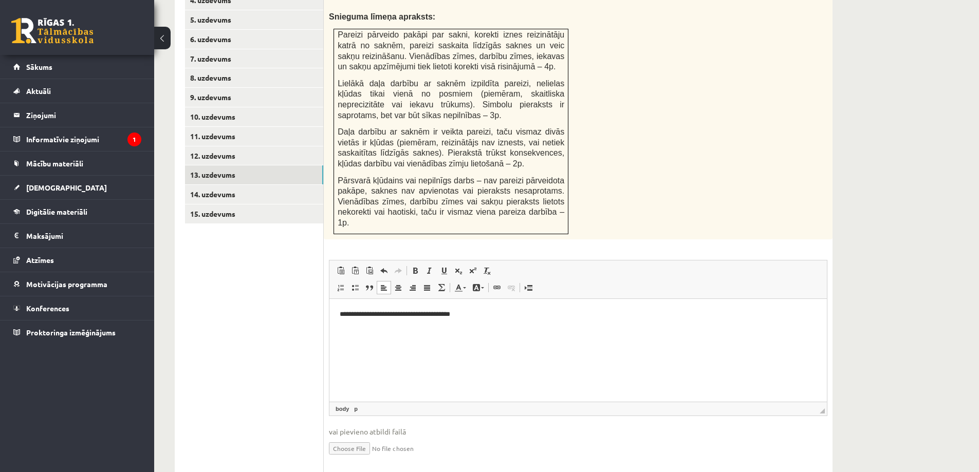
click at [358, 437] on input "file" at bounding box center [578, 447] width 498 height 21
type input "**********"
click at [215, 185] on link "14. uzdevums" at bounding box center [254, 194] width 138 height 19
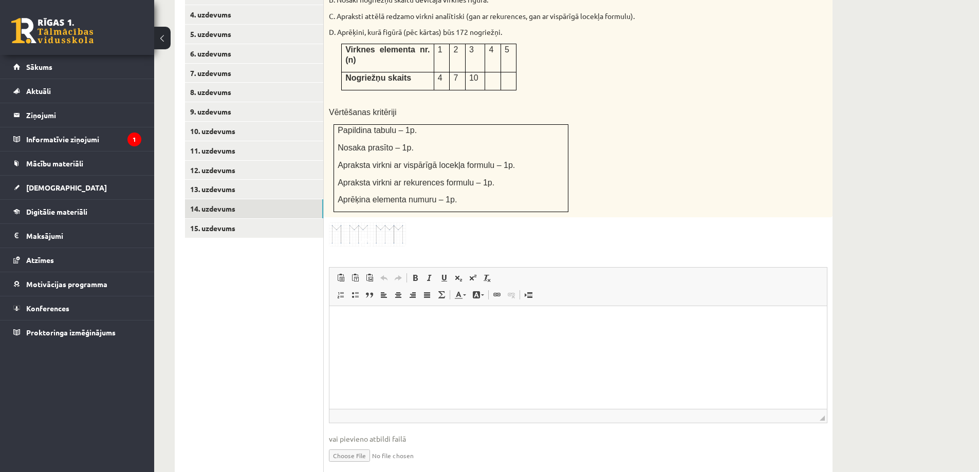
scroll to position [516, 0]
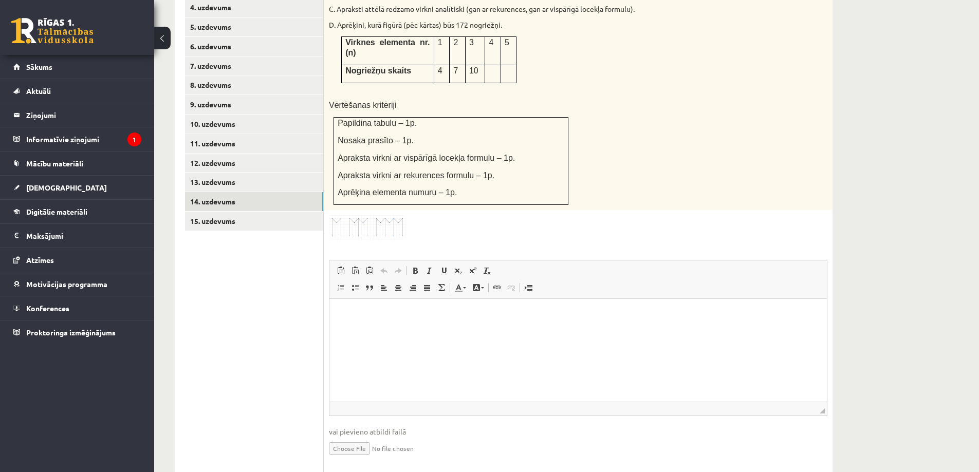
click at [362, 318] on p "Rich Text Editor, wiswyg-editor-user-answer-47364000562960" at bounding box center [578, 314] width 477 height 11
click at [380, 294] on span "Paste" at bounding box center [390, 293] width 32 height 15
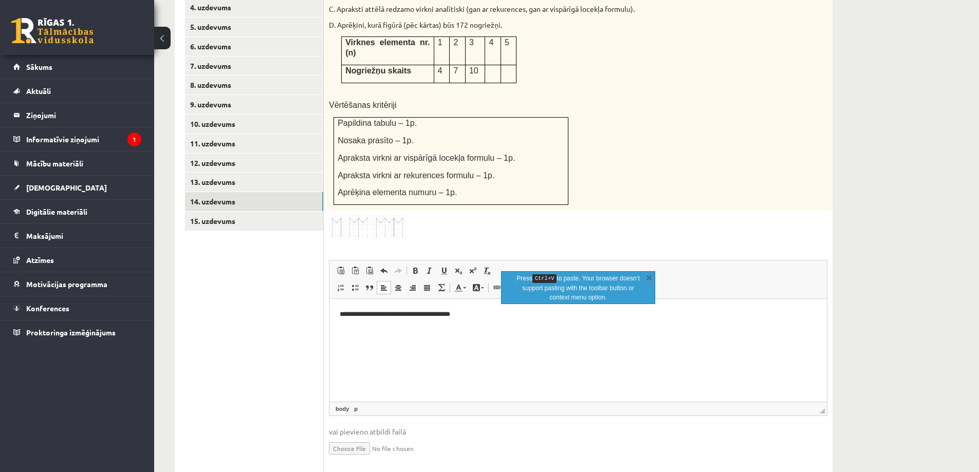
click at [475, 330] on html "**********" at bounding box center [577, 314] width 497 height 31
click at [350, 437] on input "file" at bounding box center [578, 447] width 498 height 21
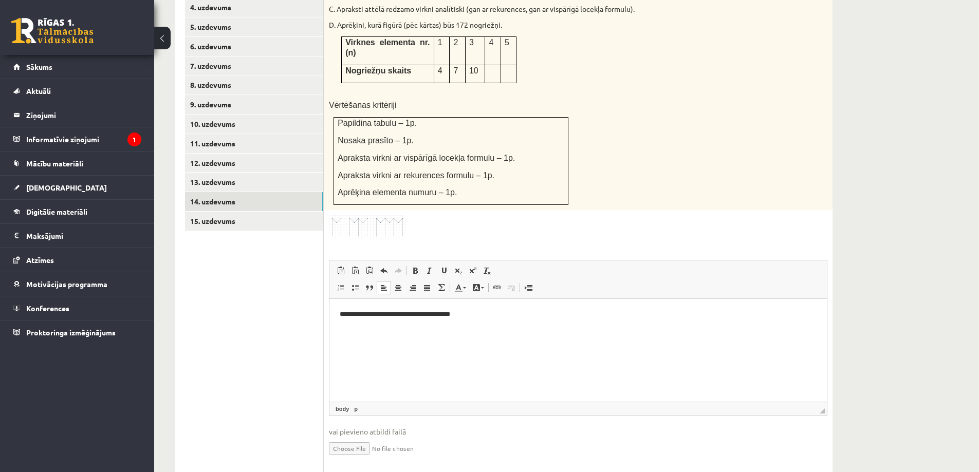
type input "**********"
click at [215, 212] on link "15. uzdevums" at bounding box center [254, 221] width 138 height 19
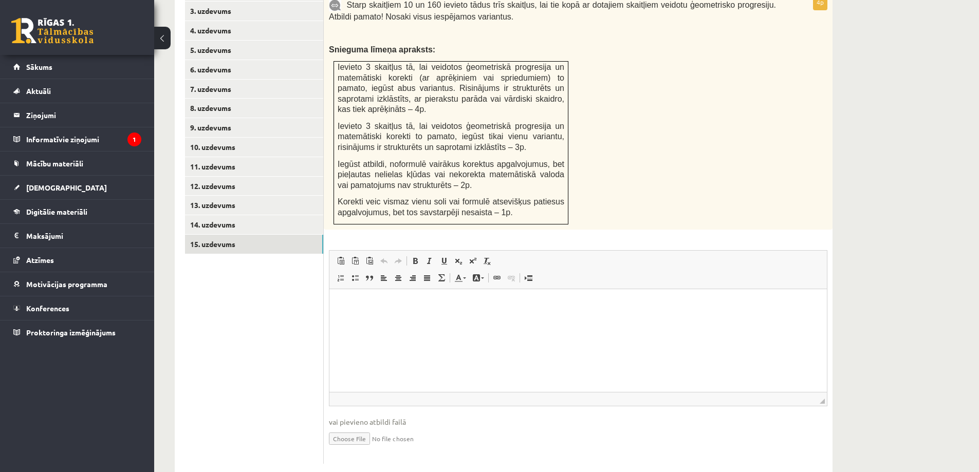
scroll to position [0, 0]
click at [361, 311] on html at bounding box center [577, 304] width 497 height 31
drag, startPoint x: 361, startPoint y: 311, endPoint x: 386, endPoint y: 322, distance: 27.4
click at [386, 320] on html at bounding box center [577, 304] width 497 height 31
click at [352, 427] on input "file" at bounding box center [578, 437] width 498 height 21
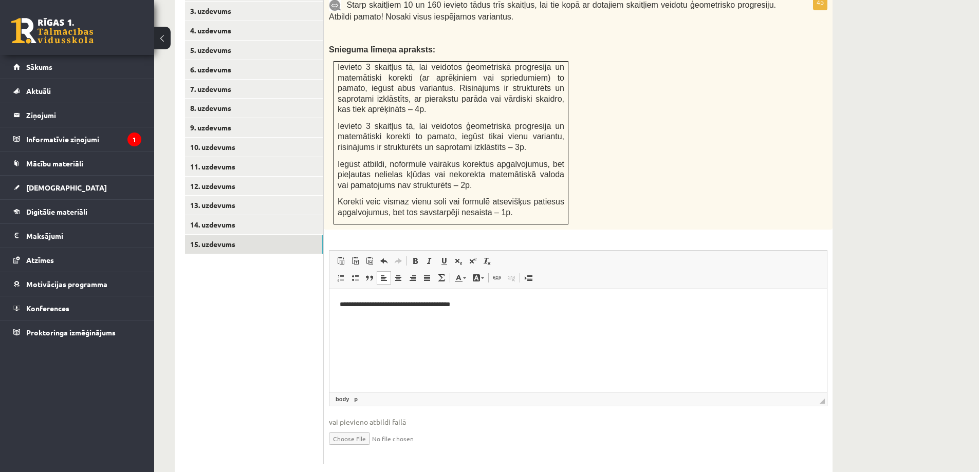
type input "**********"
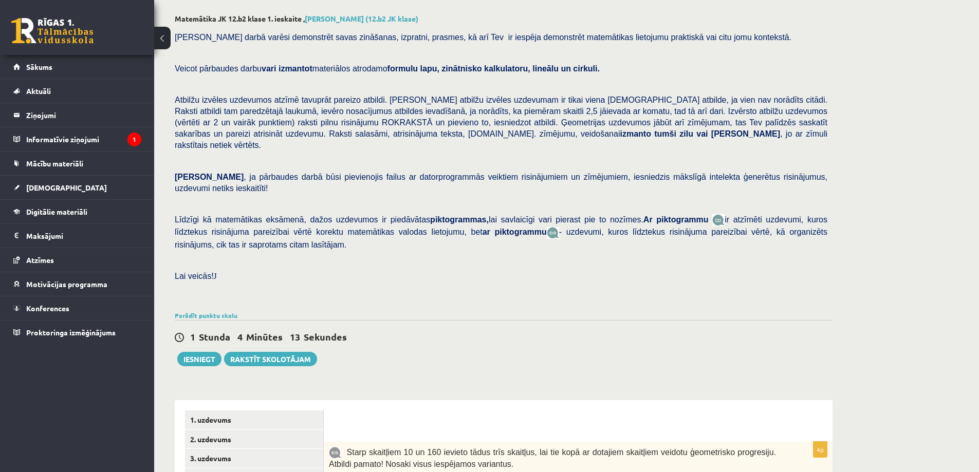
scroll to position [42, 0]
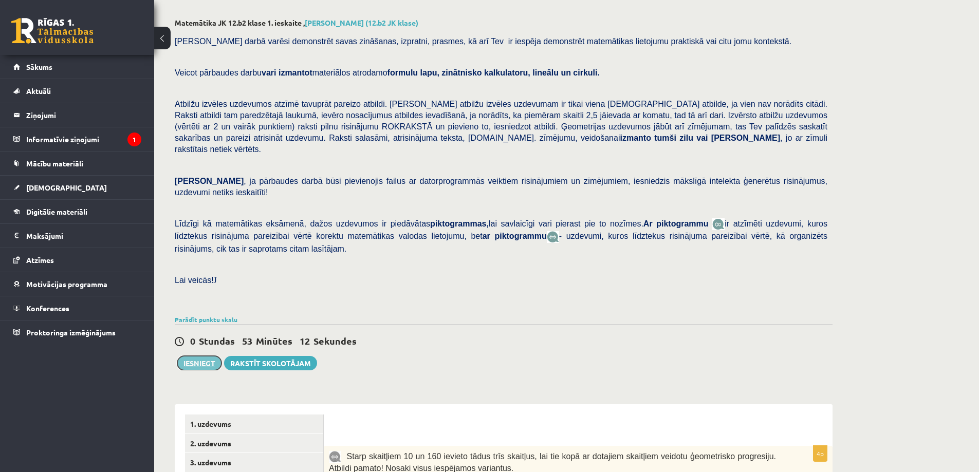
click at [203, 356] on button "Iesniegt" at bounding box center [199, 363] width 44 height 14
